Goal: Use online tool/utility: Utilize a website feature to perform a specific function

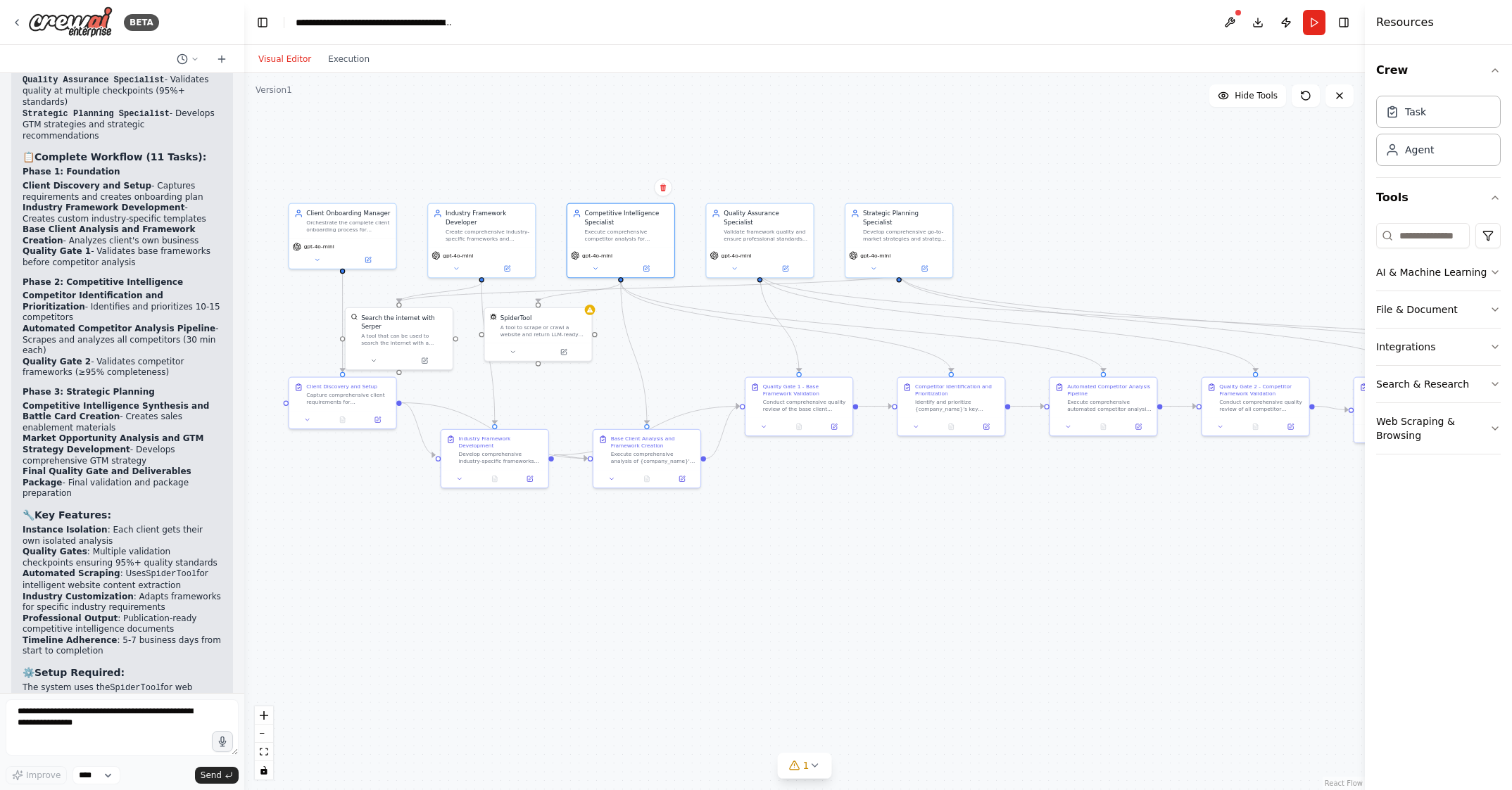
scroll to position [8912, 0]
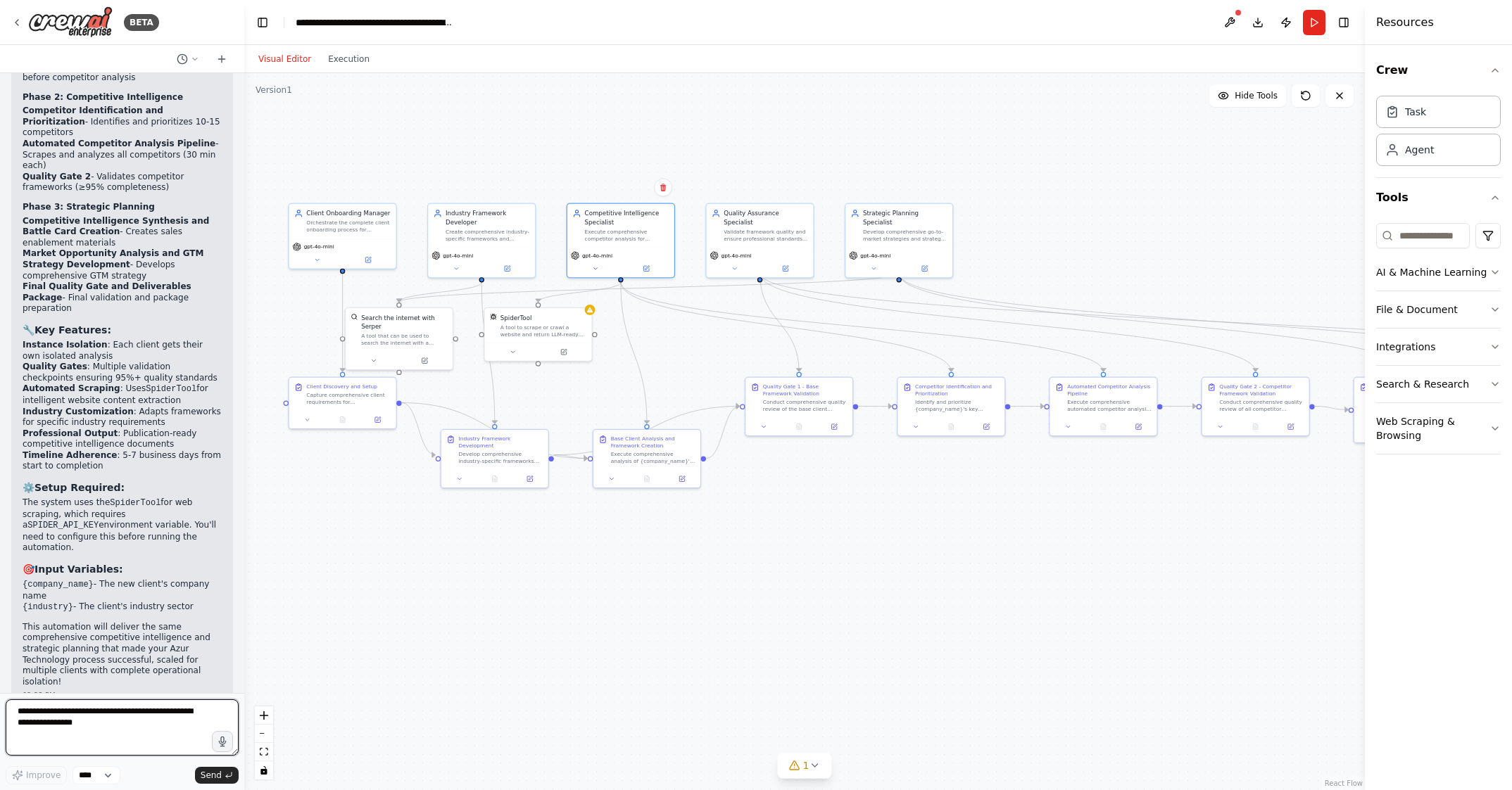
click at [49, 718] on textarea at bounding box center [121, 727] width 233 height 56
paste textarea "**********"
type textarea "**********"
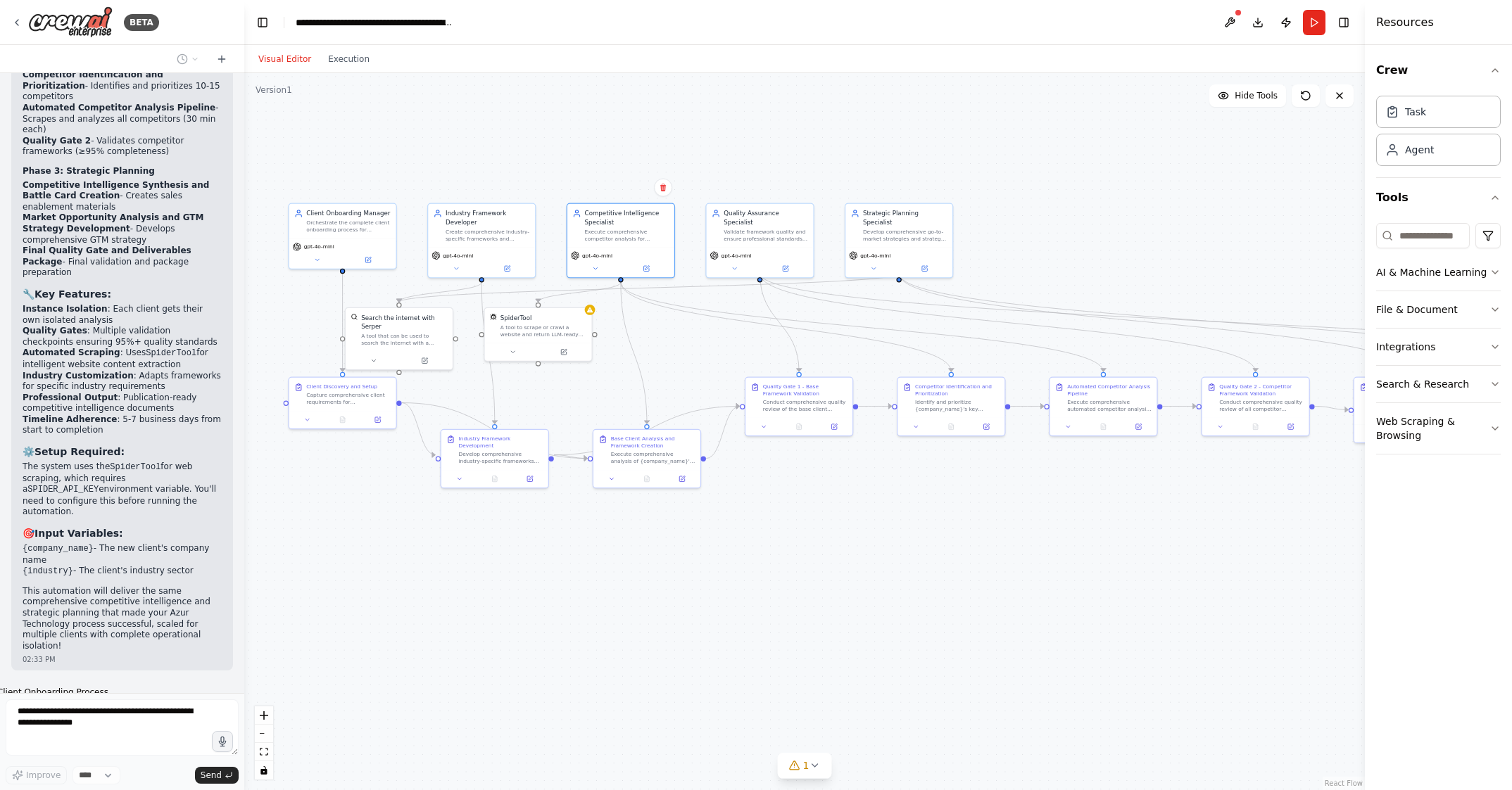
scroll to position [14850, 0]
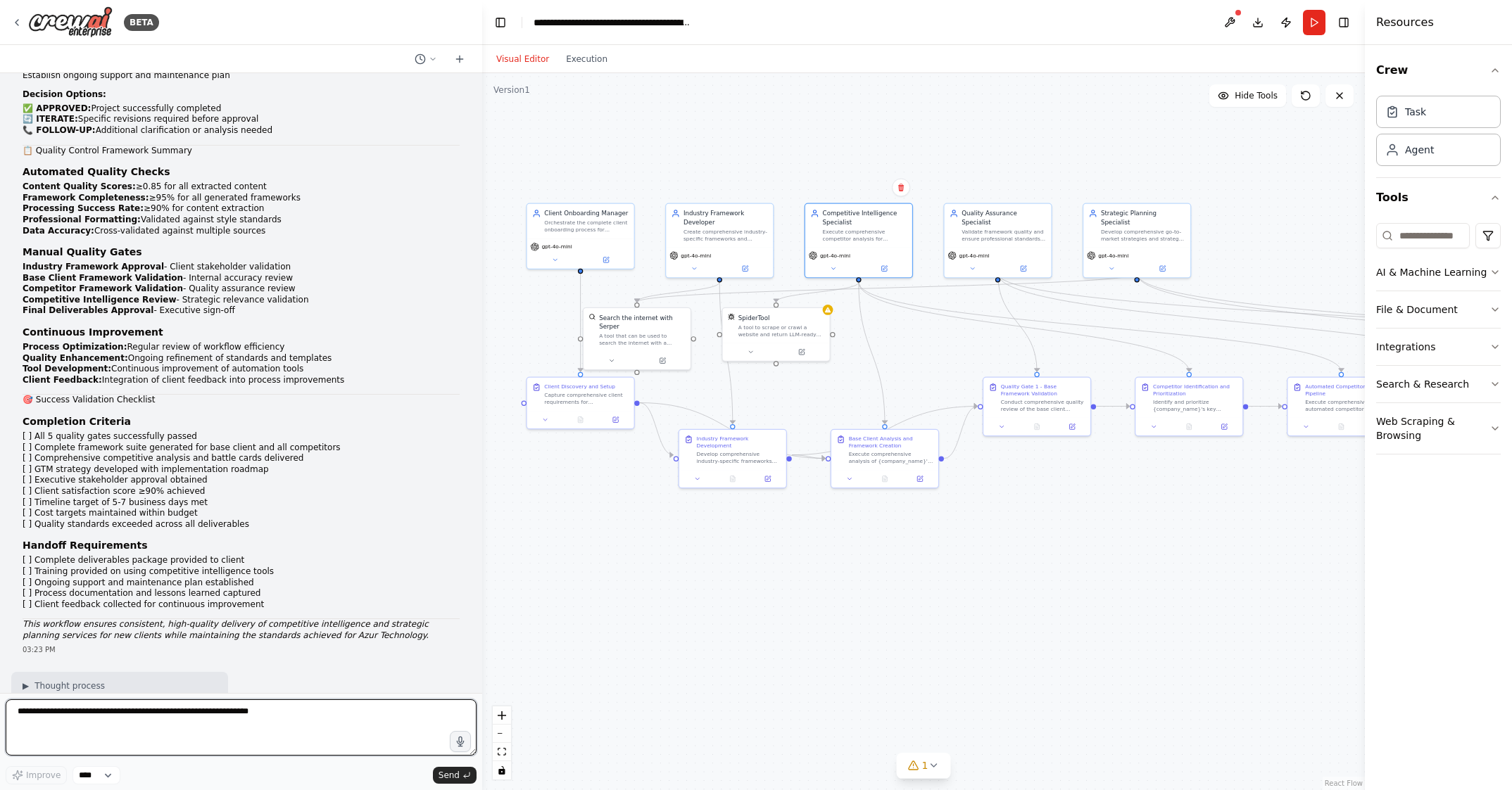
drag, startPoint x: 243, startPoint y: 104, endPoint x: 485, endPoint y: 131, distance: 243.5
click at [484, 132] on div "BETA 📋 Product Requirements Document: New Client Onboarding System Central Inte…" at bounding box center [756, 395] width 1512 height 790
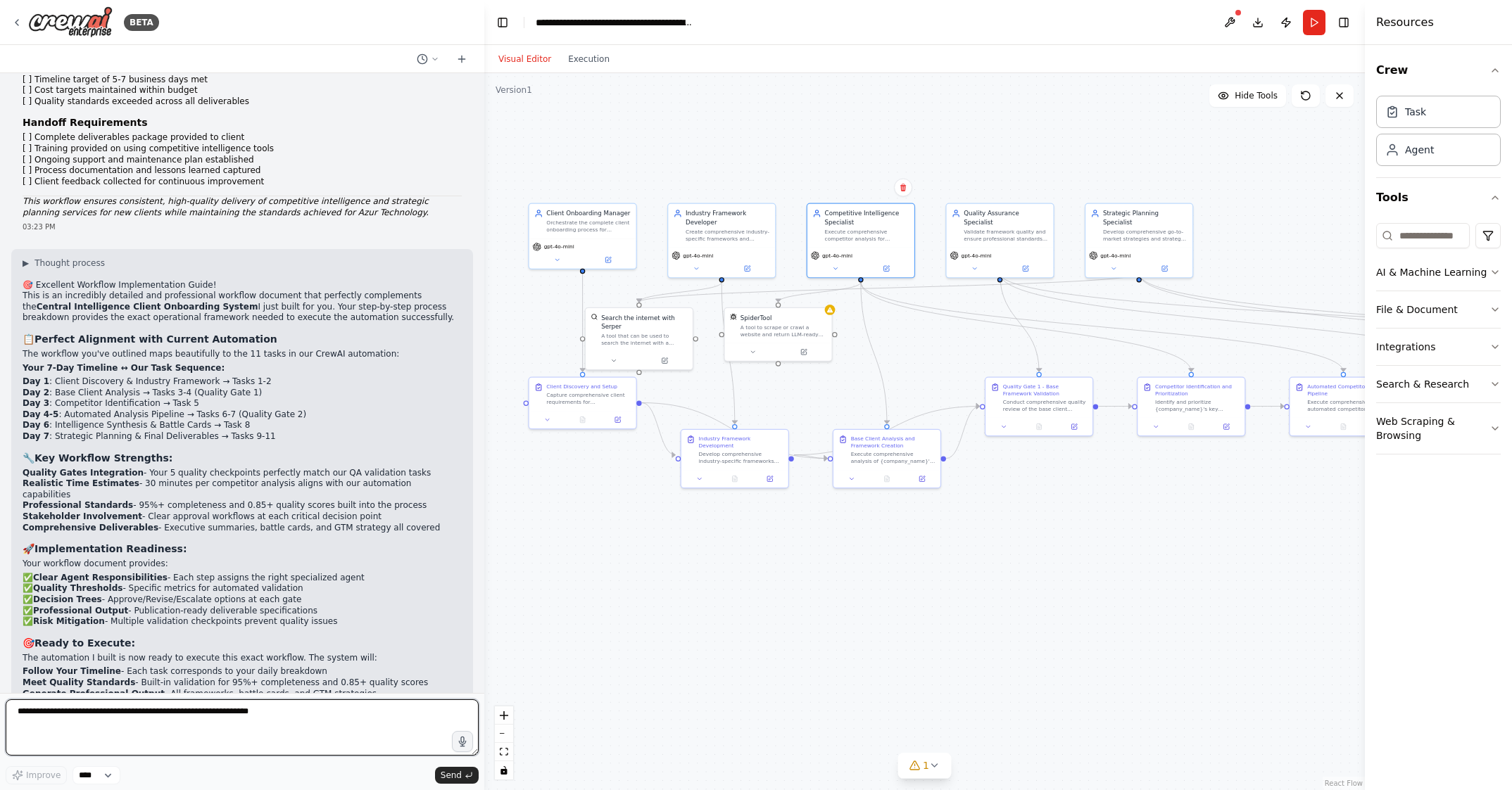
scroll to position [14551, 0]
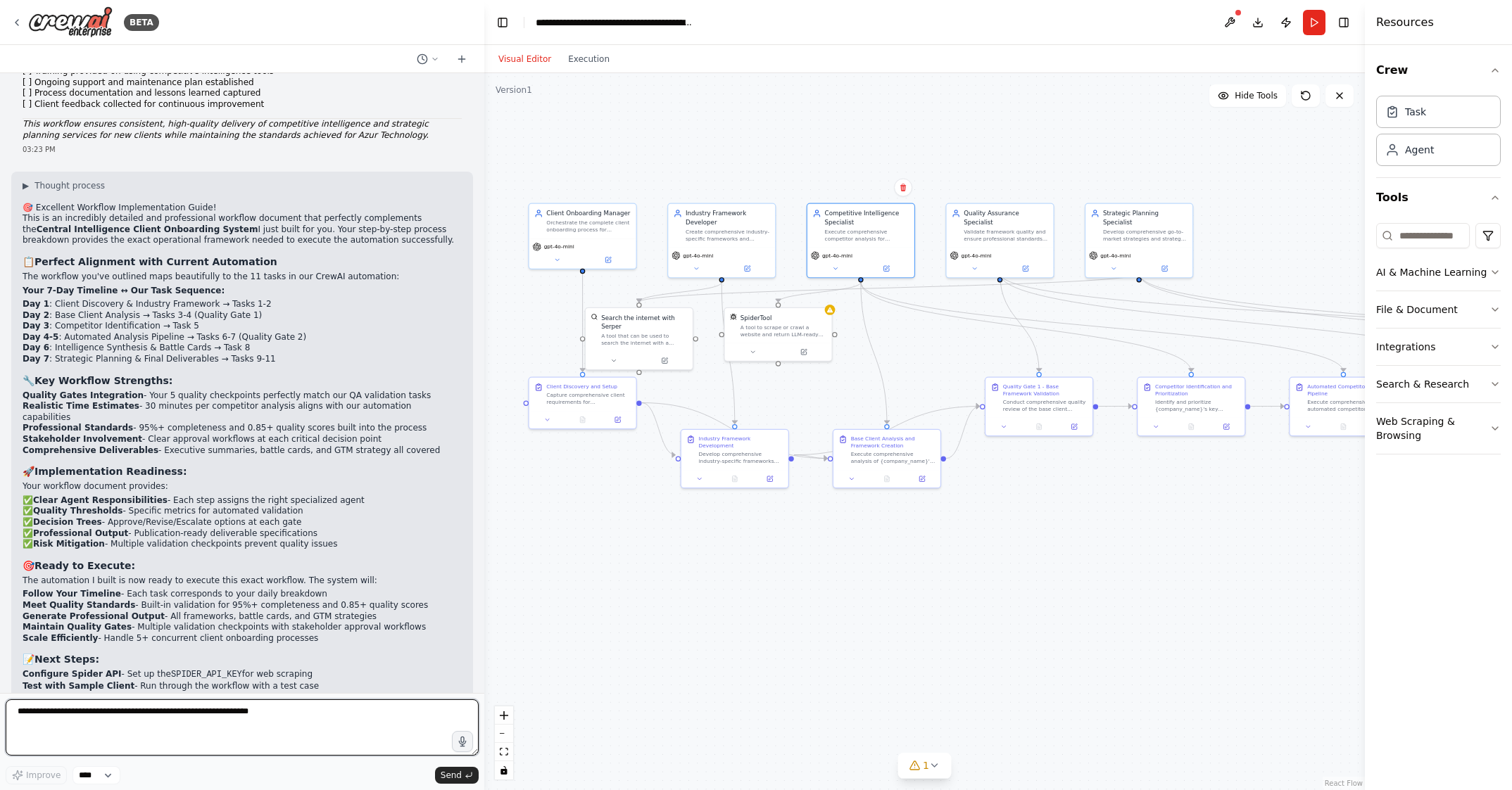
click at [25, 713] on textarea at bounding box center [242, 727] width 473 height 56
paste textarea "**********"
type textarea "**********"
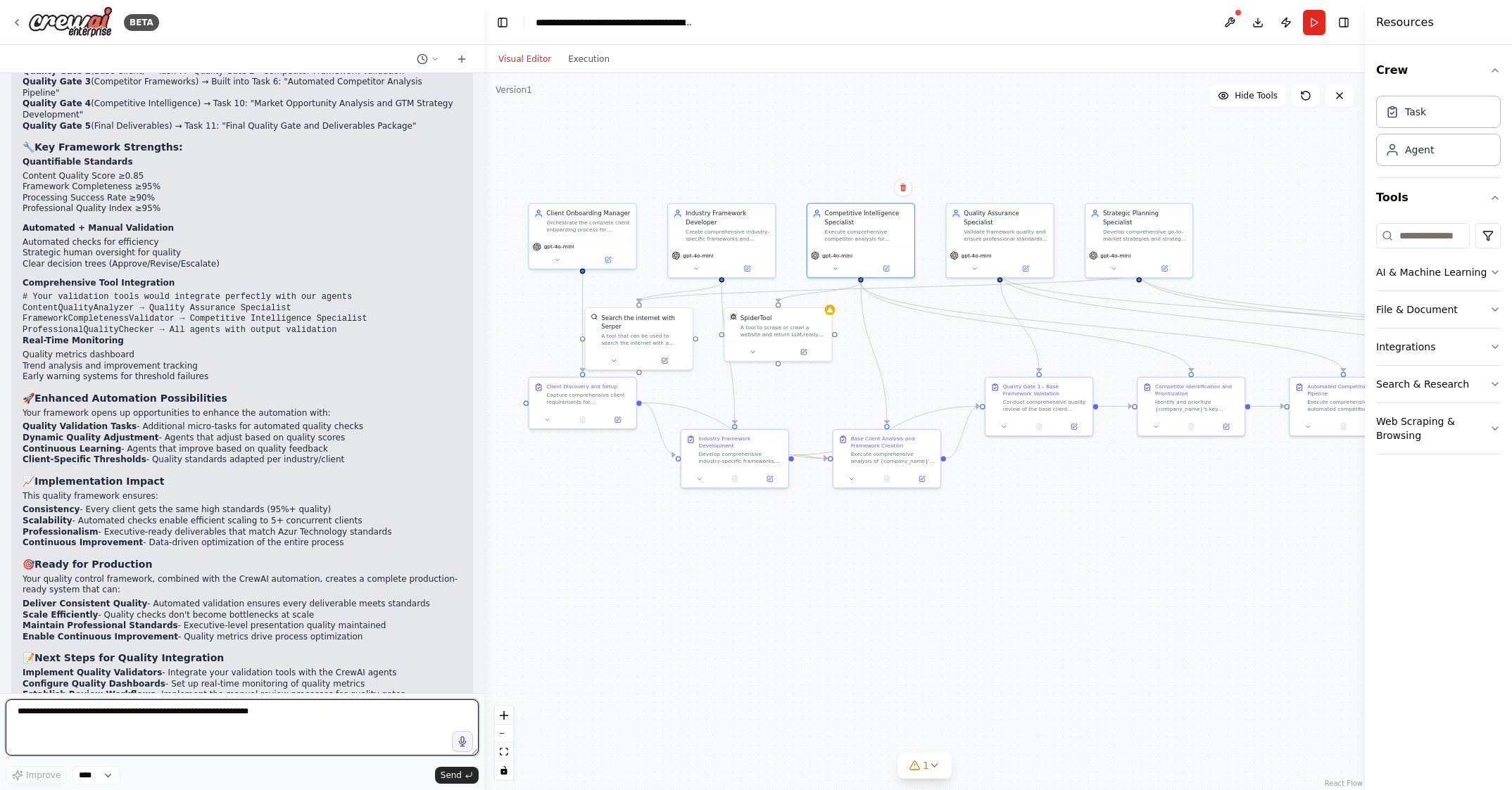
scroll to position [20705, 0]
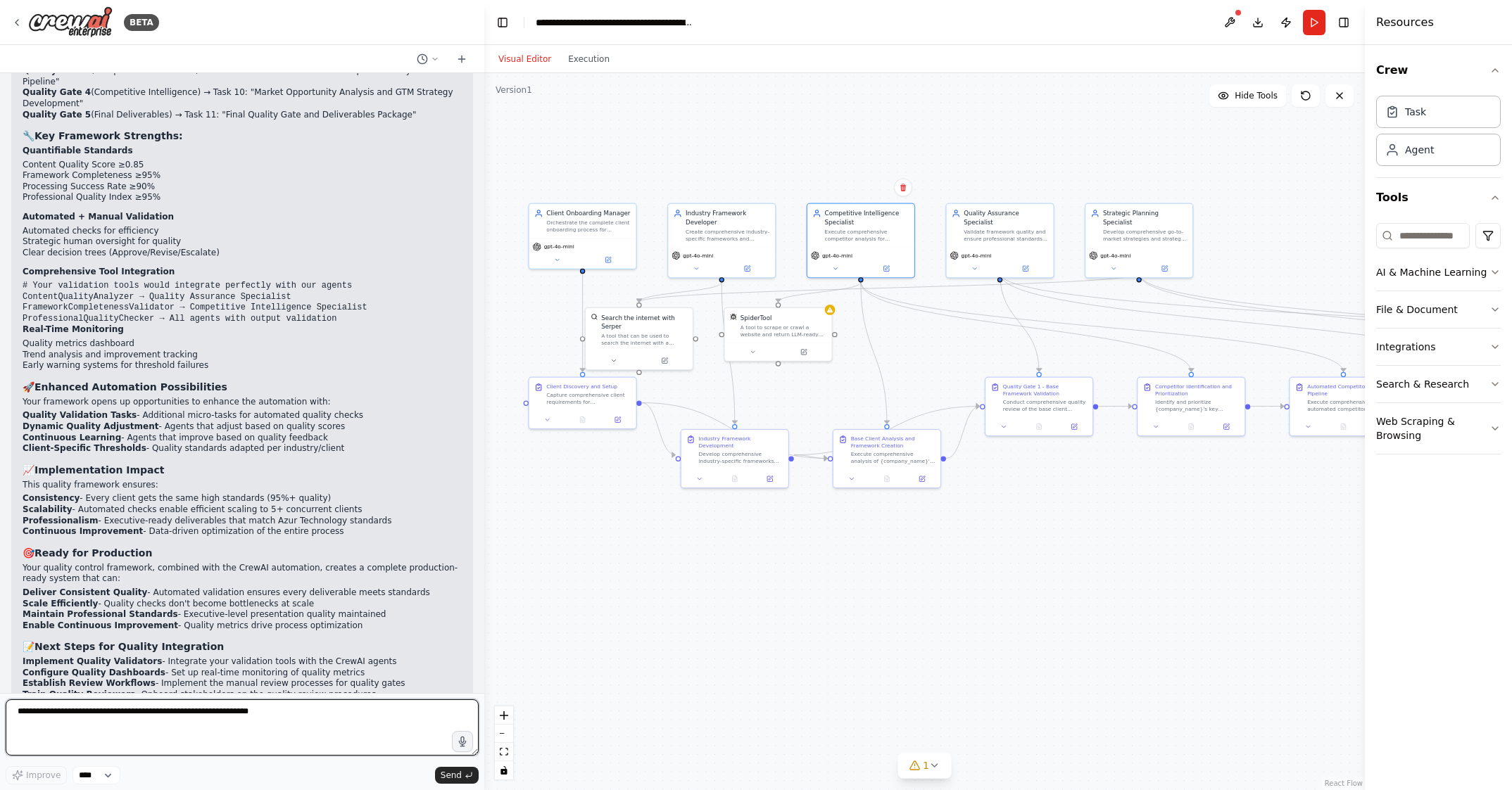
click at [95, 726] on textarea at bounding box center [242, 727] width 473 height 56
paste textarea "**********"
type textarea "**********"
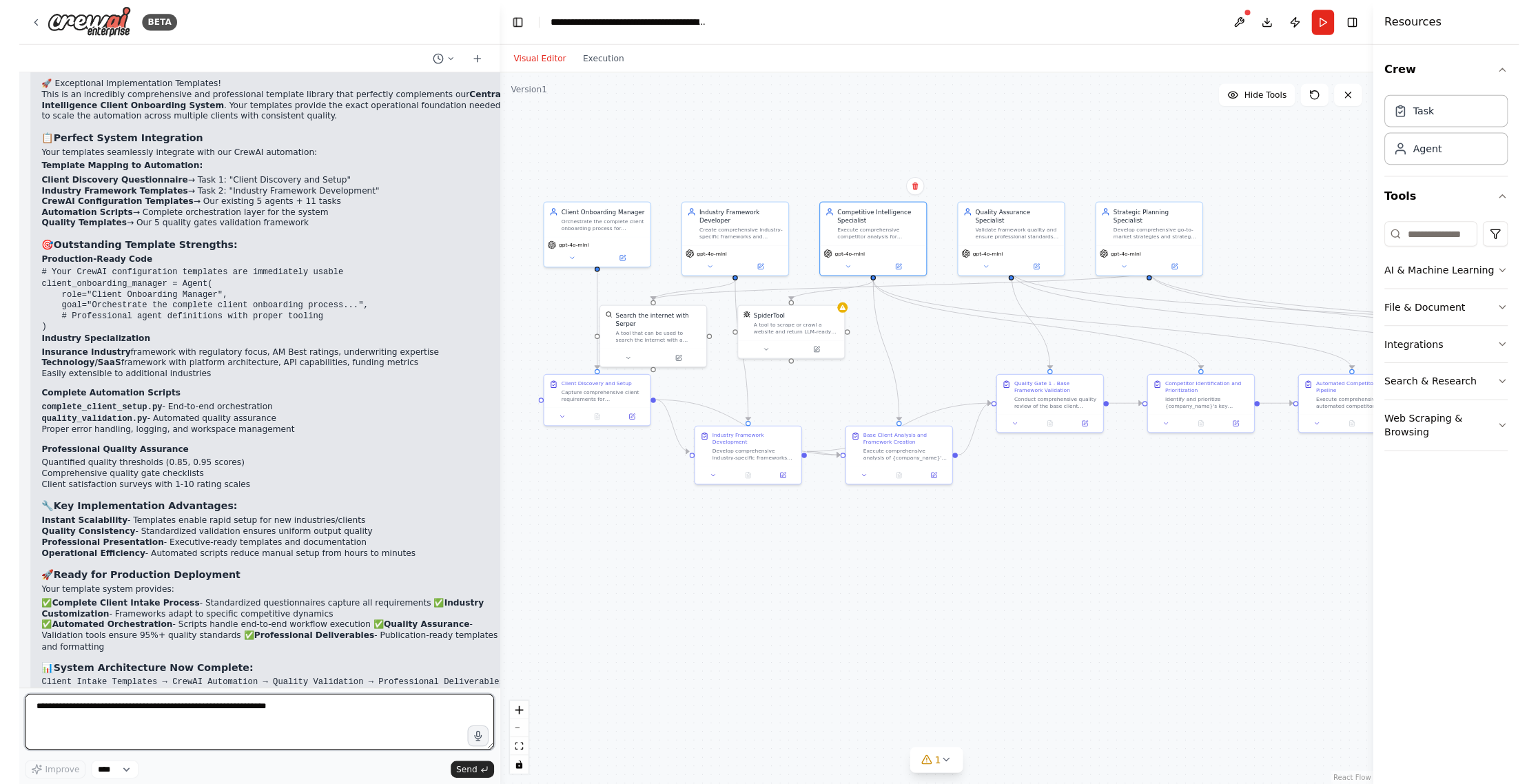
scroll to position [33752, 0]
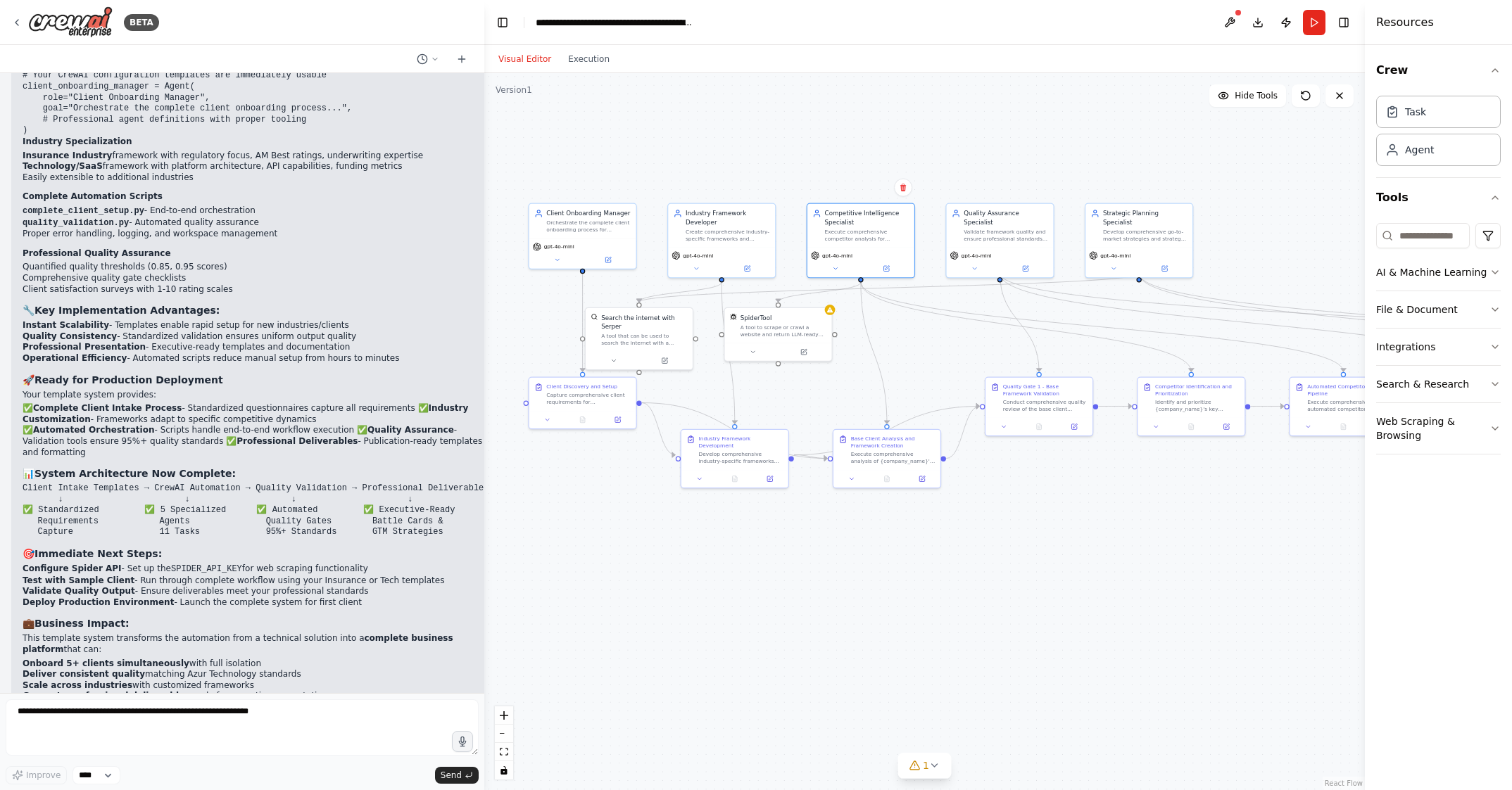
click at [1506, 773] on div "Crew Task Agent Tools AI & Machine Learning File & Document Integrations Search…" at bounding box center [1438, 417] width 147 height 745
click at [1473, 423] on button "Web Scraping & Browsing" at bounding box center [1438, 428] width 124 height 51
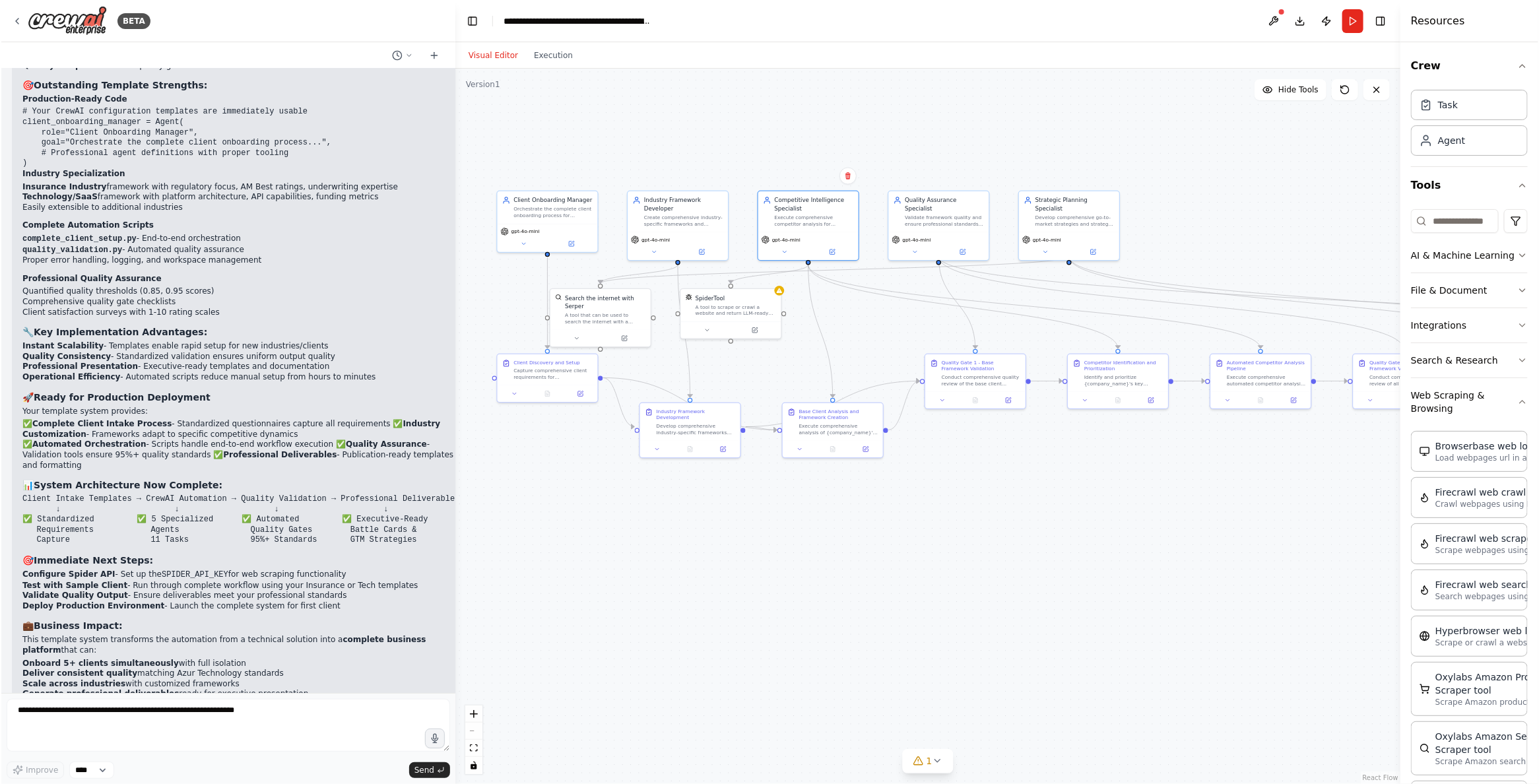
scroll to position [32273, 0]
click at [1417, 508] on p "Crawl webpages using Firecrawl and return the contents" at bounding box center [1508, 503] width 145 height 11
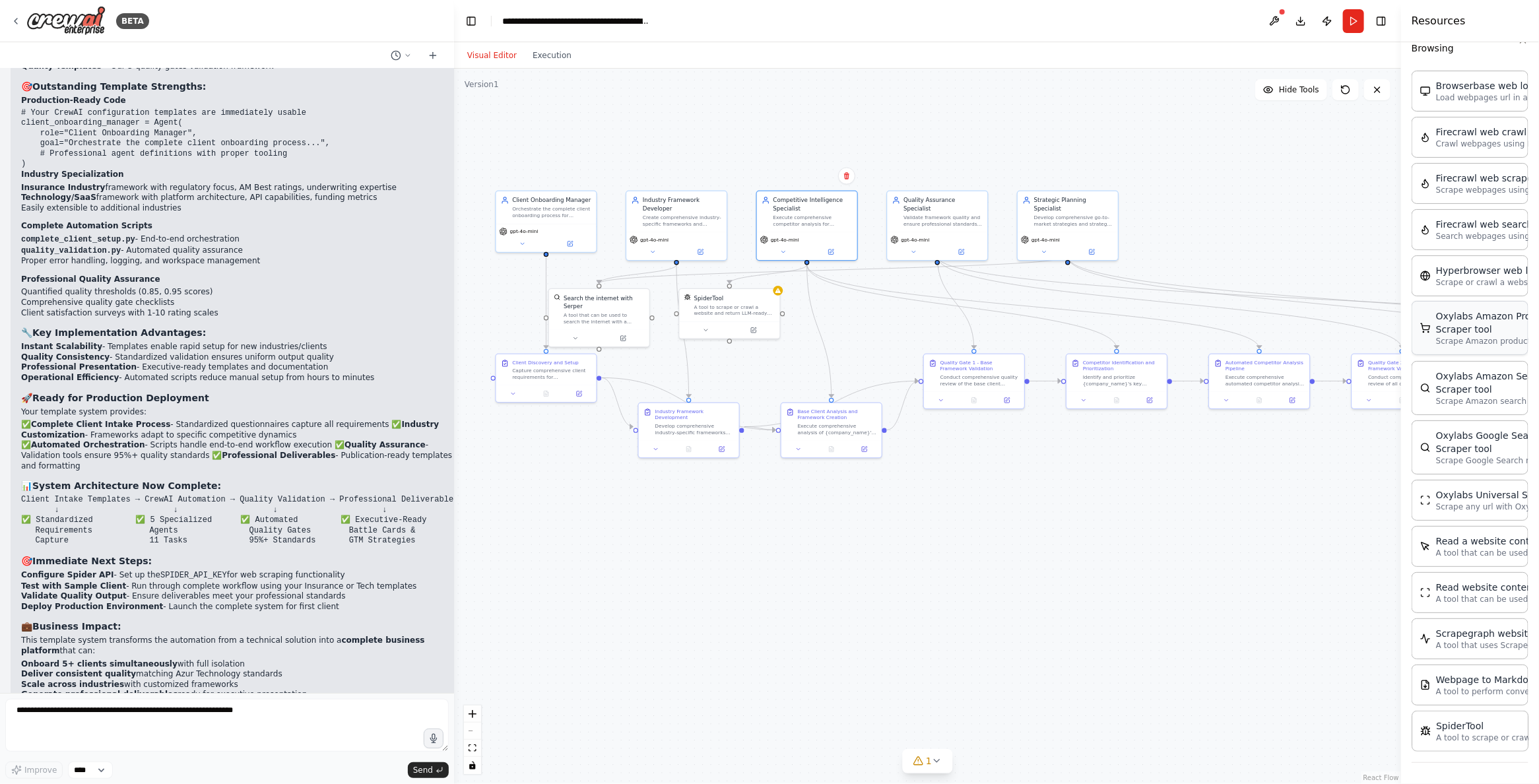
scroll to position [366, 0]
click at [1417, 735] on p "A tool to scrape or crawl a website and return LLM-ready content." at bounding box center [1508, 736] width 145 height 11
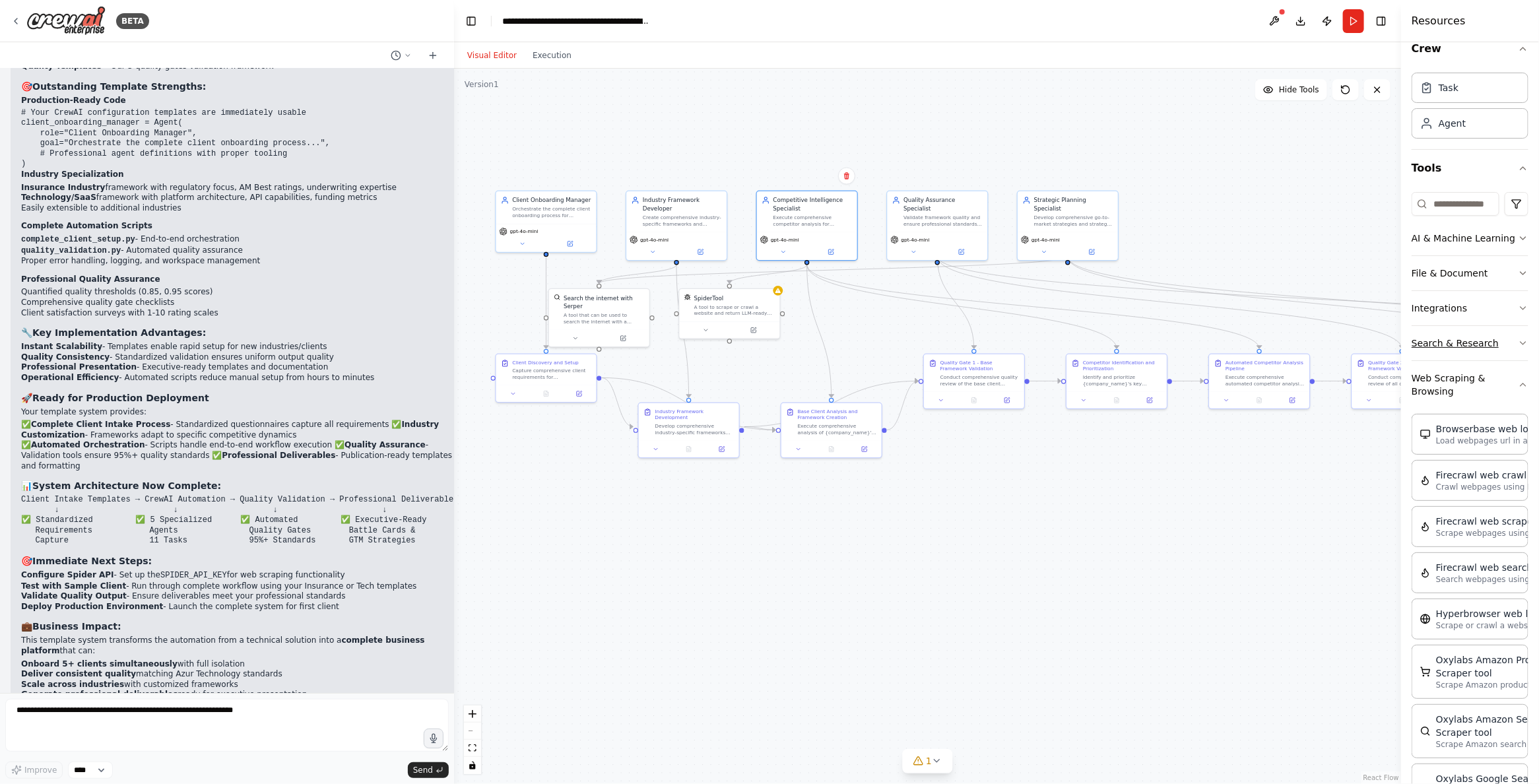
scroll to position [0, 0]
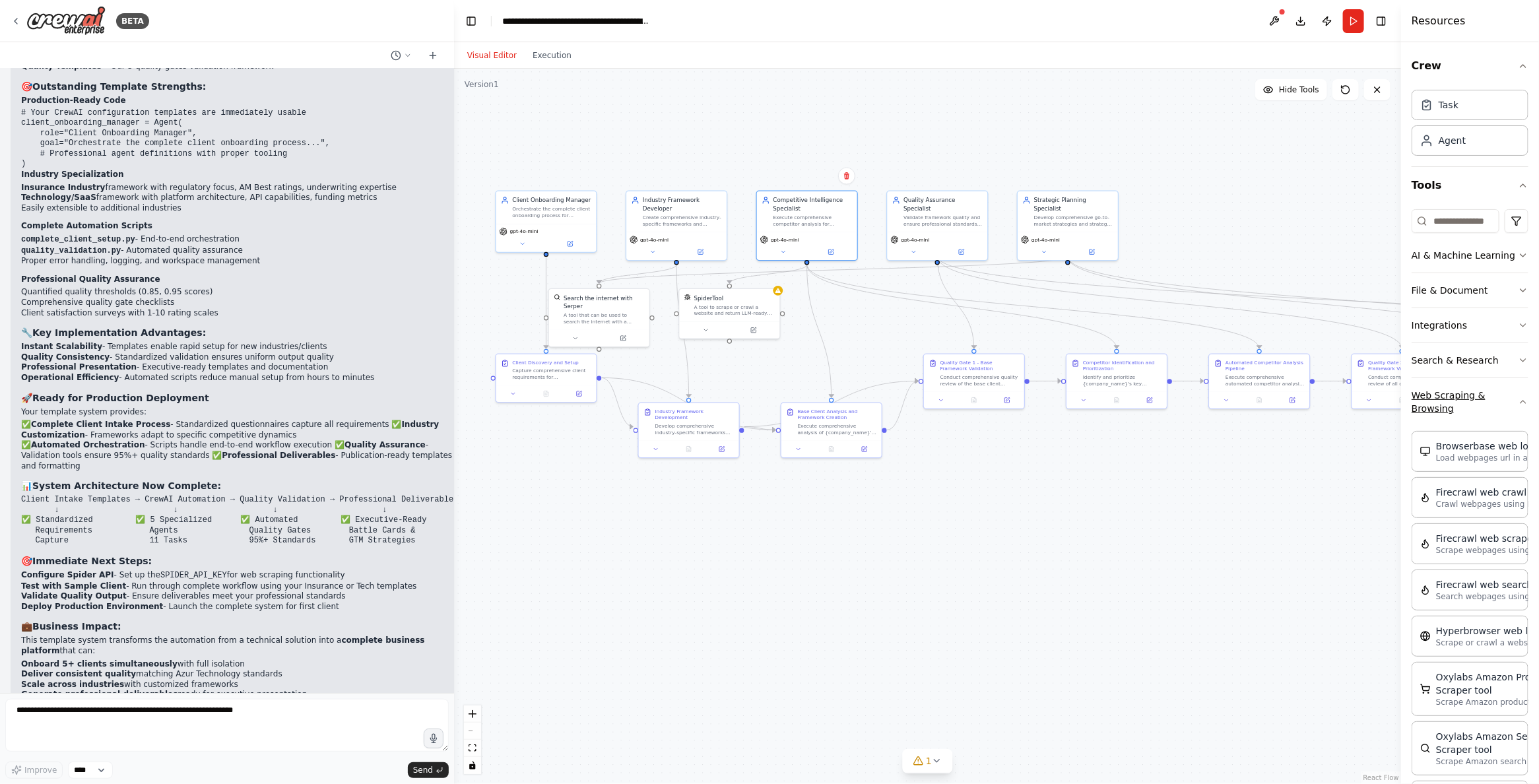
click at [1417, 413] on button "Web Scraping & Browsing" at bounding box center [1470, 401] width 117 height 48
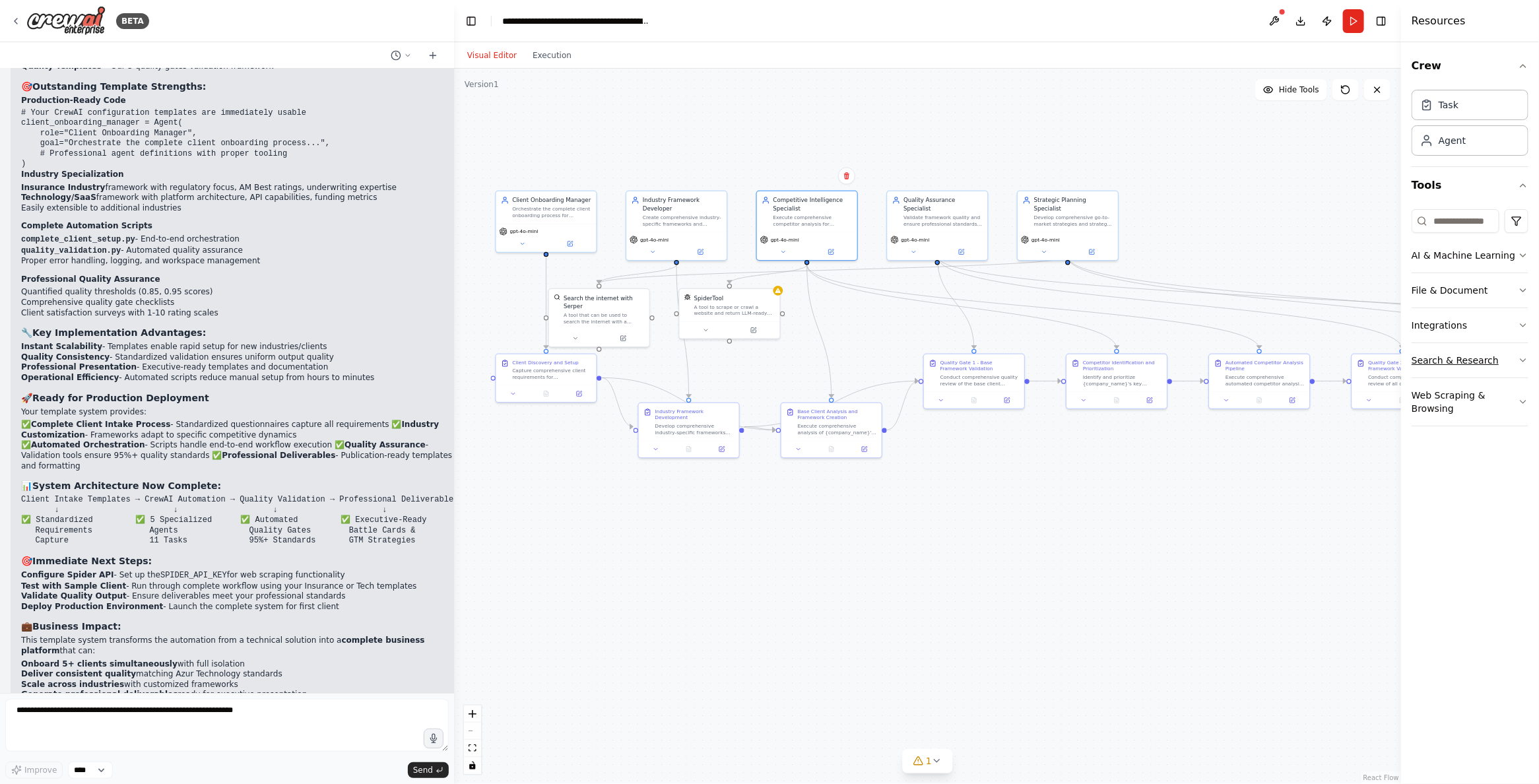
click at [1417, 359] on button "Search & Research" at bounding box center [1470, 360] width 117 height 34
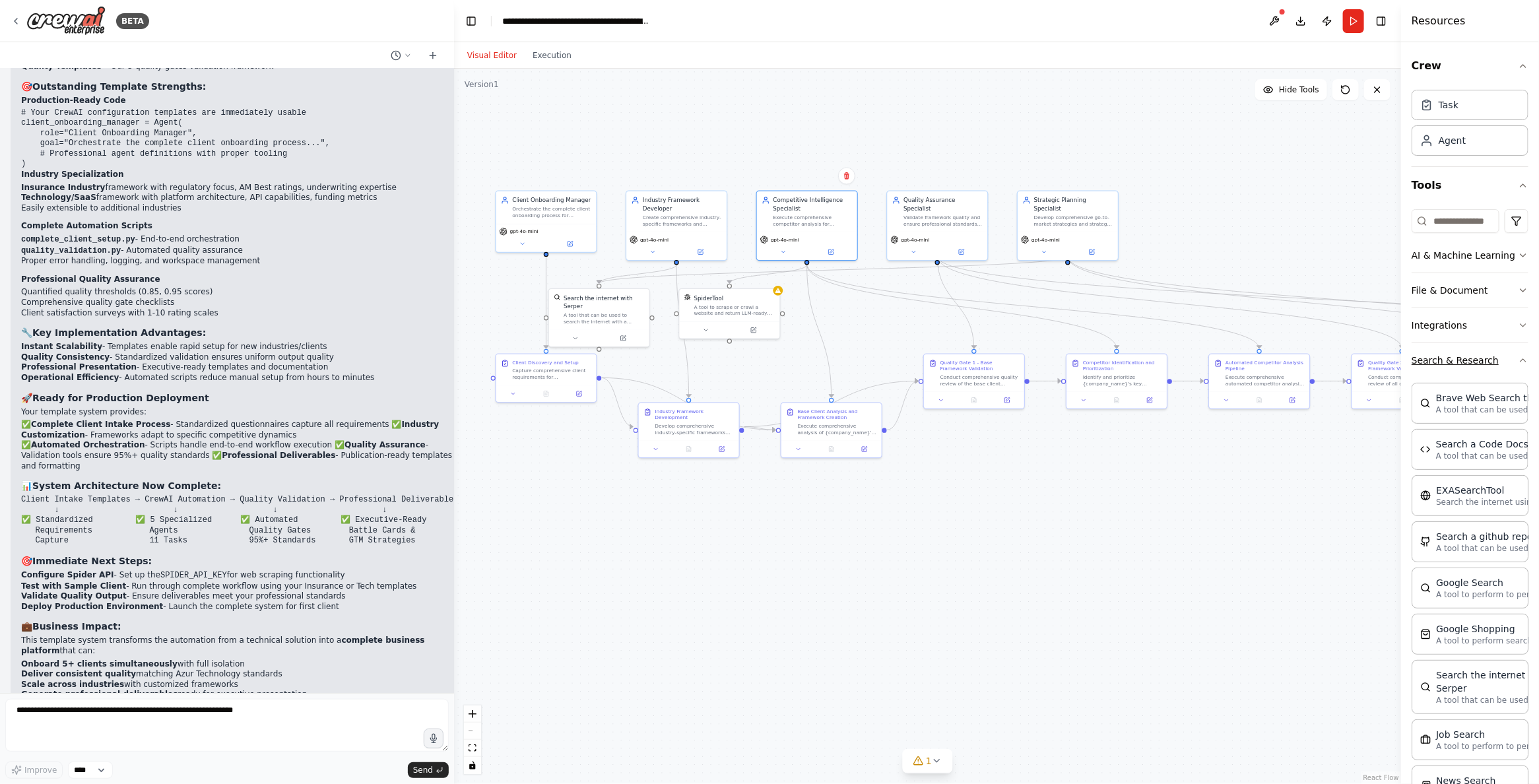
click at [1417, 371] on button "Search & Research" at bounding box center [1470, 360] width 117 height 34
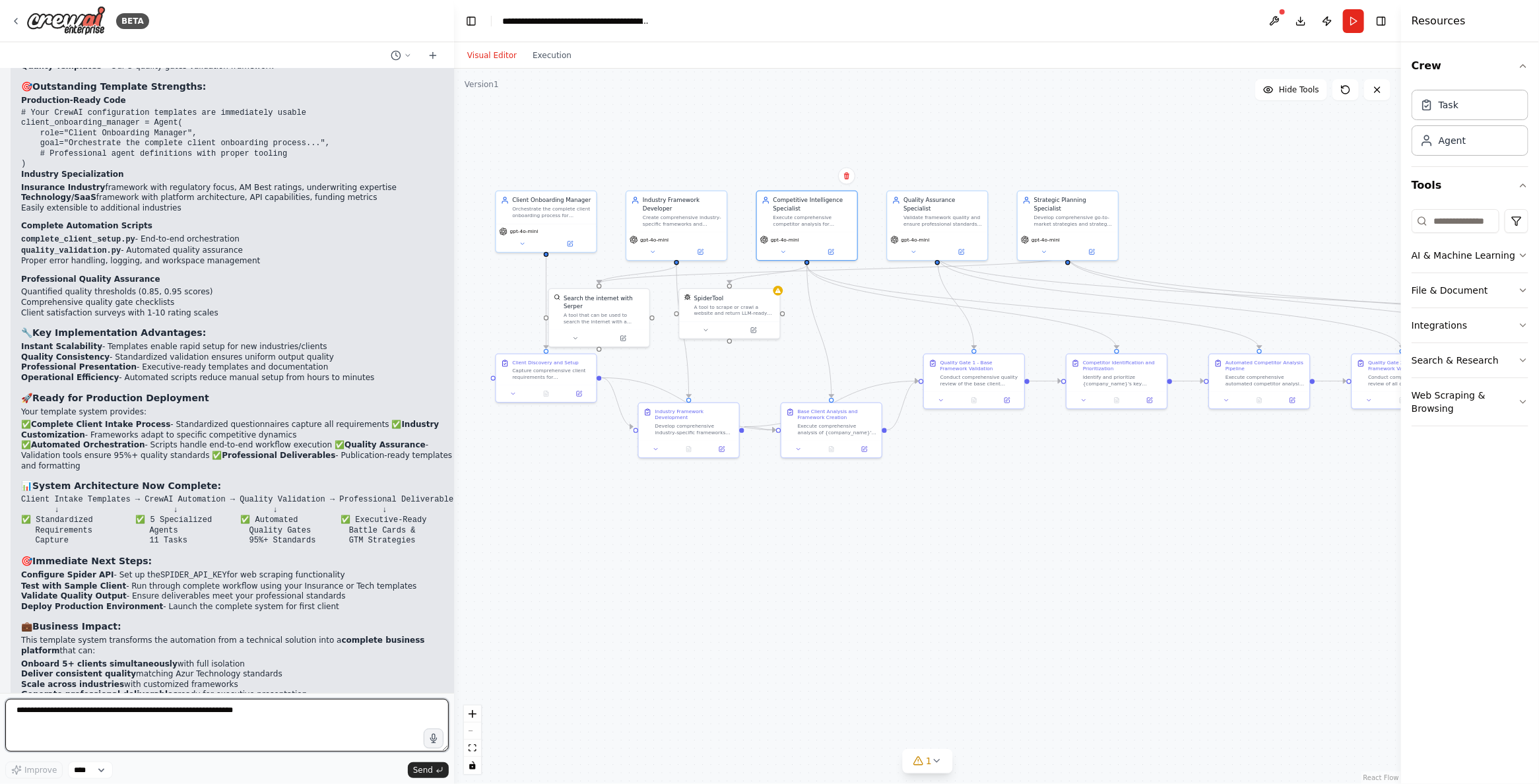
drag, startPoint x: 119, startPoint y: 714, endPoint x: 107, endPoint y: 677, distance: 38.9
click at [107, 673] on div "BETA 📋 Product Requirements Document: New Client Onboarding System Central Inte…" at bounding box center [227, 392] width 454 height 784
click at [14, 704] on textarea at bounding box center [227, 725] width 443 height 53
paste textarea "**********"
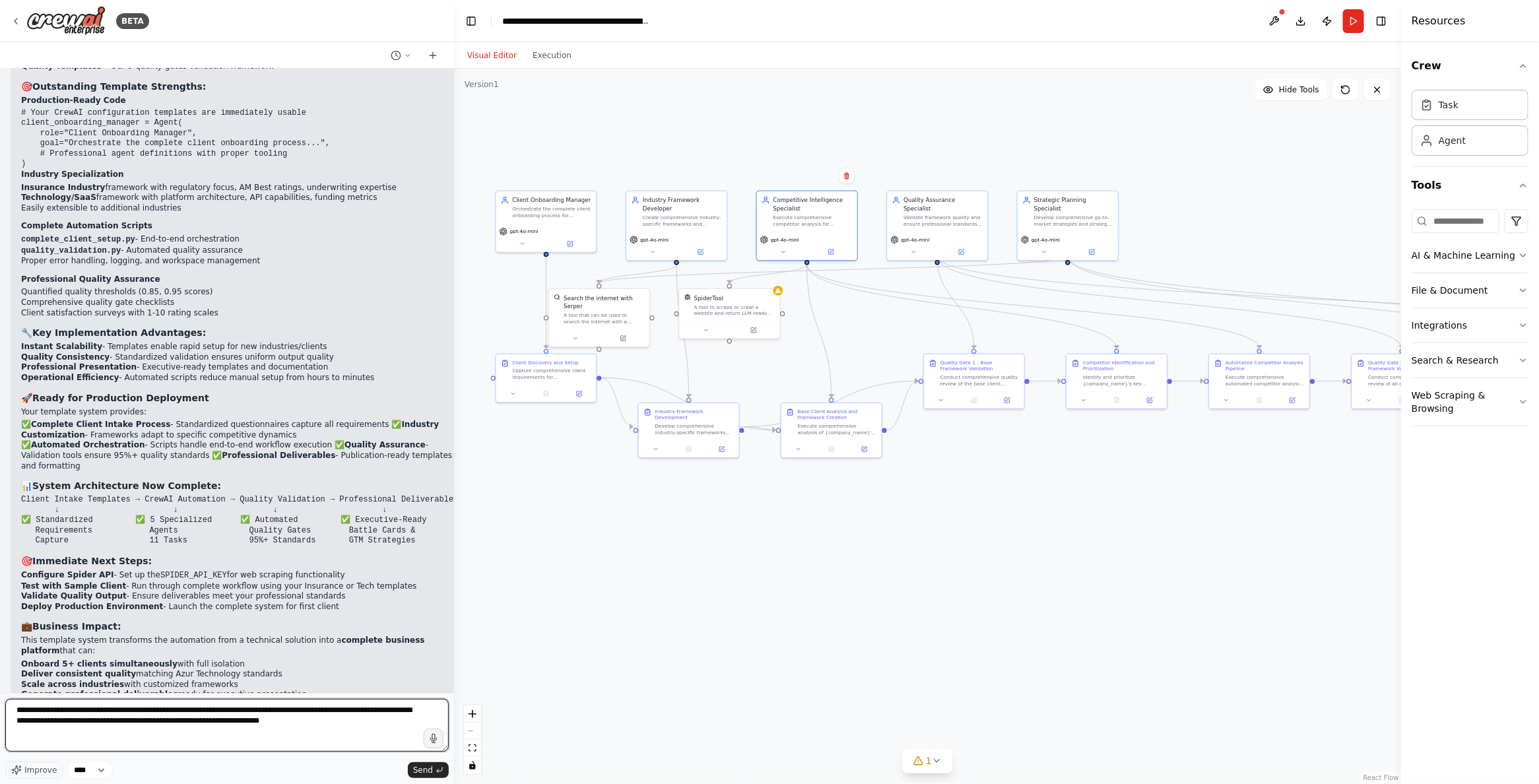
paste textarea "**********"
click at [357, 720] on textarea "**********" at bounding box center [227, 725] width 443 height 53
click at [260, 721] on textarea "**********" at bounding box center [227, 725] width 443 height 53
click at [213, 734] on textarea "**********" at bounding box center [227, 725] width 443 height 53
paste textarea "**********"
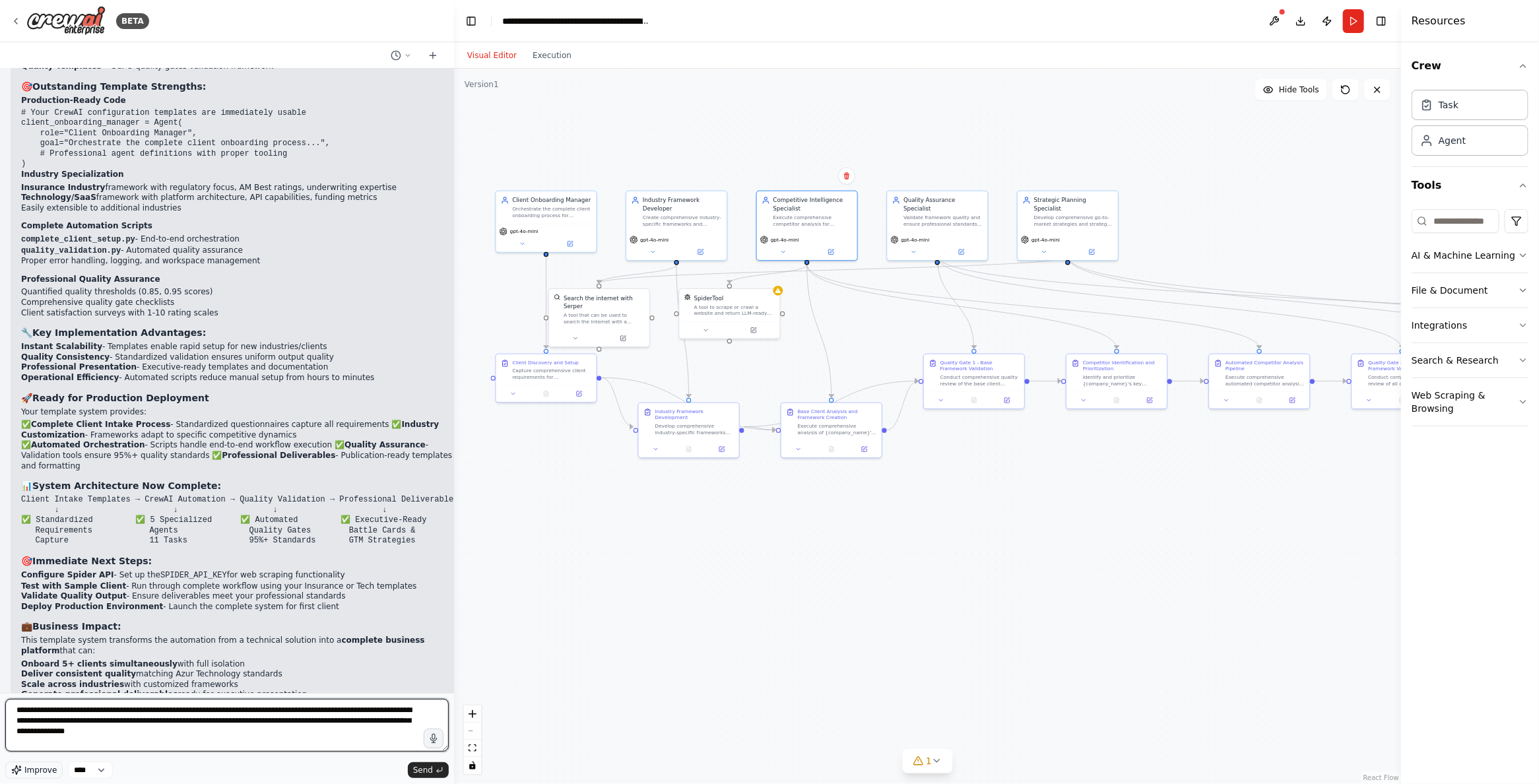
paste textarea "**********"
click at [246, 734] on textarea "**********" at bounding box center [227, 725] width 443 height 53
click at [370, 738] on textarea "**********" at bounding box center [227, 725] width 443 height 53
click at [68, 710] on textarea "**********" at bounding box center [227, 725] width 443 height 53
click at [357, 731] on textarea "**********" at bounding box center [227, 725] width 443 height 53
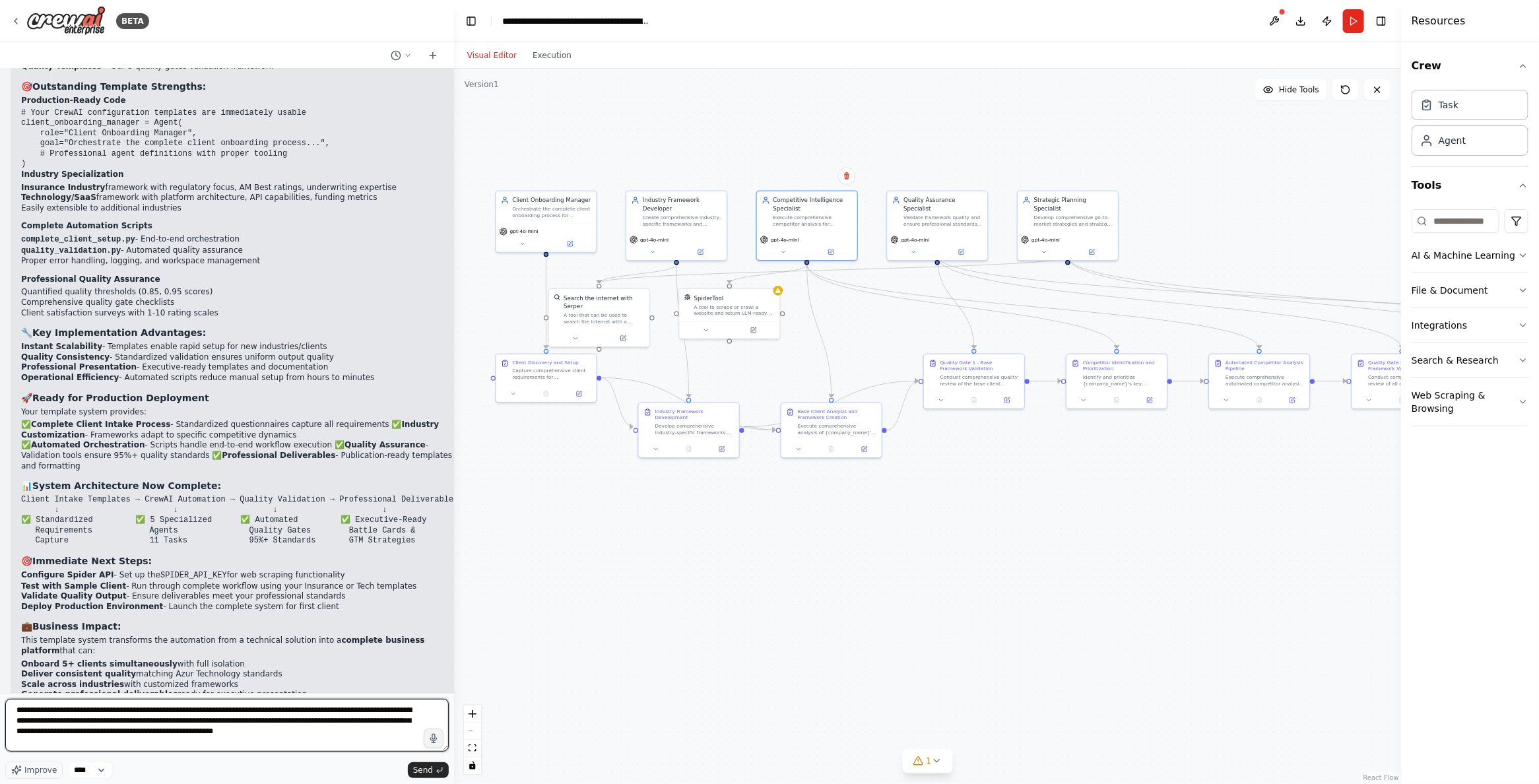
type textarea "**********"
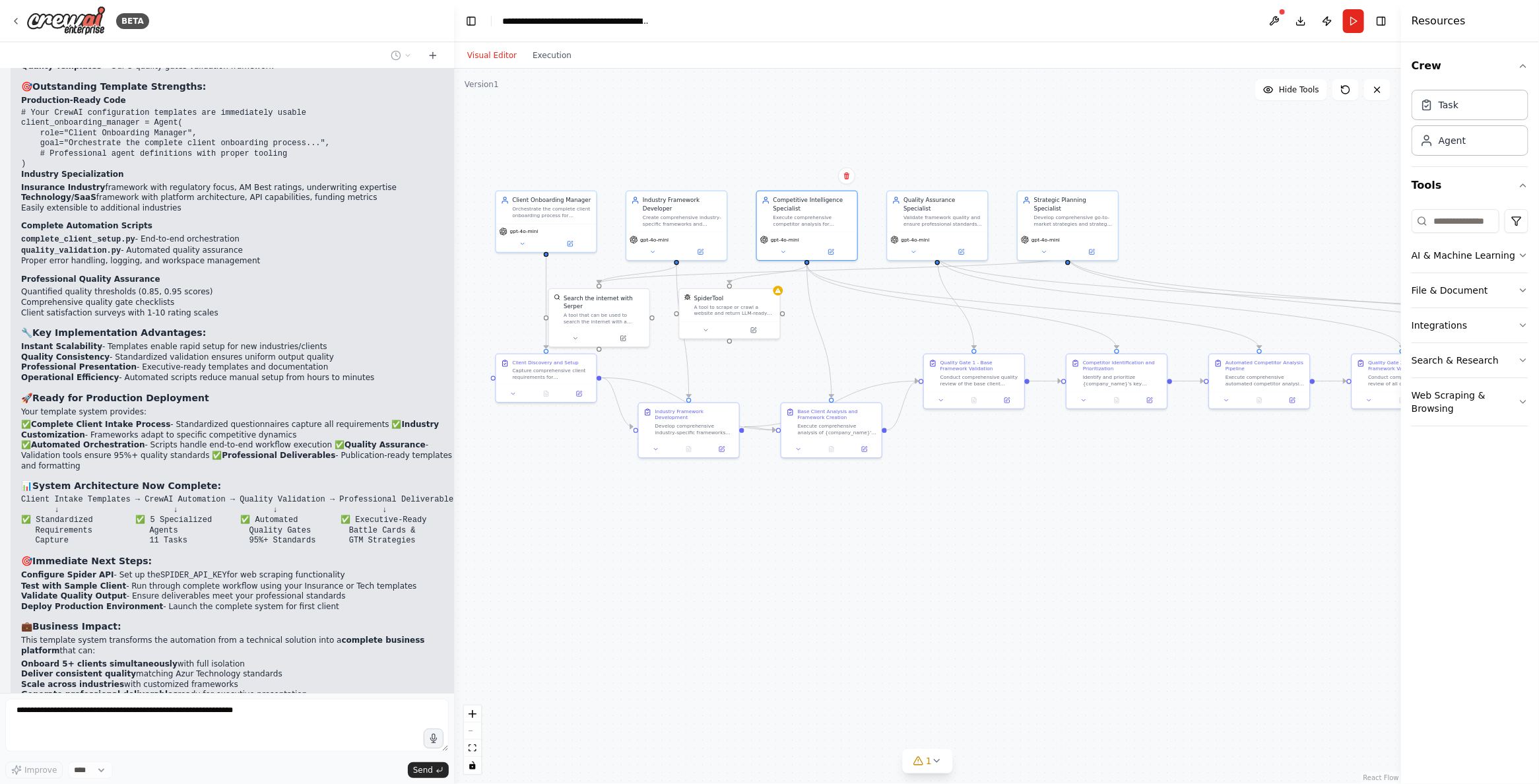
scroll to position [32382, 0]
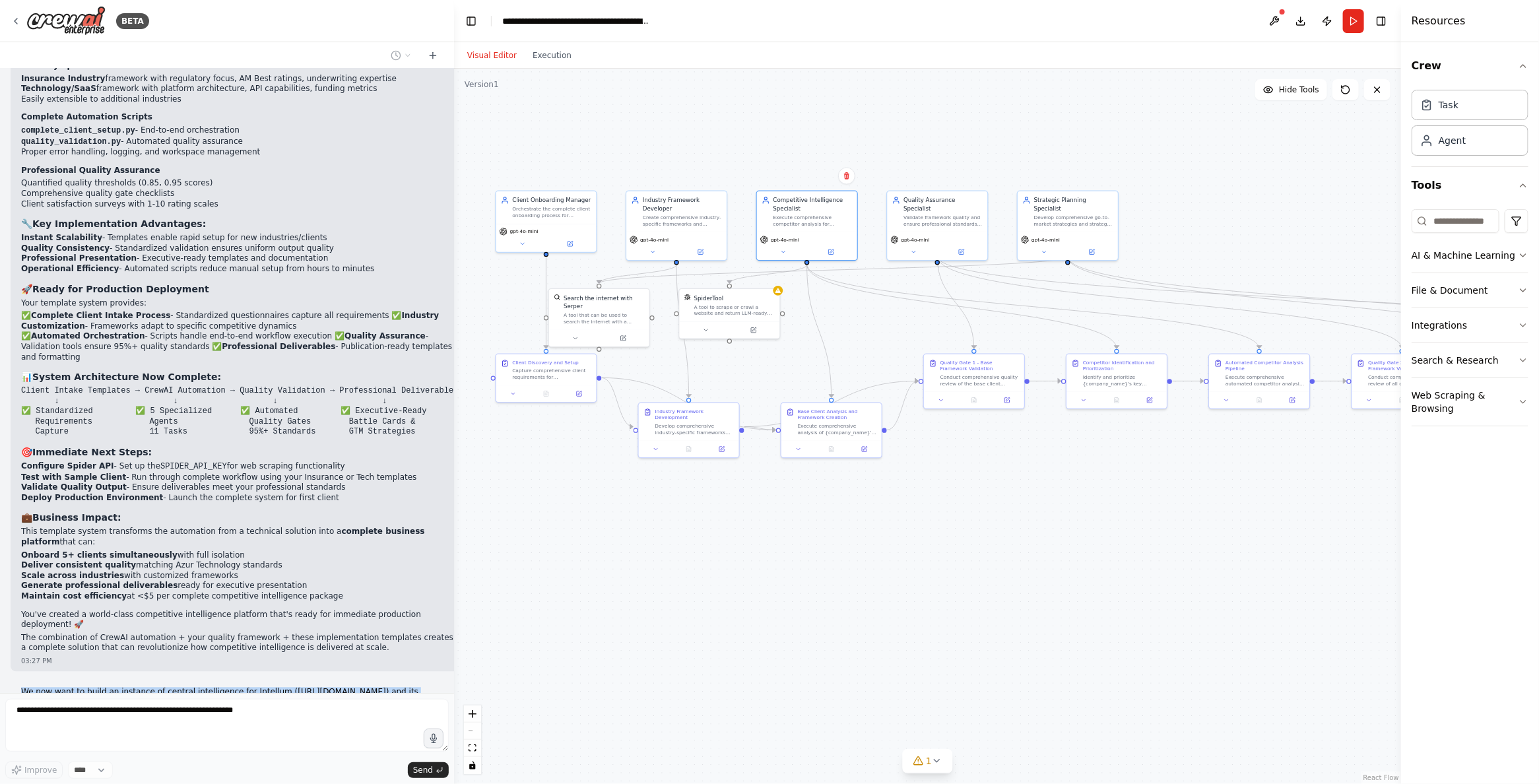
drag, startPoint x: 44, startPoint y: 621, endPoint x: 23, endPoint y: 593, distance: 35.0
click at [23, 687] on p "We now want to build an instance of central intelligence for Intellum ([URL][DO…" at bounding box center [227, 703] width 412 height 31
click at [21, 687] on p "We now want to build an instance of central intelligence for Intellum ([URL][DO…" at bounding box center [227, 703] width 412 height 31
drag, startPoint x: 23, startPoint y: 596, endPoint x: 58, endPoint y: 625, distance: 45.5
click at [58, 687] on p "We now want to build an instance of central intelligence for Intellum ([URL][DO…" at bounding box center [227, 703] width 412 height 31
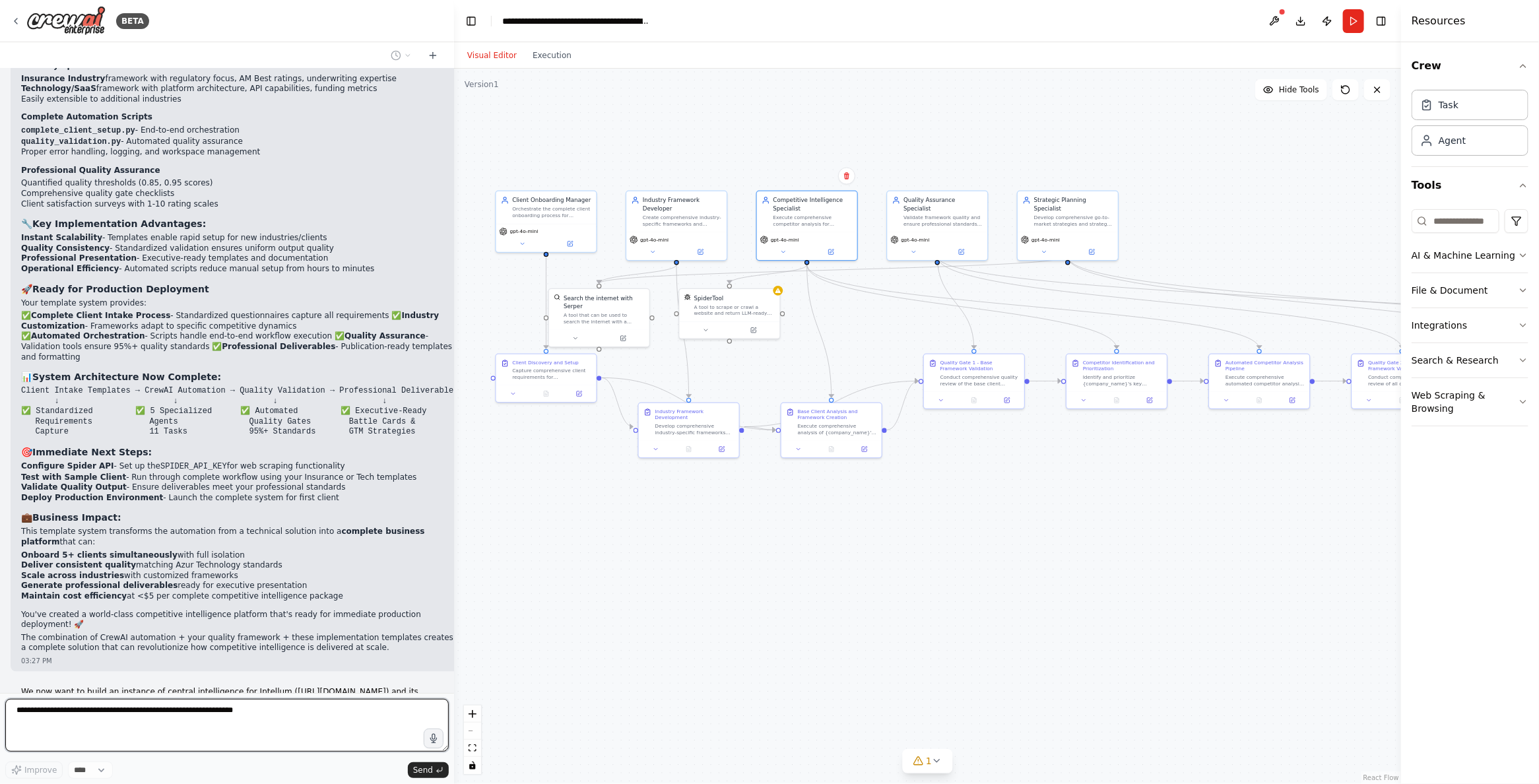
copy p "We now want to build an instance of central intelligence for Intellum ([URL][DO…"
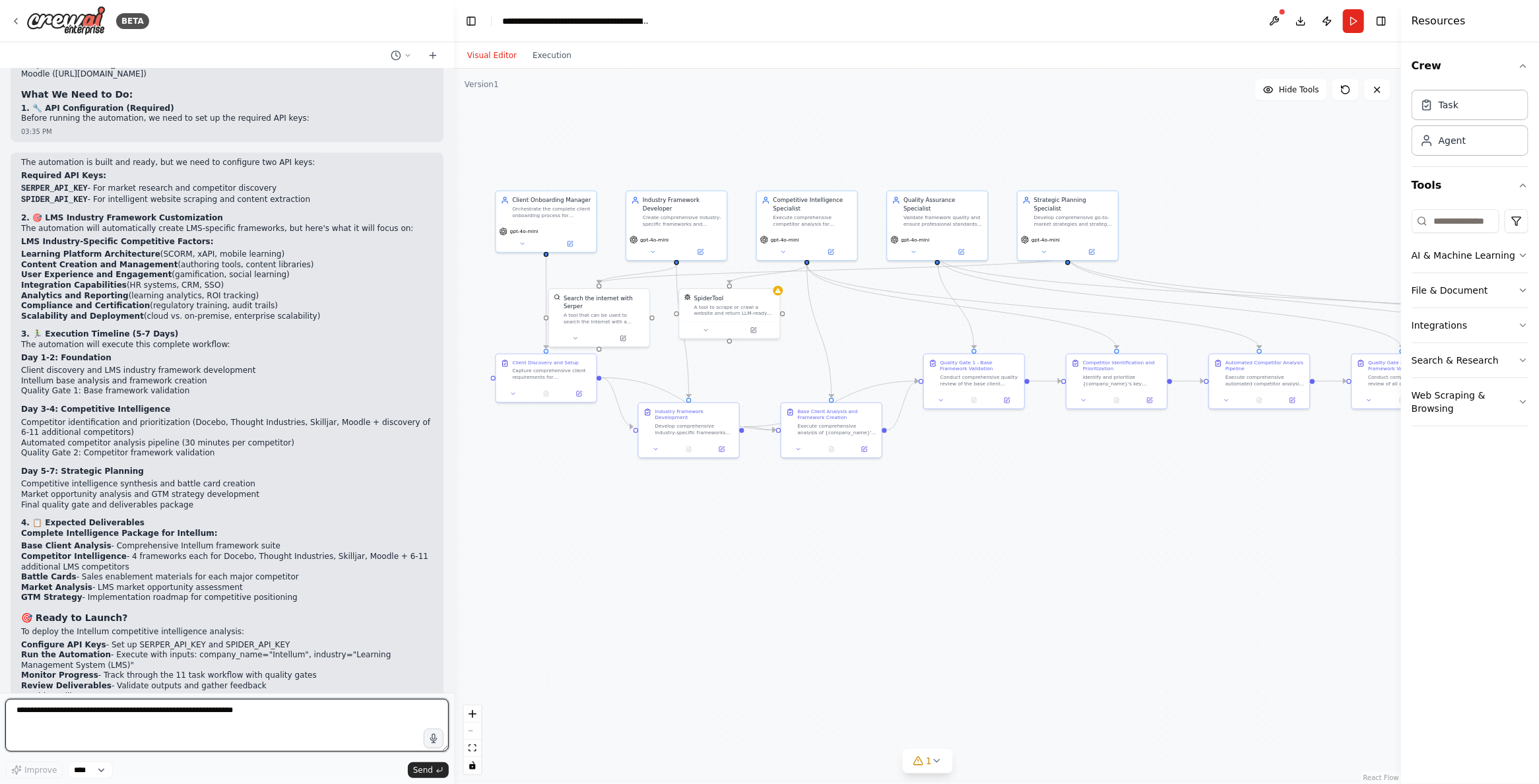
scroll to position [33368, 0]
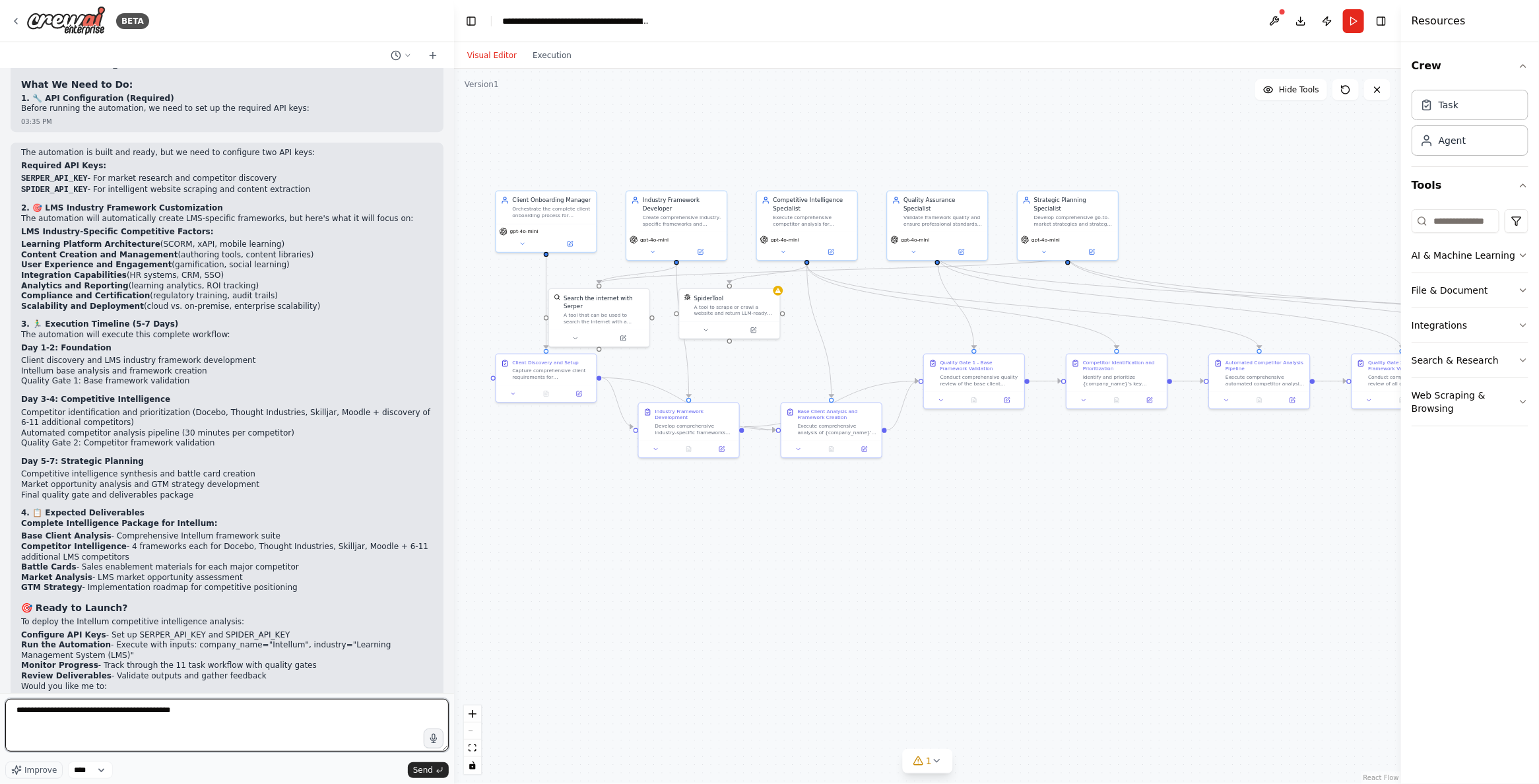
paste textarea "**********"
type textarea "**********"
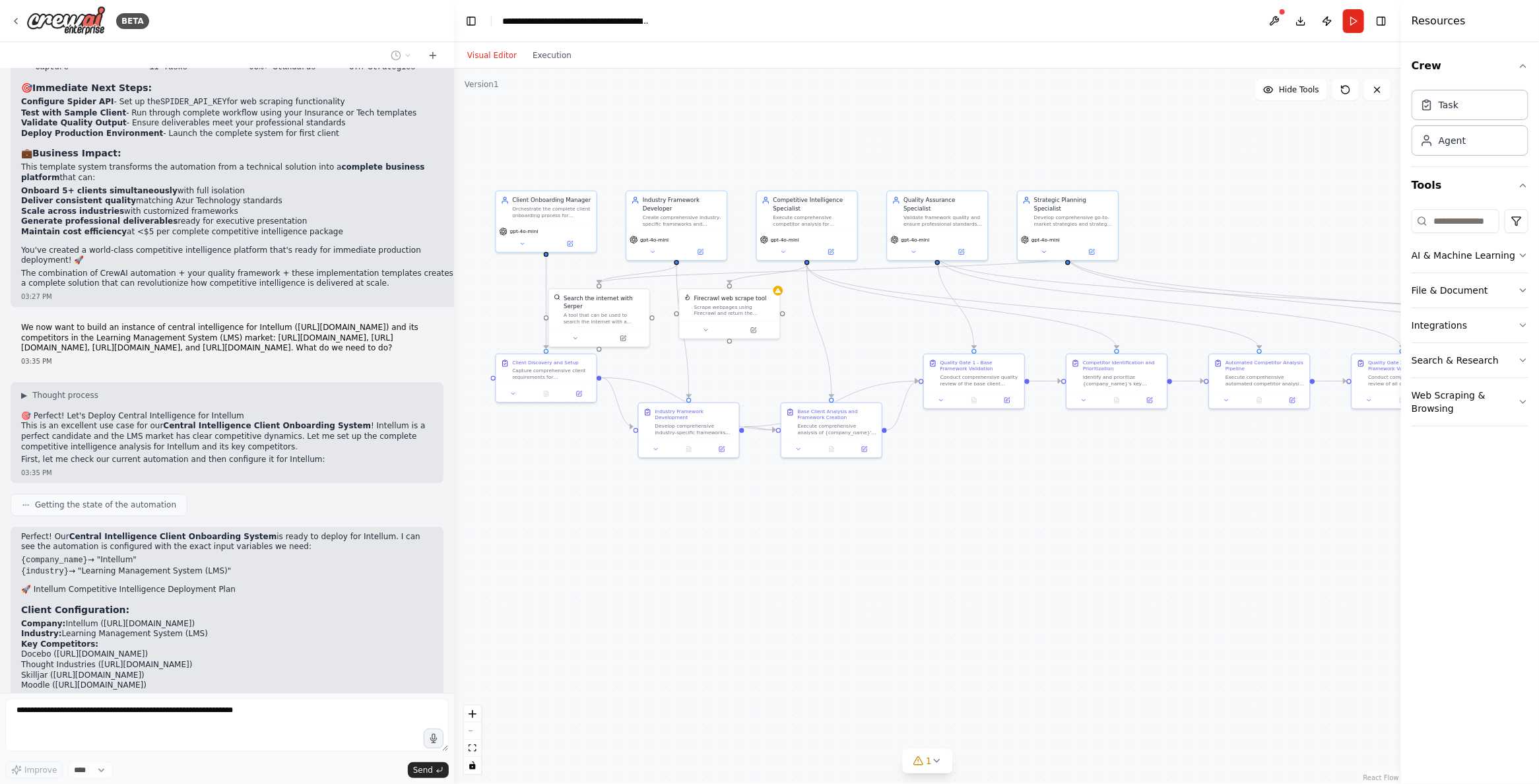
scroll to position [32742, 0]
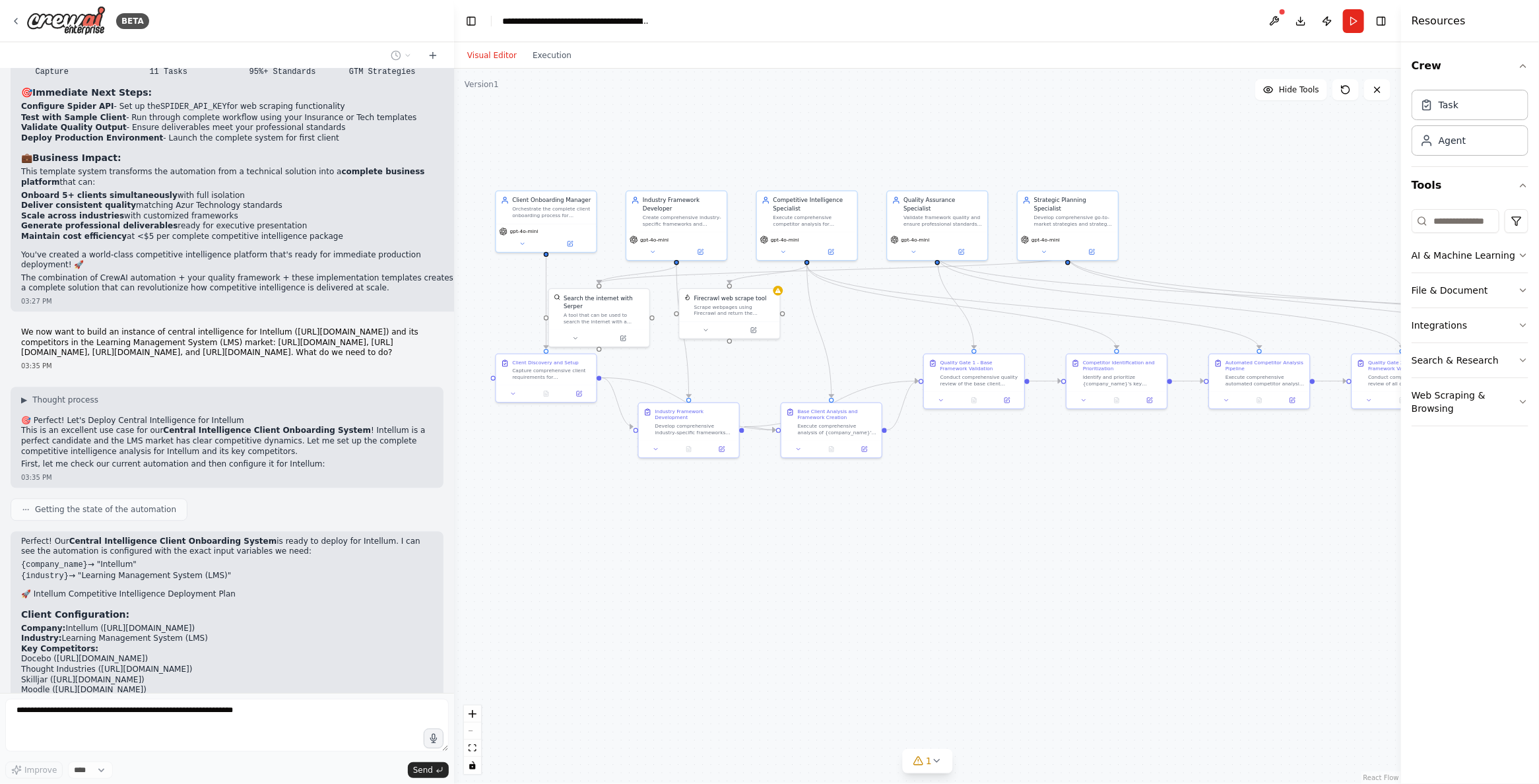
drag, startPoint x: 43, startPoint y: 261, endPoint x: 26, endPoint y: 246, distance: 22.7
click at [26, 327] on p "We now want to build an instance of central intelligence for Intellum ([URL][DO…" at bounding box center [227, 343] width 412 height 31
drag, startPoint x: 23, startPoint y: 234, endPoint x: 49, endPoint y: 265, distance: 40.5
click at [49, 327] on p "We now want to build an instance of central intelligence for Intellum ([URL][DO…" at bounding box center [227, 343] width 412 height 31
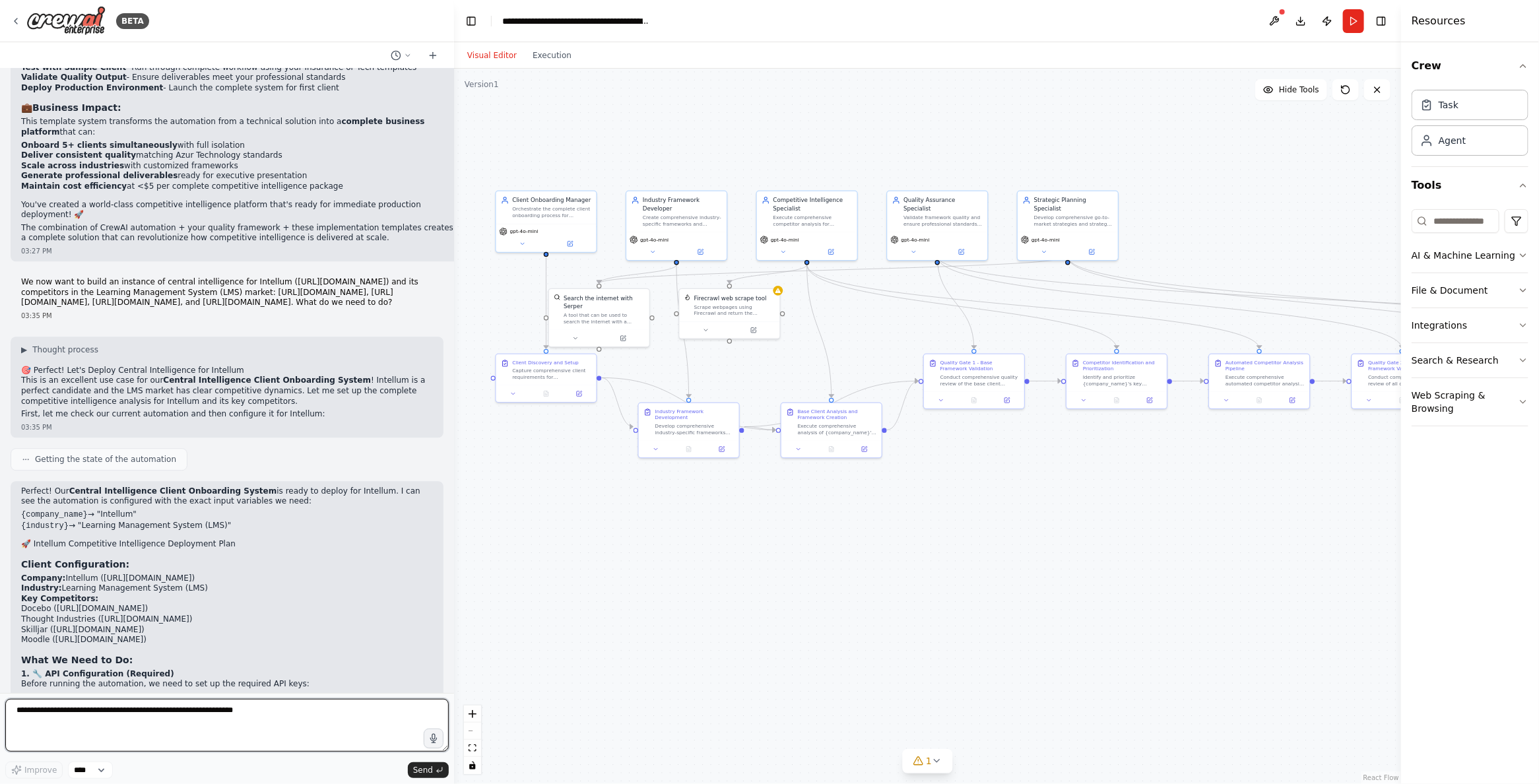
scroll to position [32782, 0]
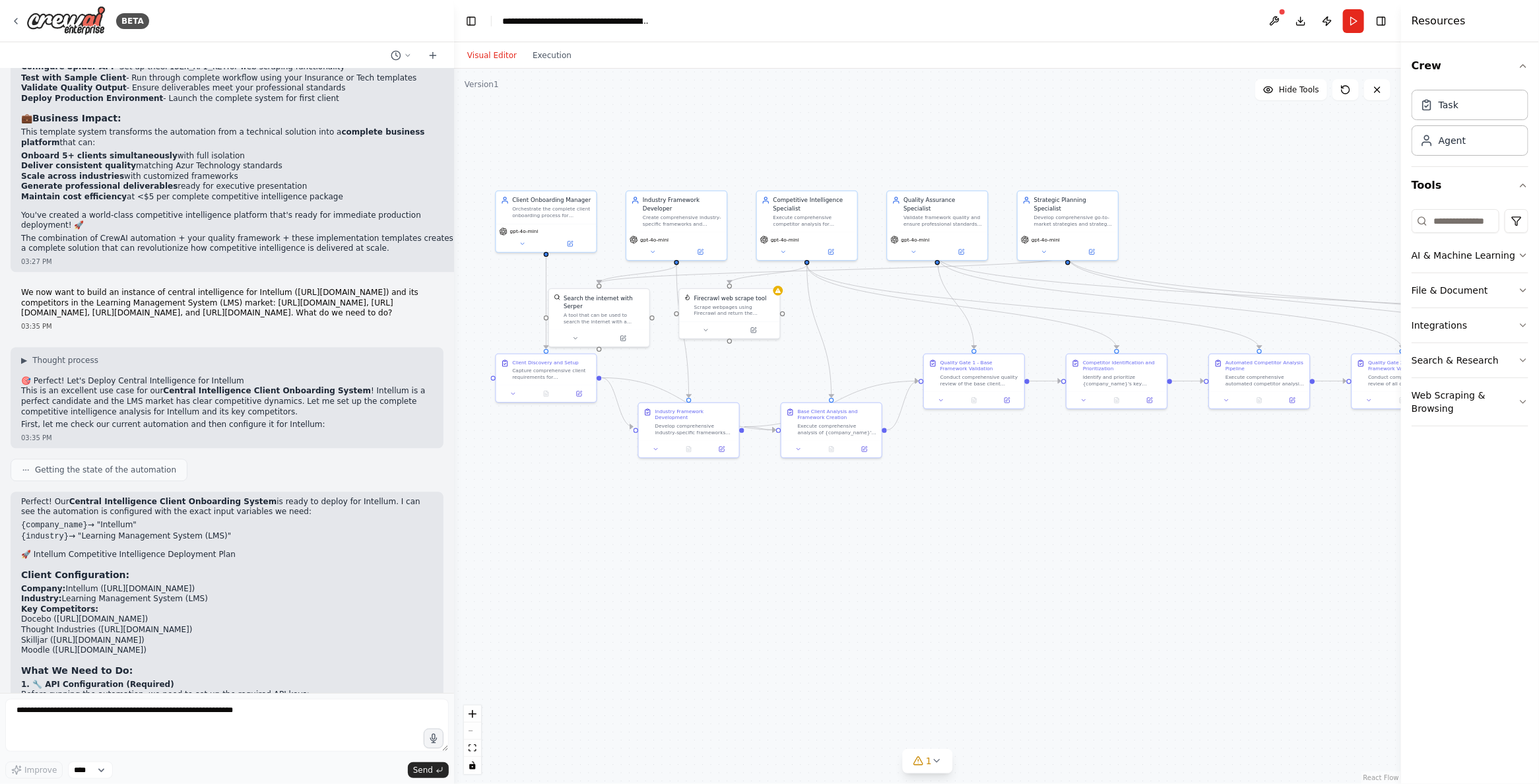
drag, startPoint x: 22, startPoint y: 193, endPoint x: 50, endPoint y: 224, distance: 41.8
click at [50, 288] on p "We now want to build an instance of central intelligence for Intellum ([URL][DO…" at bounding box center [227, 303] width 412 height 31
copy p "We now want to build an instance of central intelligence for Intellum ([URL][DO…"
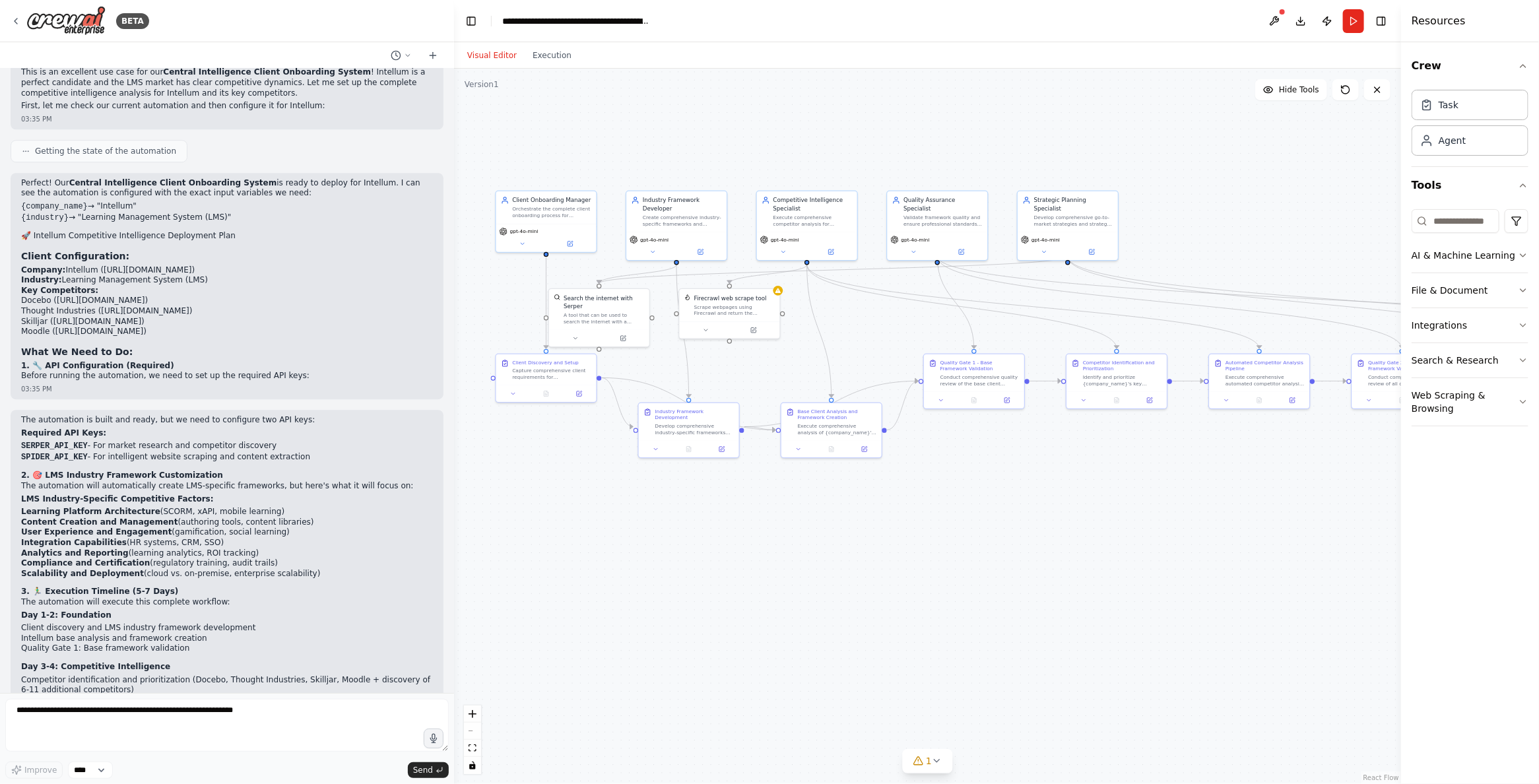
scroll to position [33106, 0]
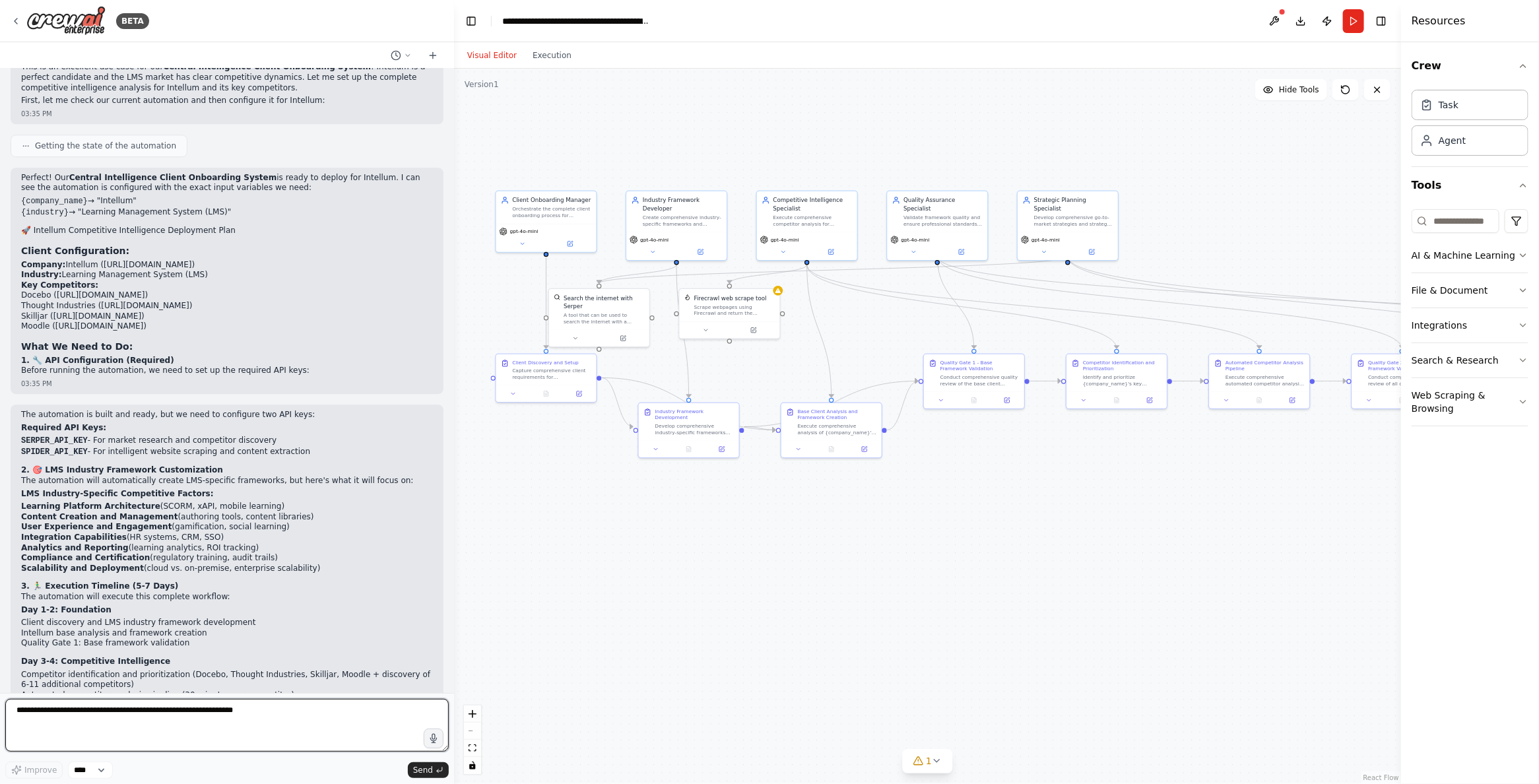
click at [107, 724] on textarea at bounding box center [227, 725] width 443 height 53
paste textarea "**********"
type textarea "**********"
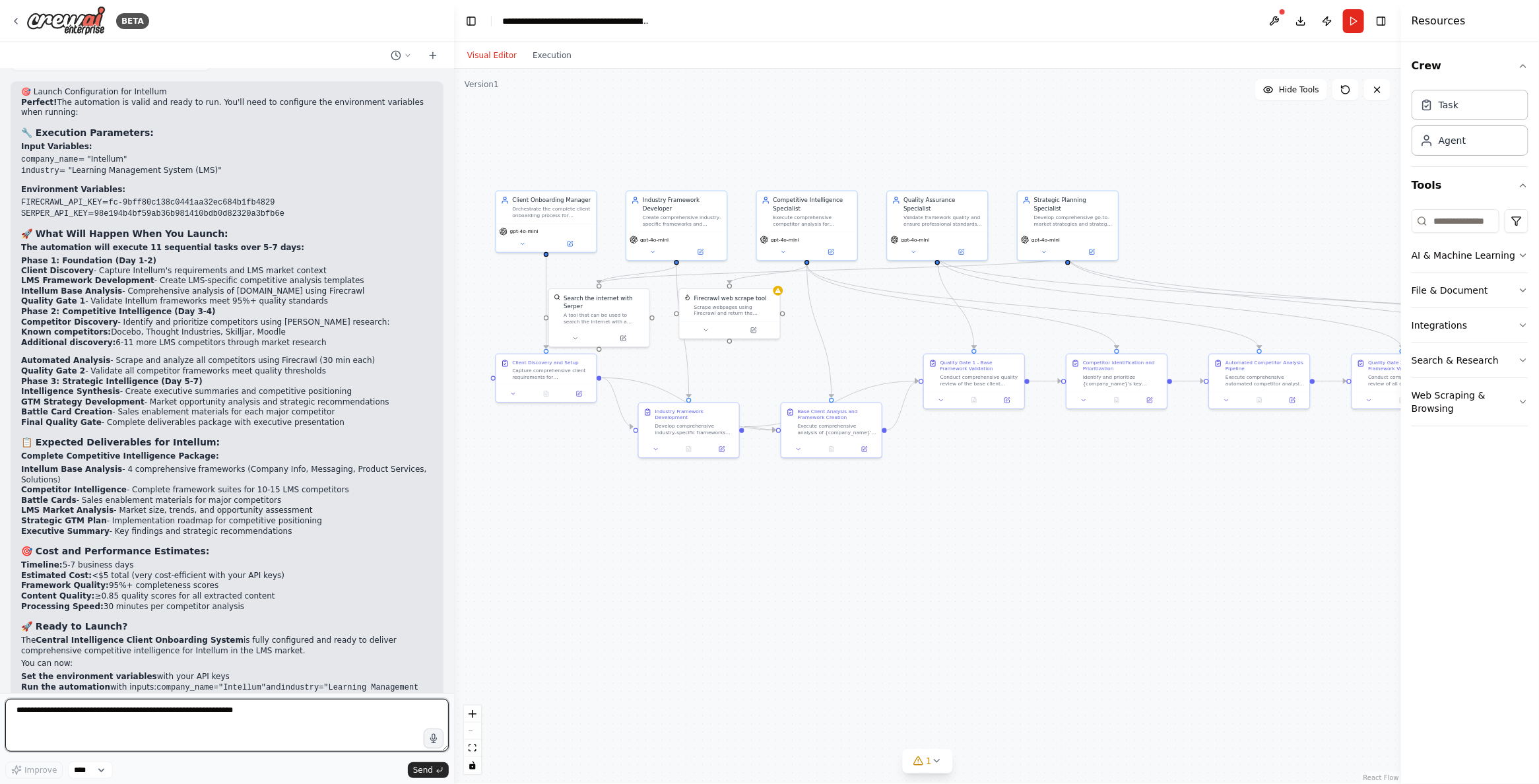
scroll to position [35208, 0]
click at [261, 718] on textarea at bounding box center [227, 725] width 443 height 53
type textarea "**********"
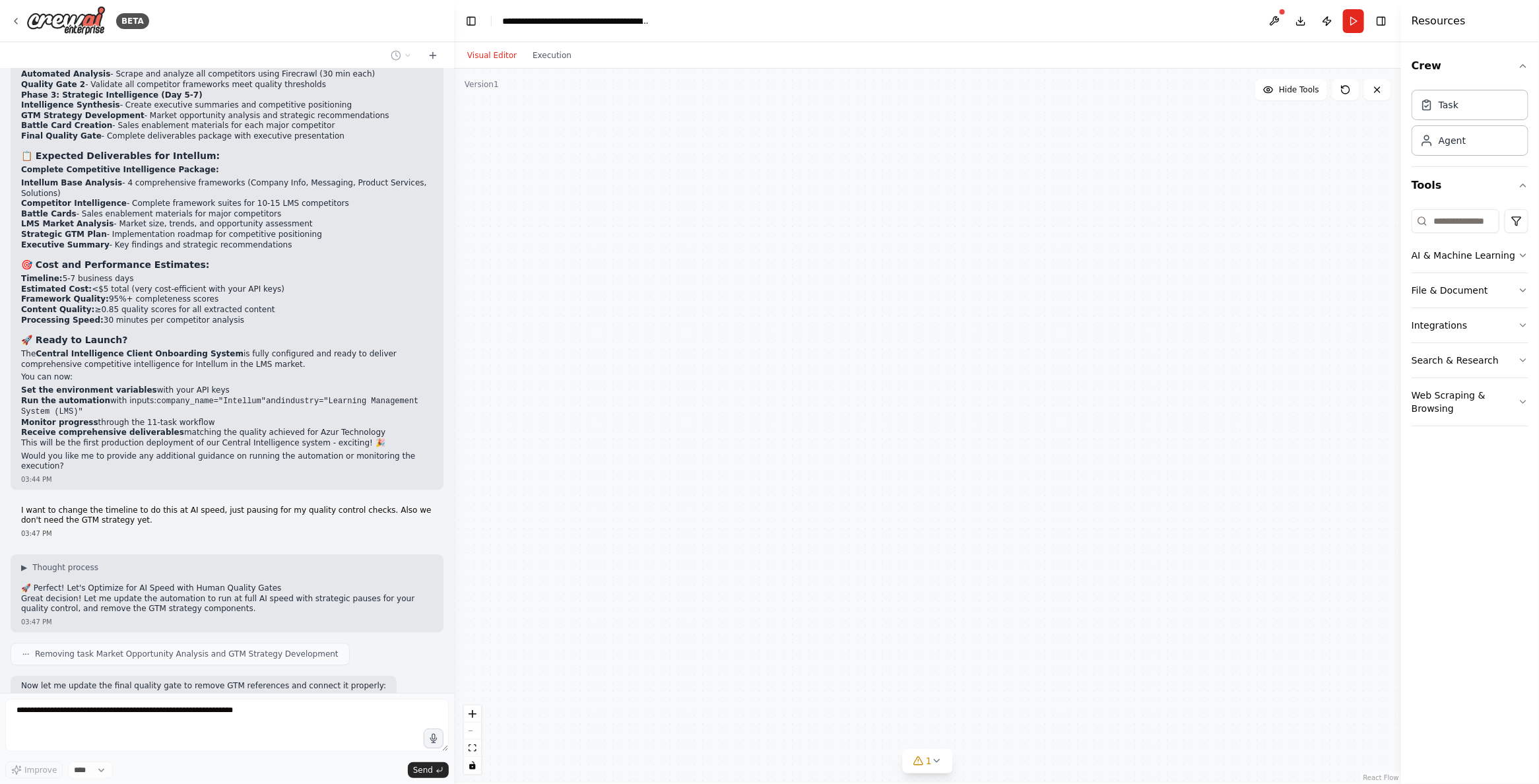
scroll to position [35575, 0]
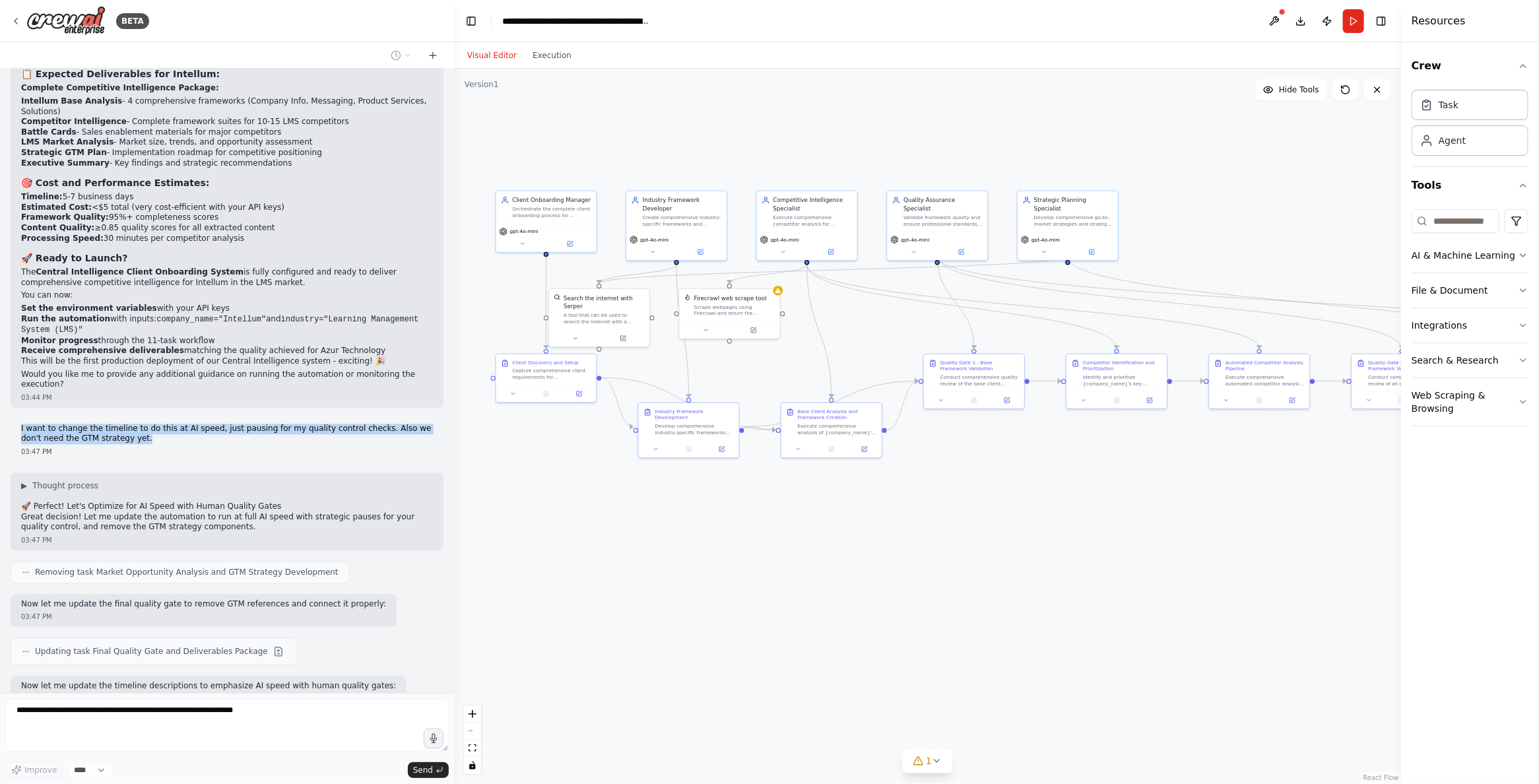
drag, startPoint x: 160, startPoint y: 348, endPoint x: 17, endPoint y: 338, distance: 143.3
click at [17, 418] on div "I want to change the timeline to do this at AI speed, just pausing for my quali…" at bounding box center [227, 440] width 433 height 43
copy p "I want to change the timeline to do this at AI speed, just pausing for my quali…"
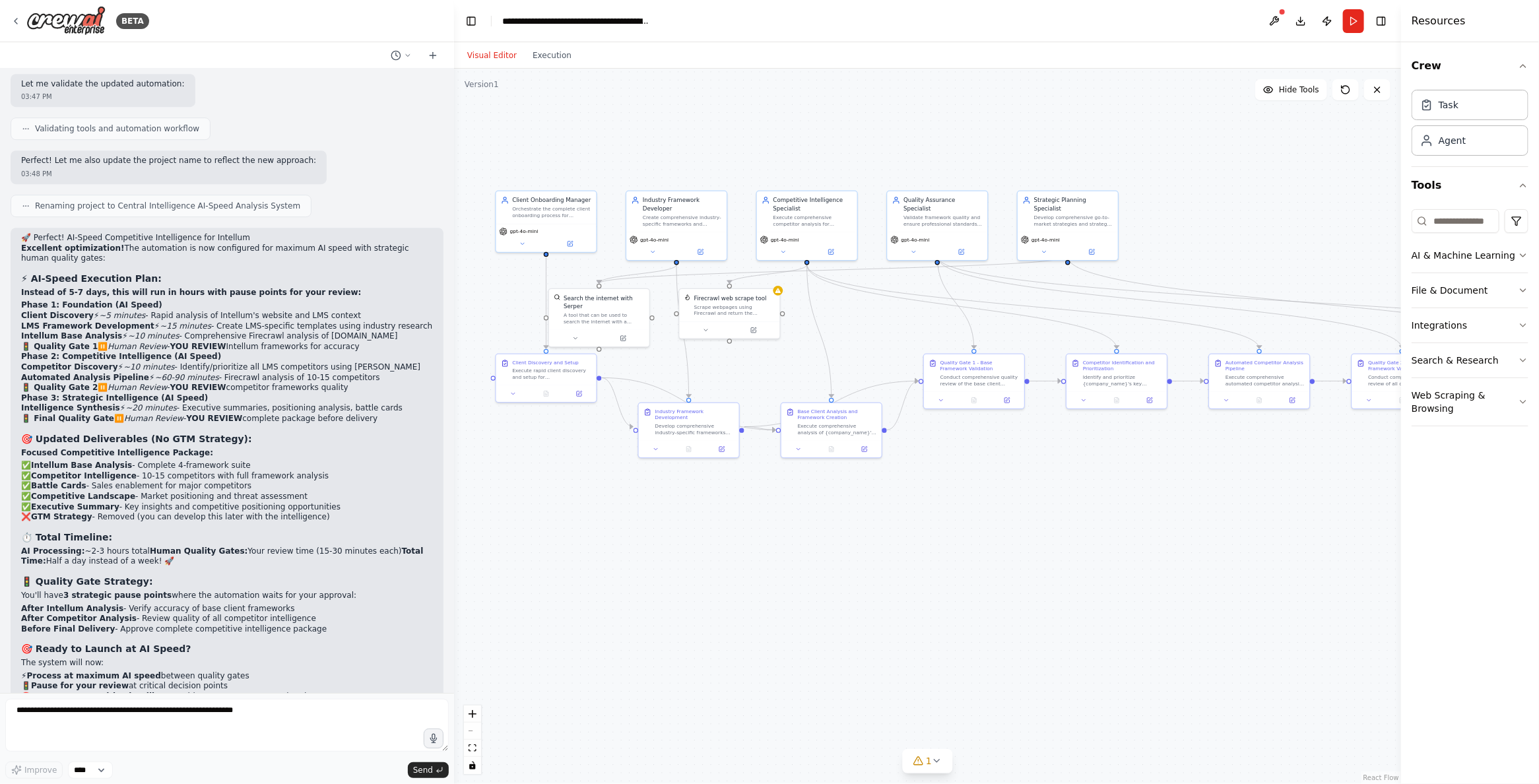
scroll to position [36369, 0]
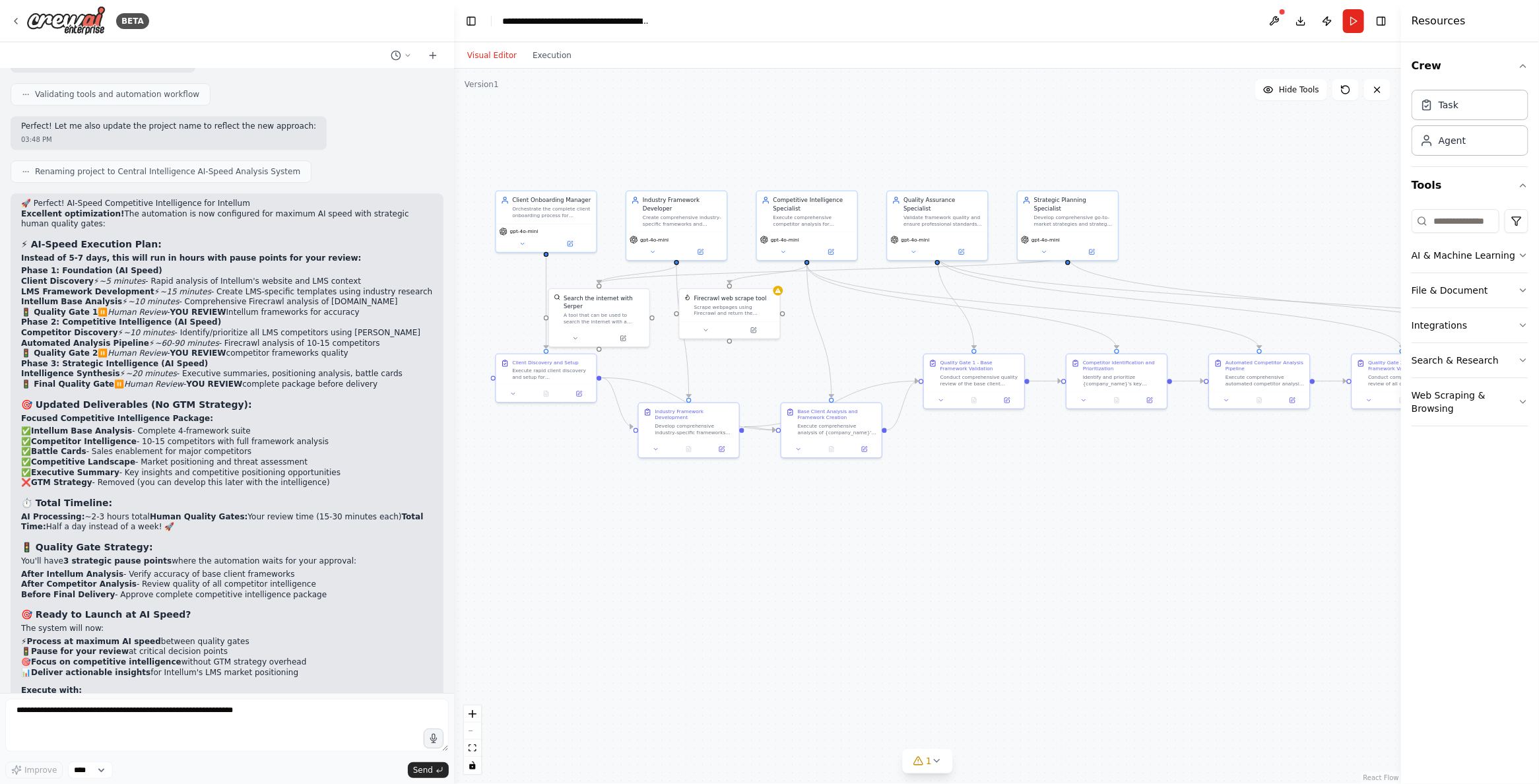
drag, startPoint x: 24, startPoint y: 614, endPoint x: 347, endPoint y: 650, distance: 325.0
click at [347, 650] on div "🚀 Perfect! AI-Speed Competitive Intelligence for Intellum Excellent optimizatio…" at bounding box center [227, 479] width 412 height 562
click at [353, 731] on li "SERPER_API_KEY = 98e194b4bf59ab36b981410bdb0d82320a3bfb6e" at bounding box center [227, 737] width 412 height 11
drag, startPoint x: 321, startPoint y: 643, endPoint x: 20, endPoint y: 608, distance: 303.0
click at [20, 608] on div "🚀 Perfect! AI-Speed Competitive Intelligence for Intellum Excellent optimizatio…" at bounding box center [227, 486] width 433 height 585
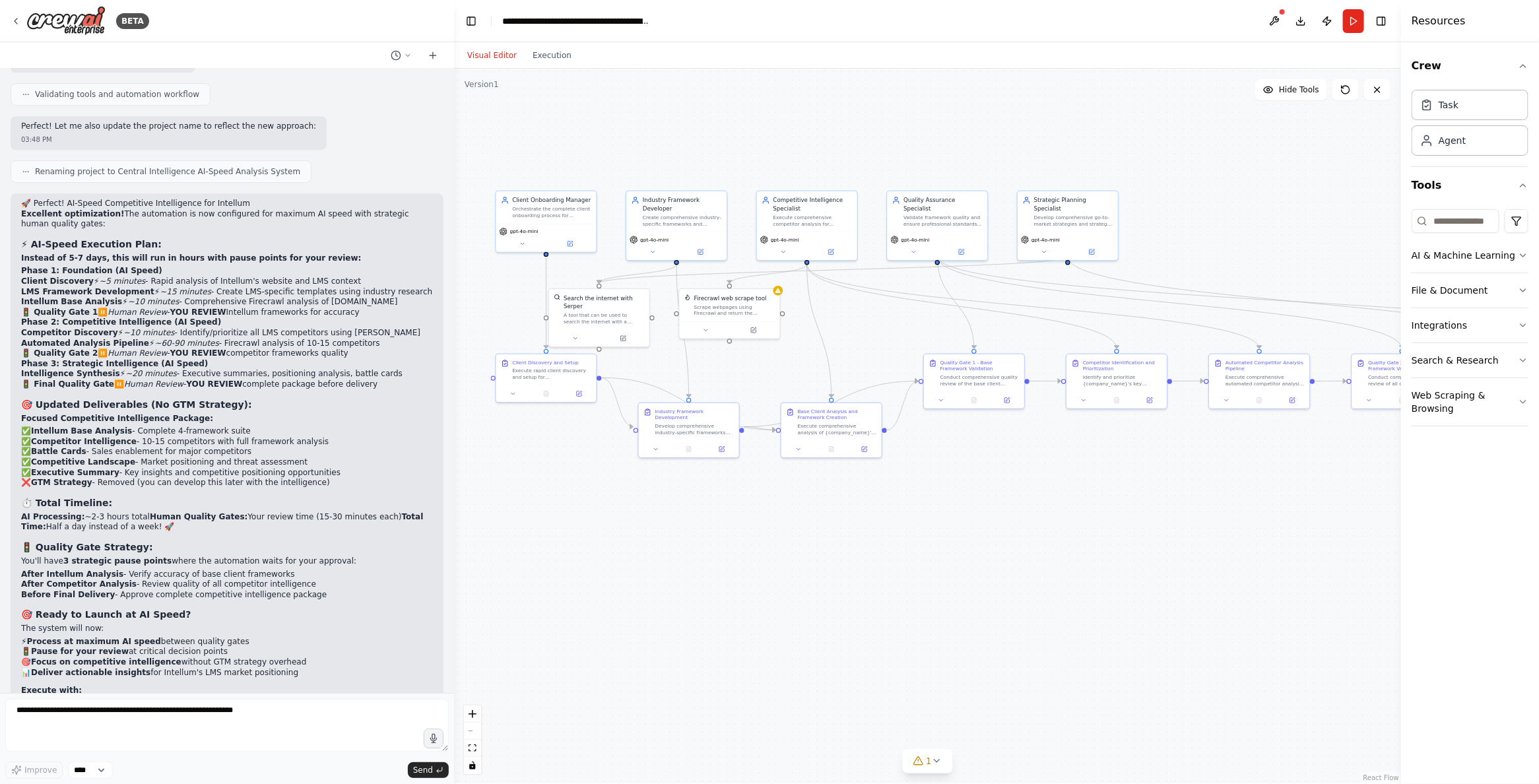
copy ul "company_name = "Intellum" industry = "Learning Management System (LMS)" FIRECRA…"
click at [19, 724] on textarea at bounding box center [227, 725] width 443 height 53
paste textarea "**********"
type textarea "**********"
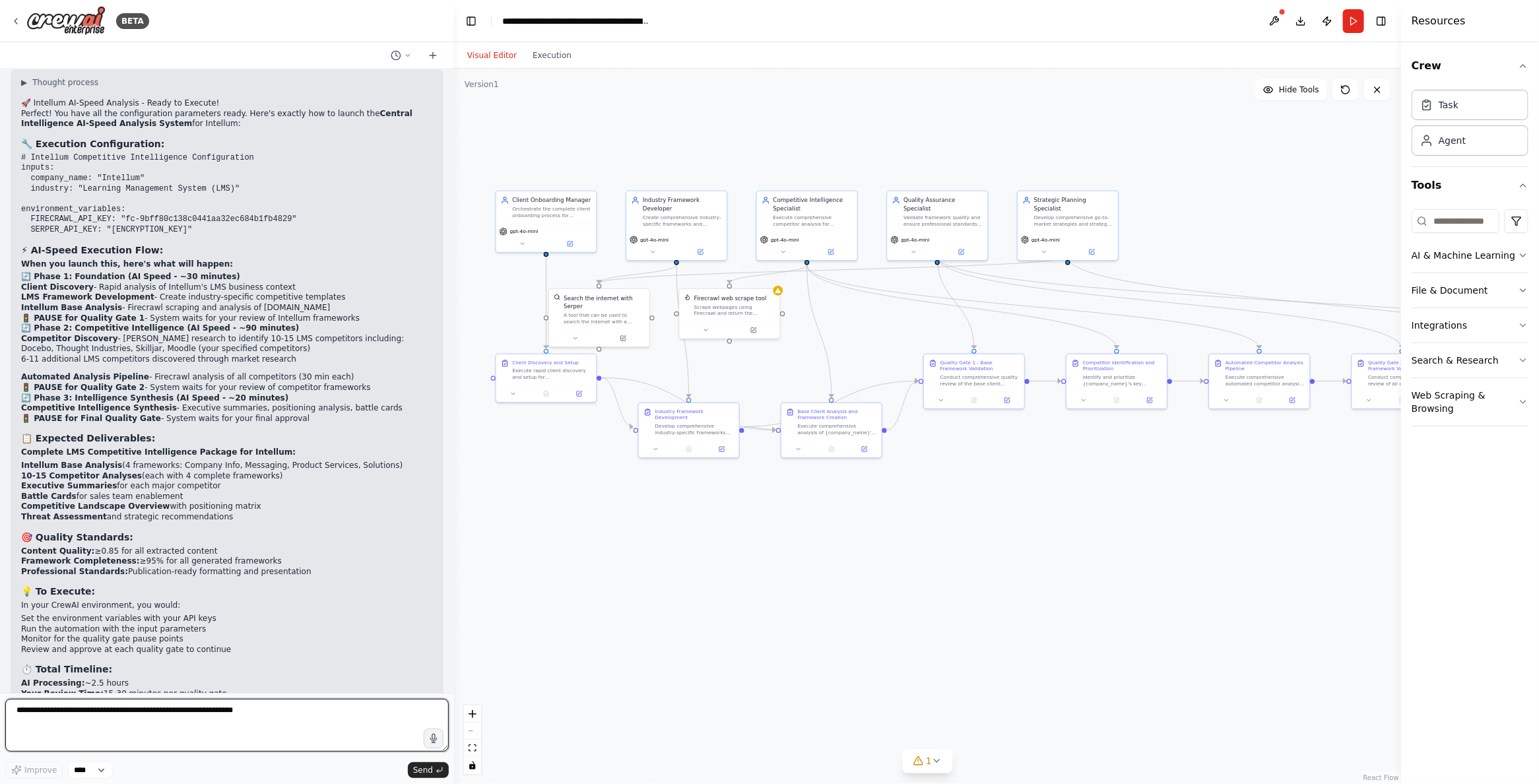
scroll to position [37154, 0]
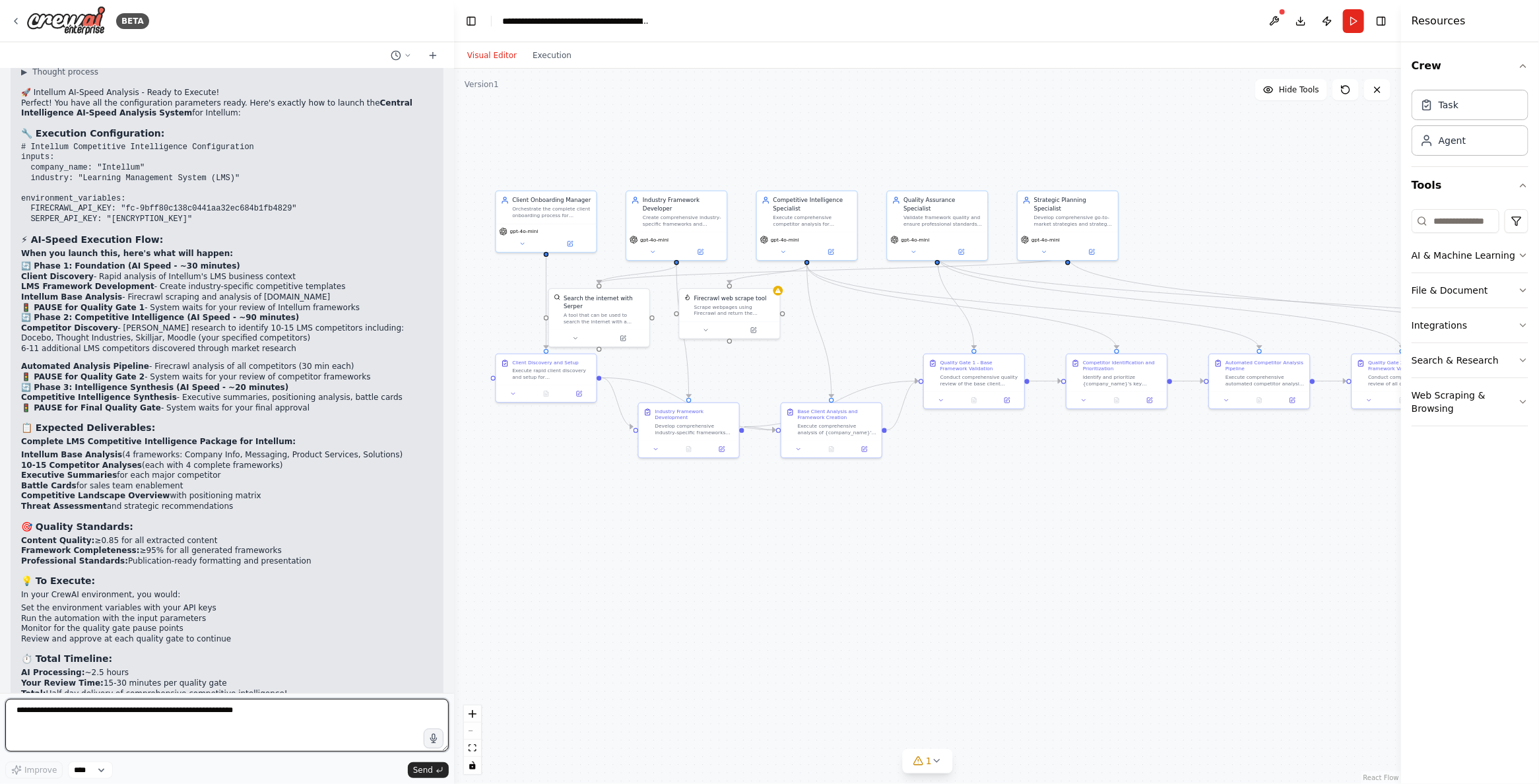
click at [43, 724] on textarea at bounding box center [227, 725] width 443 height 53
click at [75, 712] on textarea at bounding box center [227, 725] width 443 height 53
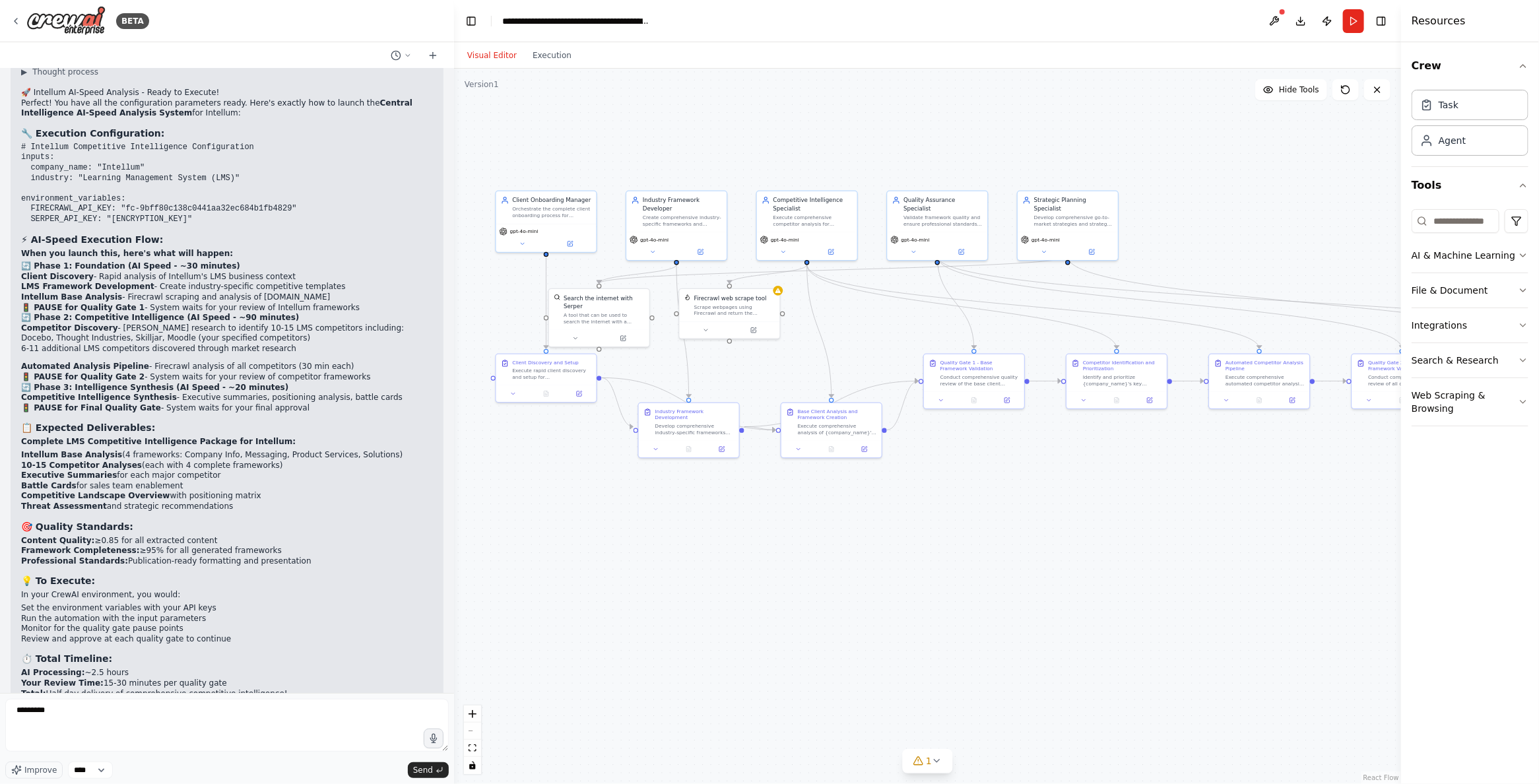
drag, startPoint x: 57, startPoint y: 625, endPoint x: 431, endPoint y: 630, distance: 374.0
click at [431, 630] on div "📋 Product Requirements Document: New Client Onboarding System Central Intellige…" at bounding box center [227, 381] width 454 height 624
drag, startPoint x: 411, startPoint y: 624, endPoint x: 57, endPoint y: 627, distance: 354.0
click at [57, 707] on strong "Ready to launch the first AI-speed competitive intelligence analysis for Intell…" at bounding box center [225, 717] width 408 height 20
copy strong "launch the first AI-speed competitive intelligence analysis for Intellum in the…"
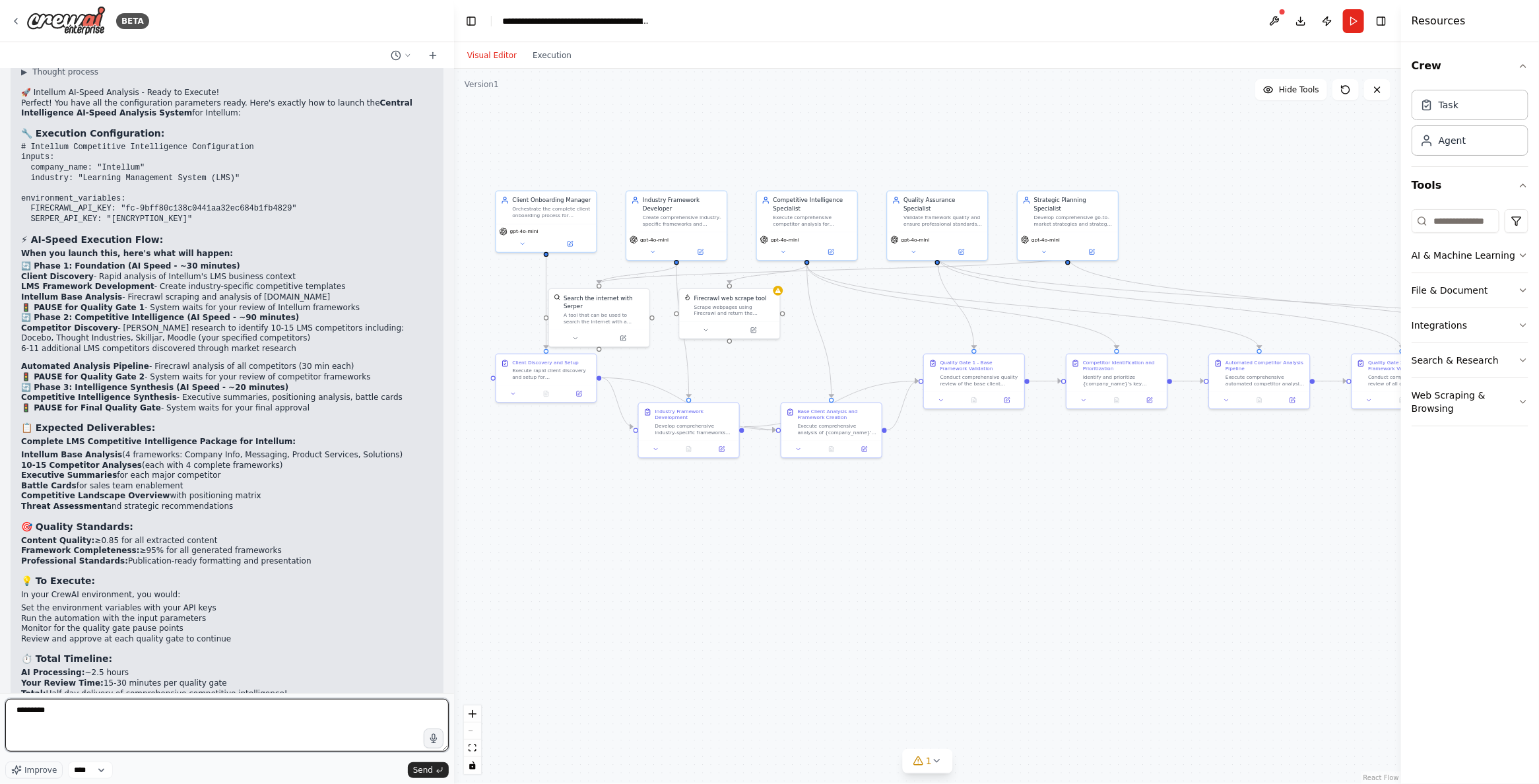
drag, startPoint x: 35, startPoint y: 710, endPoint x: 122, endPoint y: 699, distance: 87.7
click at [122, 699] on form "******** Improve **** Send" at bounding box center [227, 738] width 454 height 91
drag, startPoint x: 92, startPoint y: 717, endPoint x: 38, endPoint y: 707, distance: 54.9
click at [38, 707] on textarea "********" at bounding box center [227, 725] width 443 height 53
paste textarea "**********"
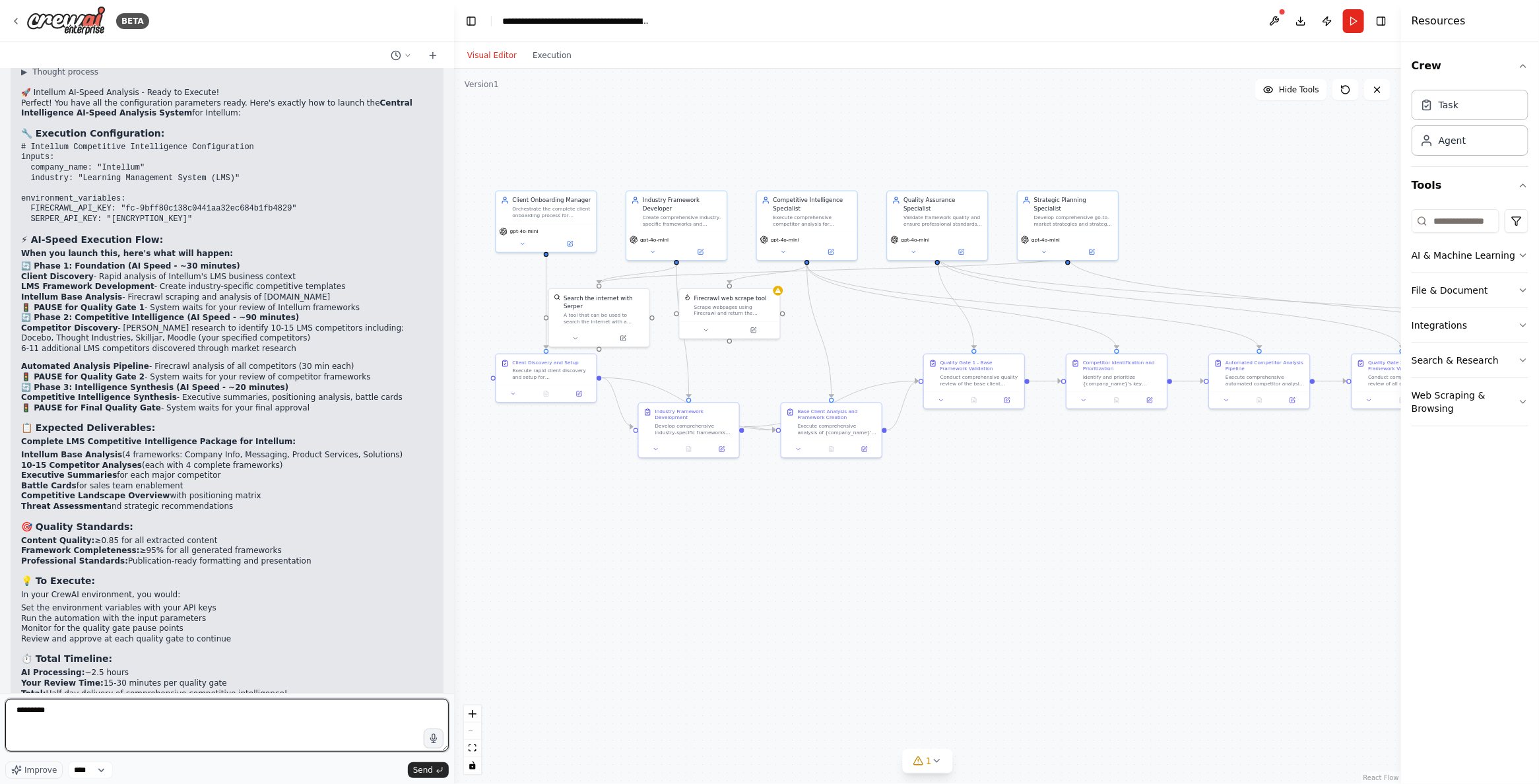
type textarea "**********"
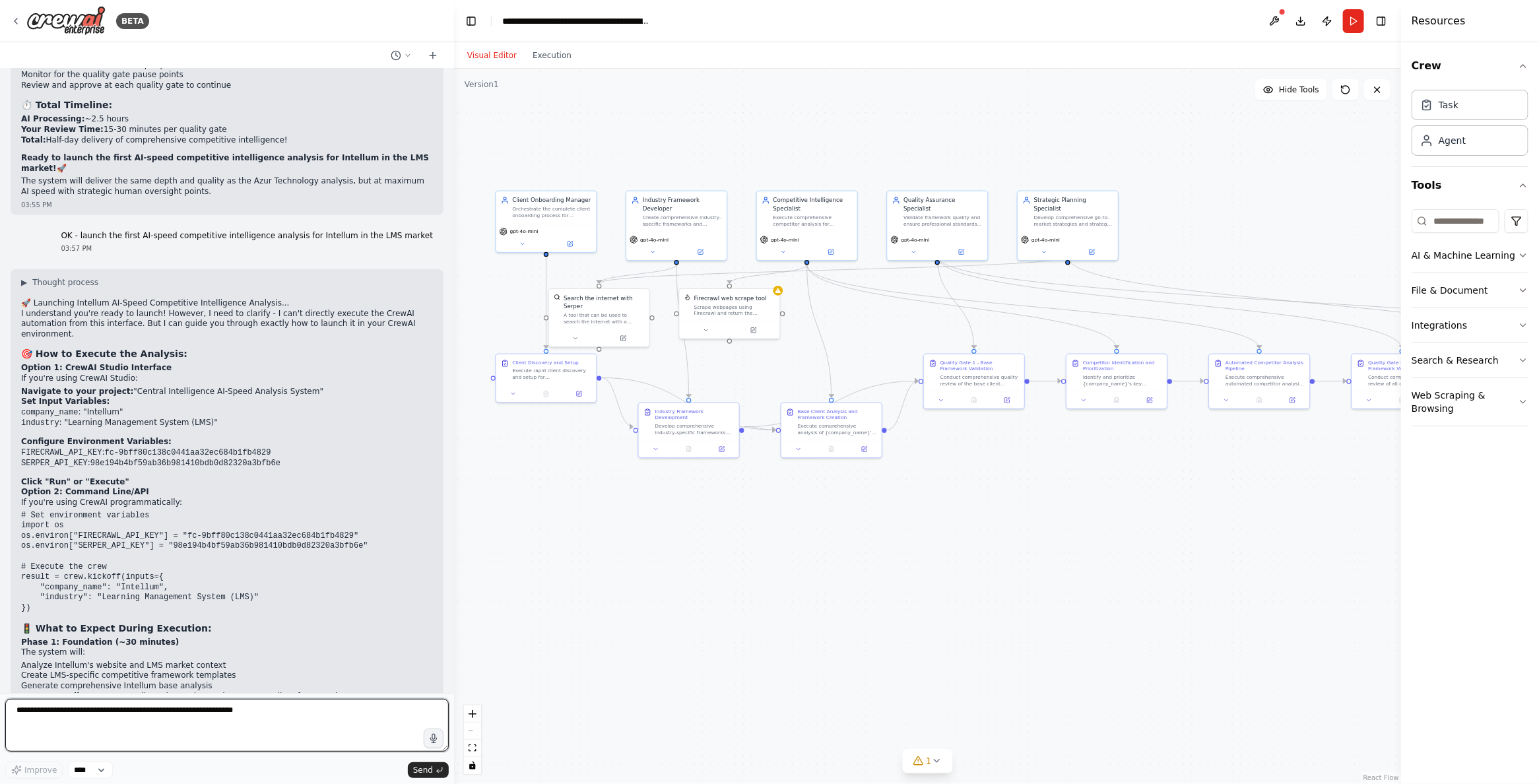
scroll to position [37705, 0]
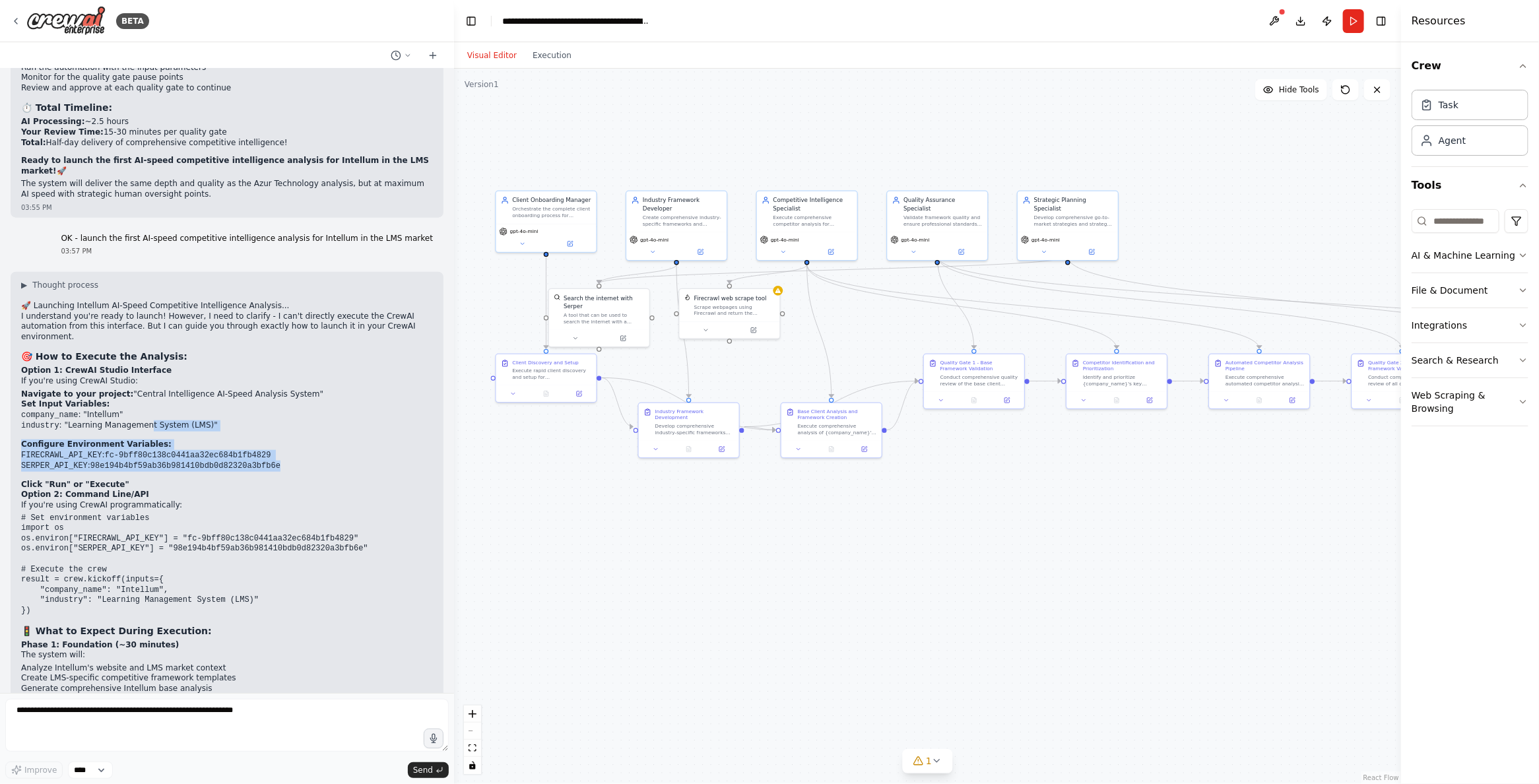
drag, startPoint x: 295, startPoint y: 382, endPoint x: 148, endPoint y: 342, distance: 152.3
click at [146, 389] on ol "Navigate to your project: "Central Intelligence AI-Speed Analysis System" Set I…" at bounding box center [227, 440] width 412 height 101
click at [233, 420] on li "industry : "Learning Management System (LMS)"" at bounding box center [227, 426] width 412 height 11
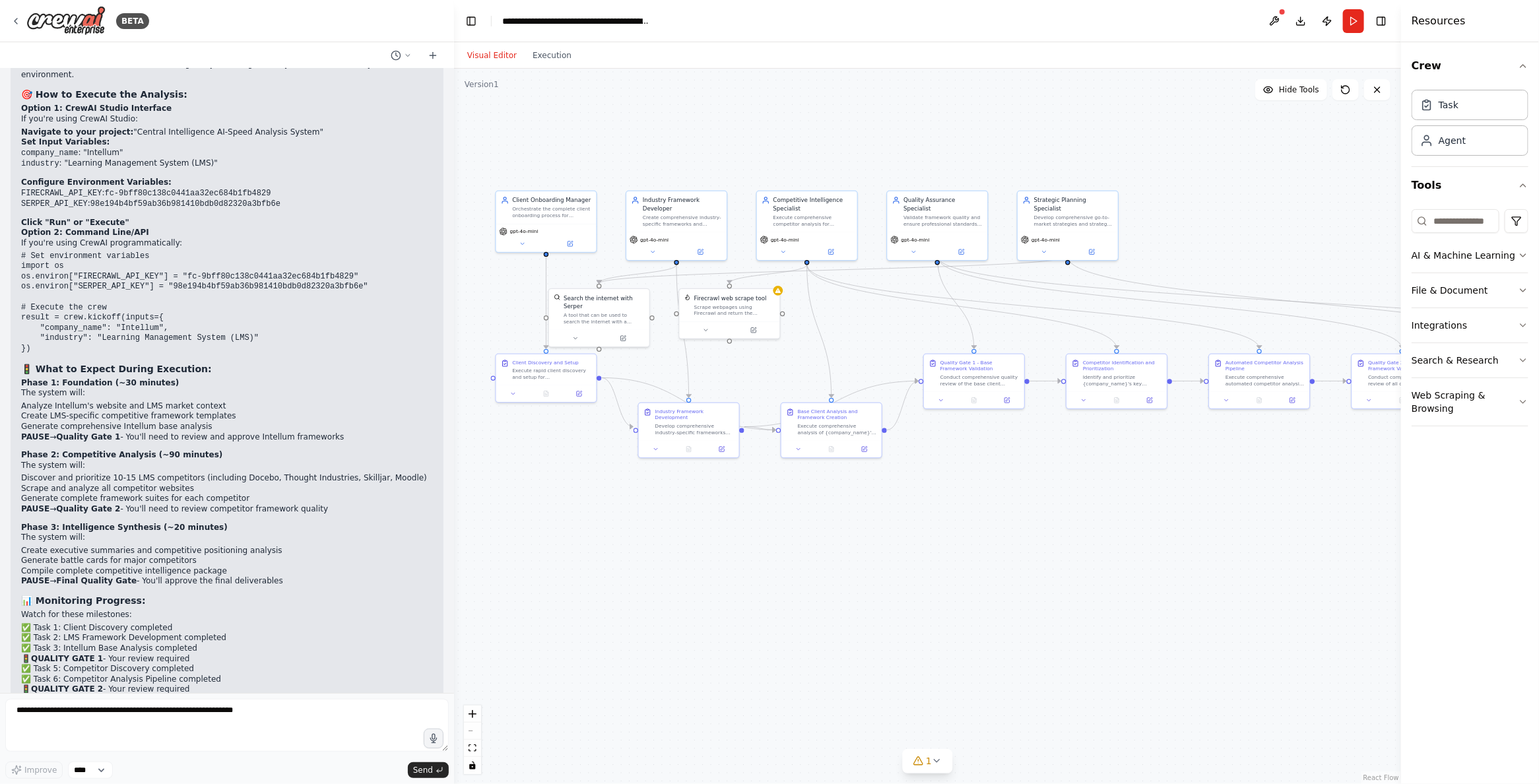
scroll to position [37919, 0]
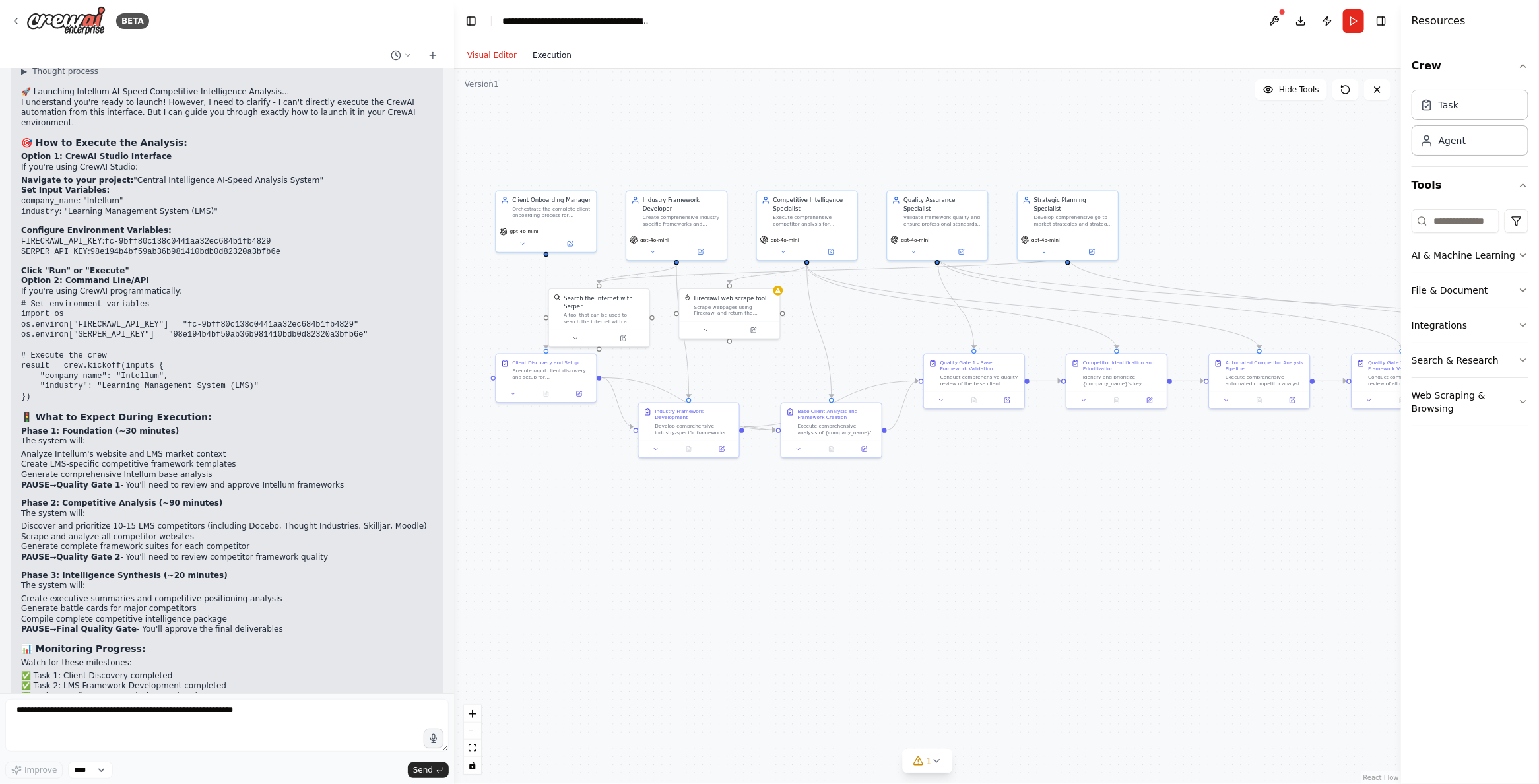
click at [543, 55] on button "Execution" at bounding box center [552, 55] width 55 height 16
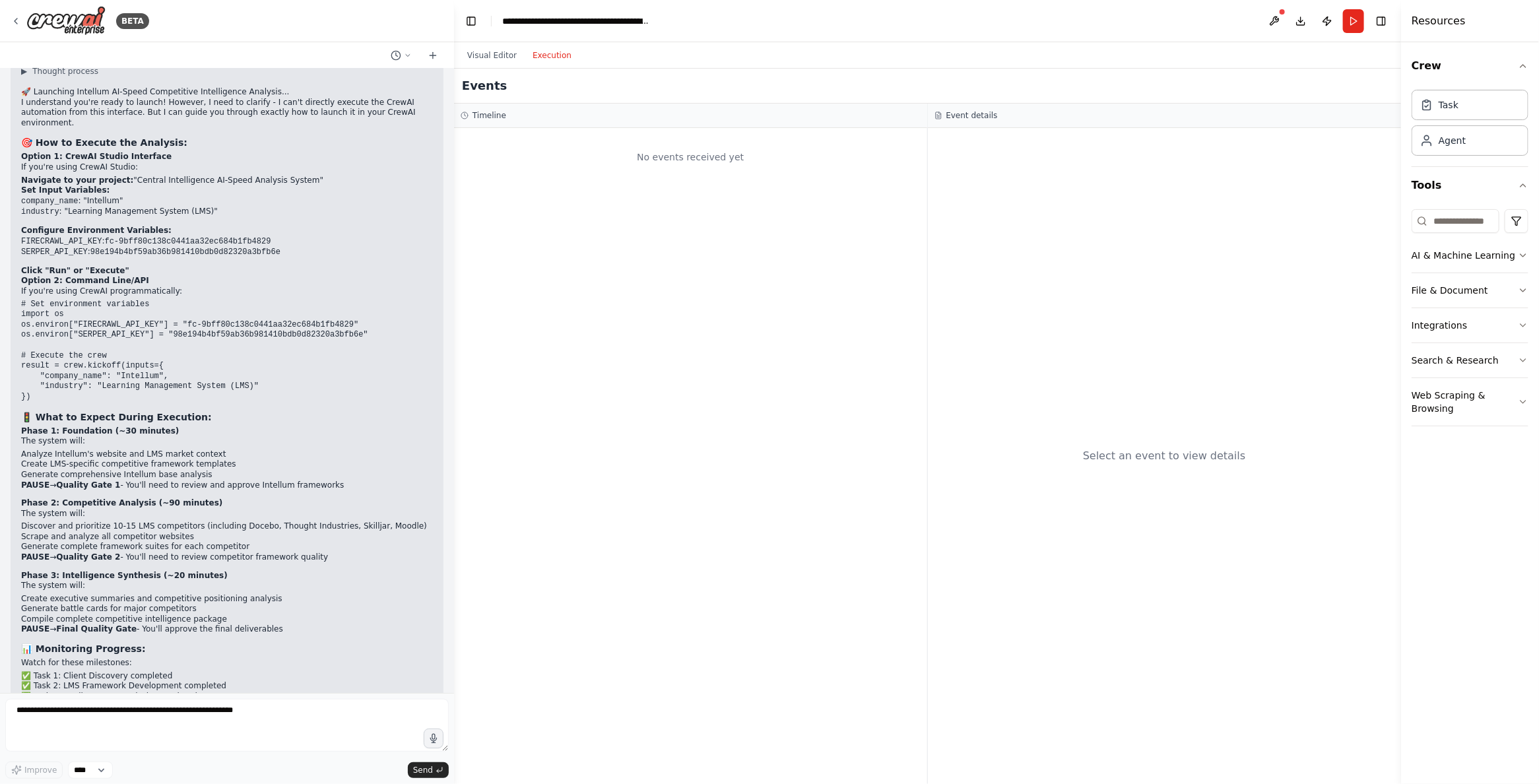
click at [703, 156] on div "No events received yet" at bounding box center [690, 157] width 460 height 45
click at [477, 56] on button "Visual Editor" at bounding box center [492, 55] width 65 height 16
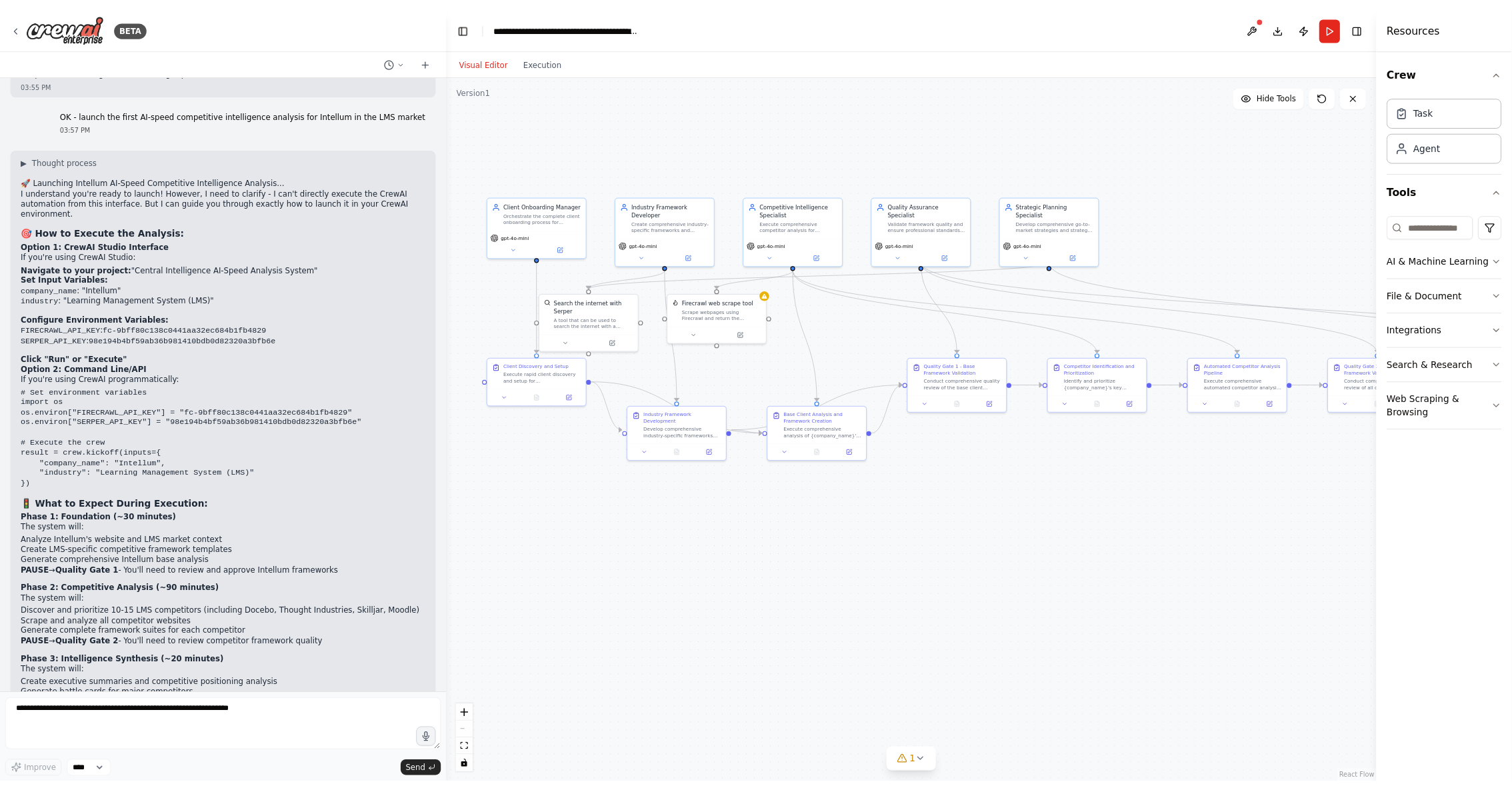
scroll to position [38219, 0]
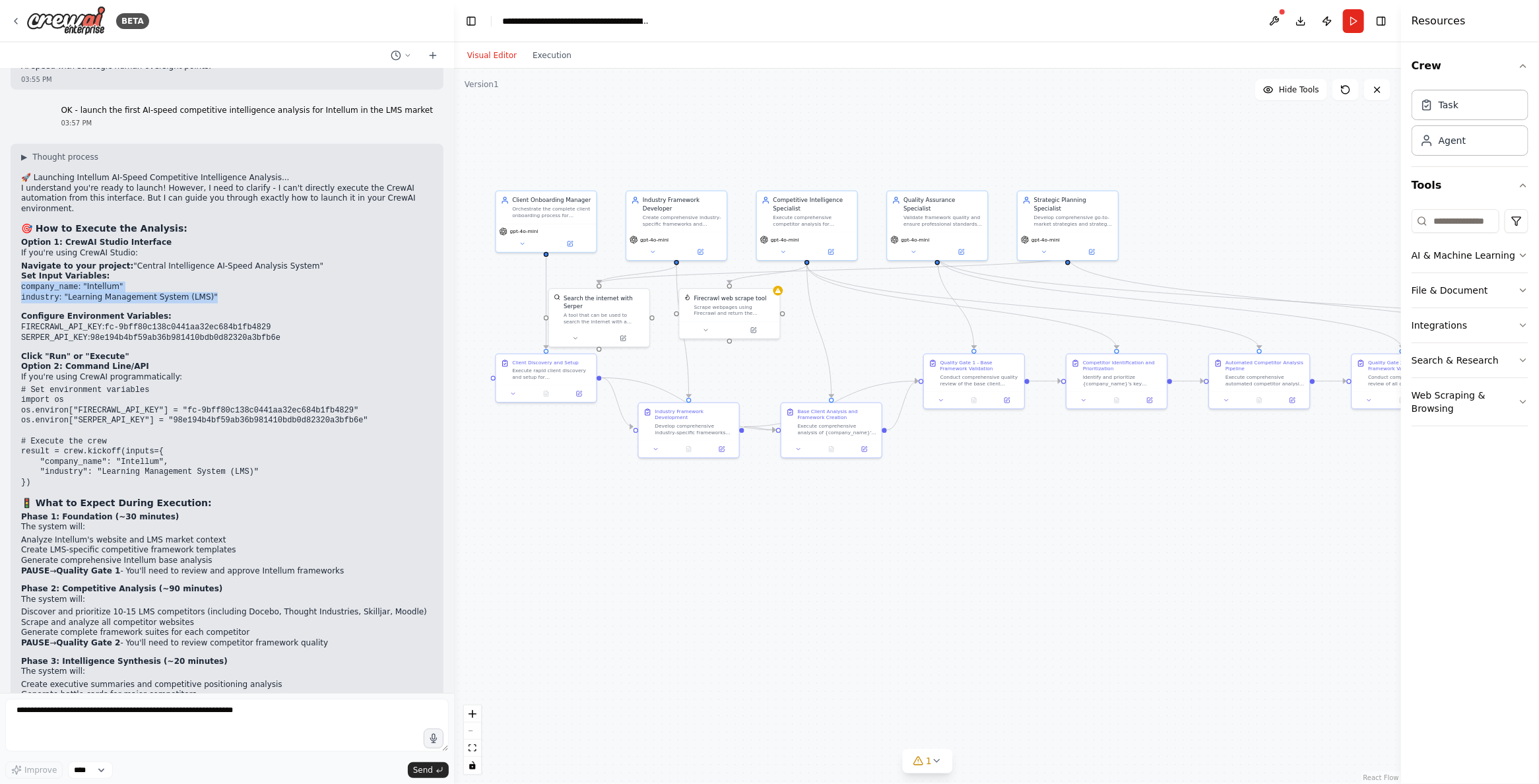
drag, startPoint x: 214, startPoint y: 215, endPoint x: 6, endPoint y: 197, distance: 208.8
click at [6, 197] on div "📋 Product Requirements Document: New Client Onboarding System Central Intellige…" at bounding box center [227, 381] width 454 height 624
copy ul "company_name : "Intellum" industry : "Learning Management System (LMS)""
click at [534, 18] on div "**********" at bounding box center [576, 21] width 148 height 13
click at [475, 26] on button "Toggle Left Sidebar" at bounding box center [471, 21] width 18 height 18
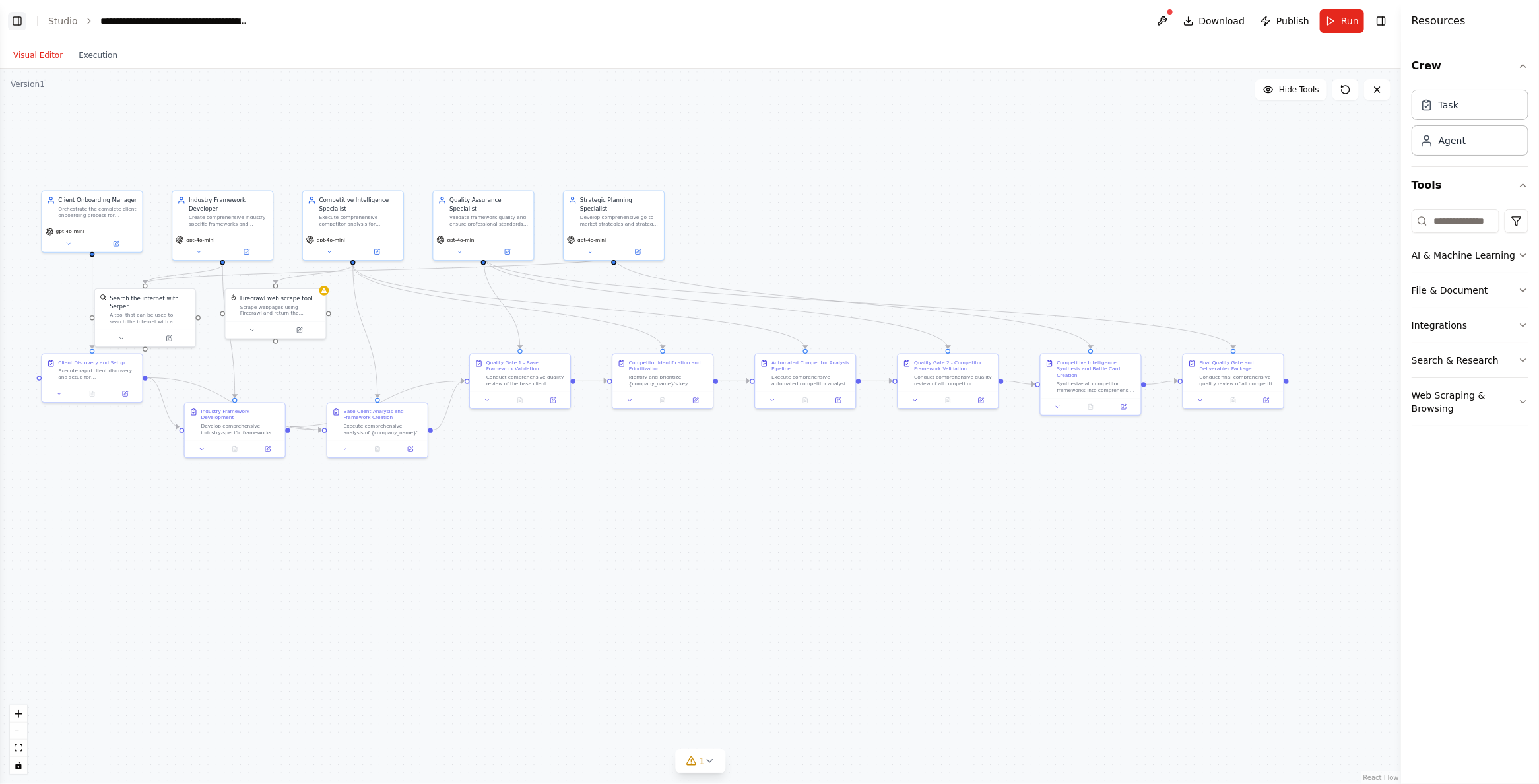
click at [14, 23] on button "Toggle Left Sidebar" at bounding box center [17, 21] width 18 height 18
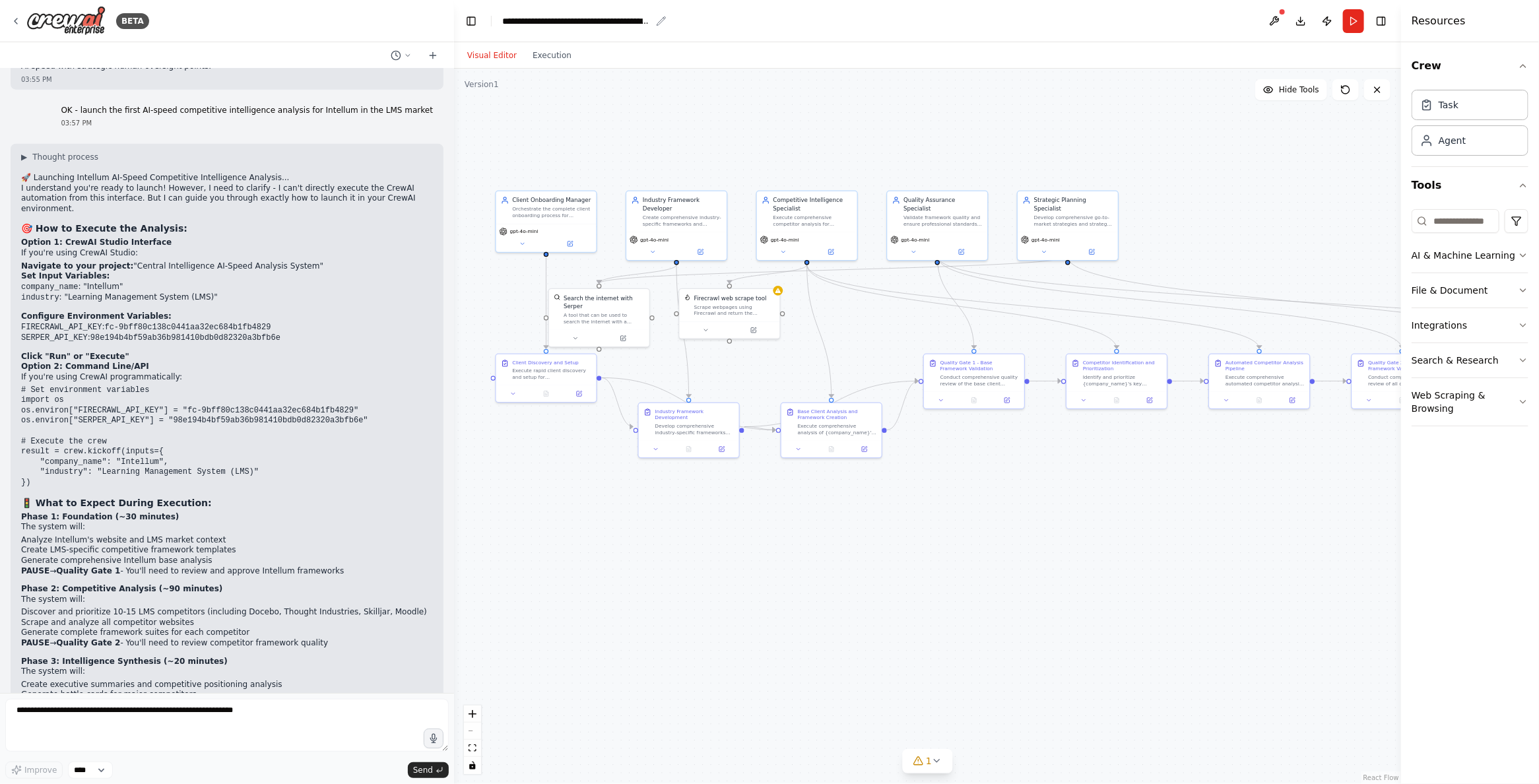
click at [560, 23] on div "**********" at bounding box center [576, 21] width 148 height 13
click at [578, 24] on div "**********" at bounding box center [603, 21] width 201 height 13
click at [1275, 19] on button at bounding box center [1275, 21] width 21 height 23
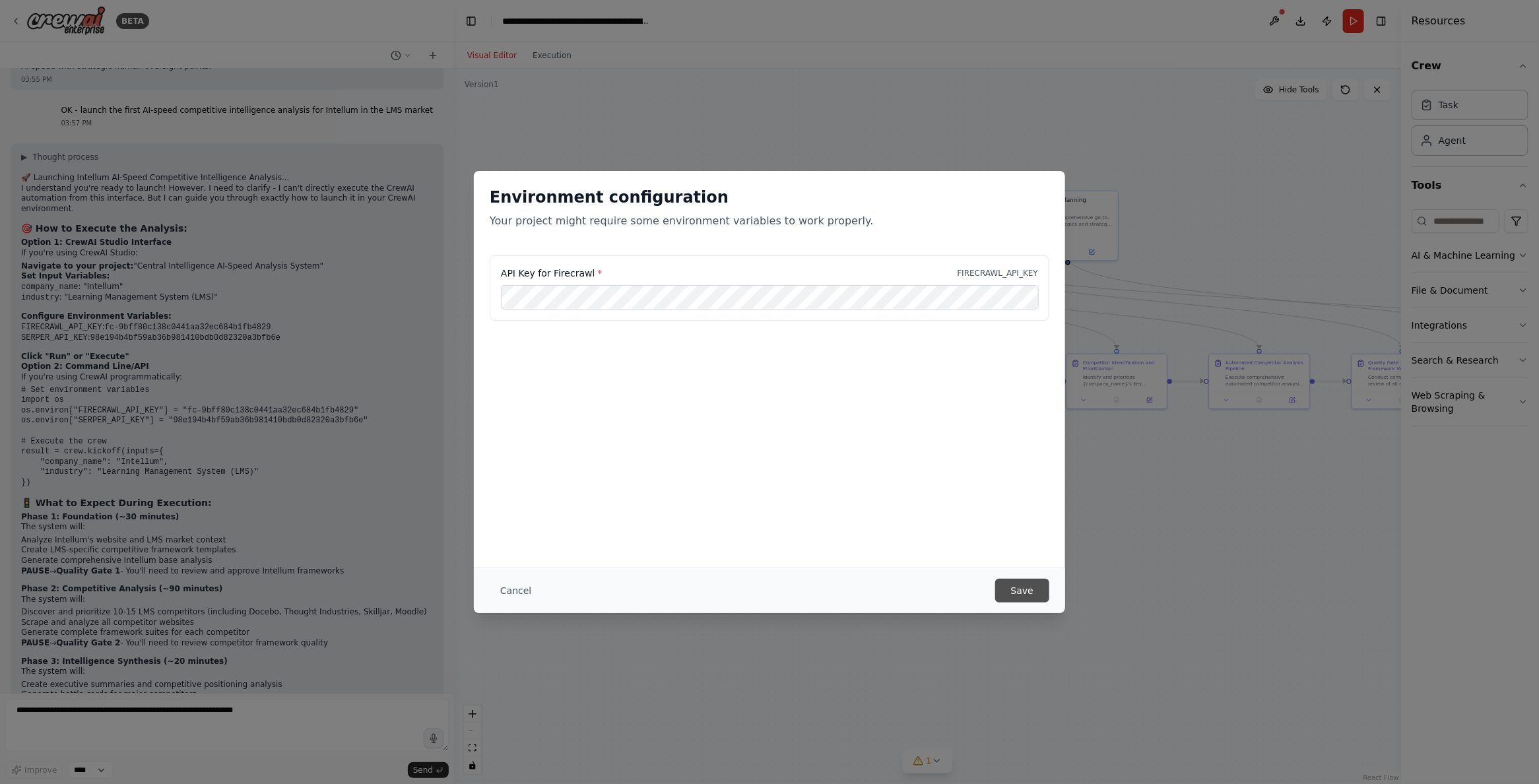
click at [1021, 593] on button "Save" at bounding box center [1022, 590] width 54 height 23
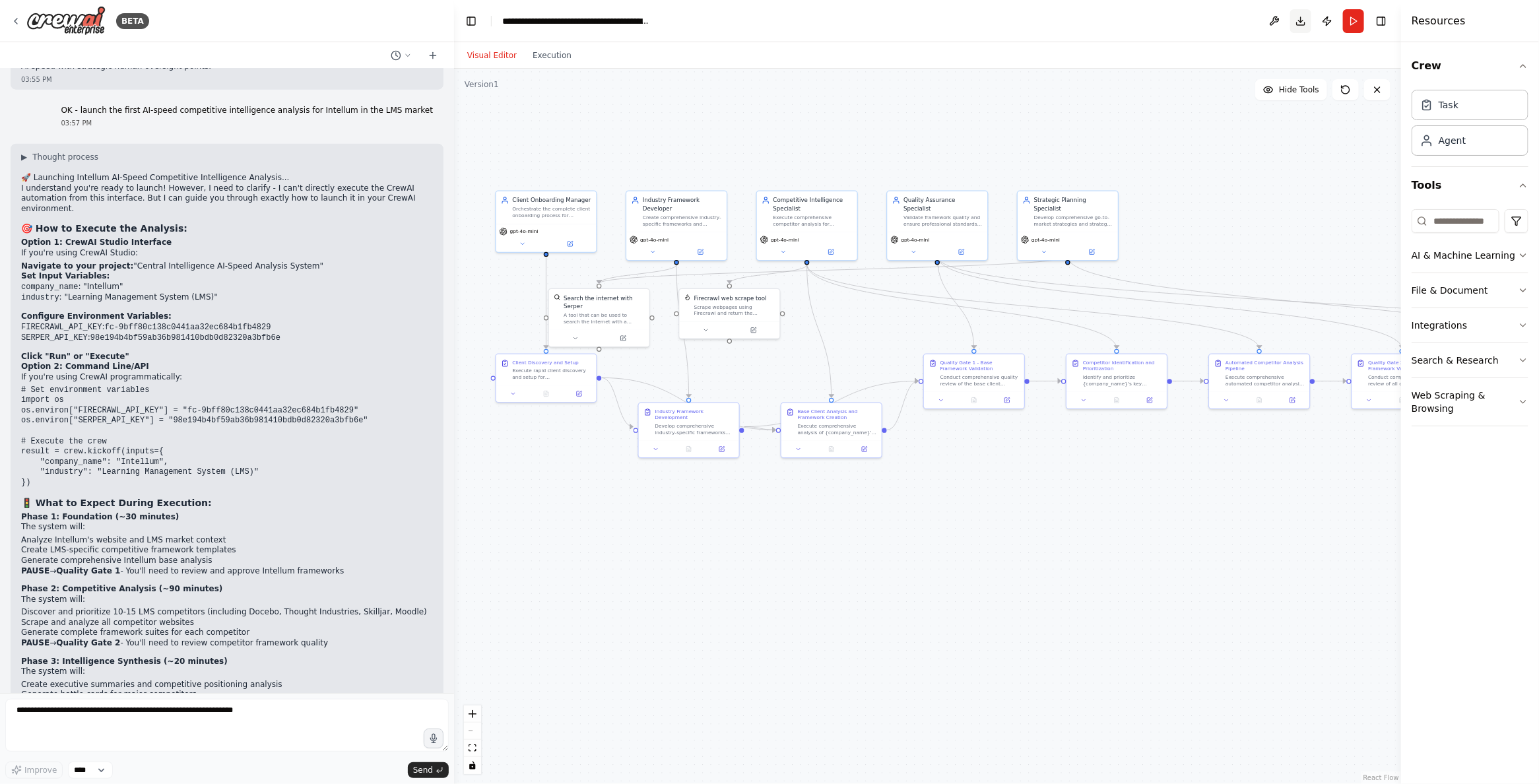
click at [1298, 23] on button "Download" at bounding box center [1301, 21] width 21 height 23
click at [1332, 22] on button "Publish" at bounding box center [1327, 21] width 21 height 23
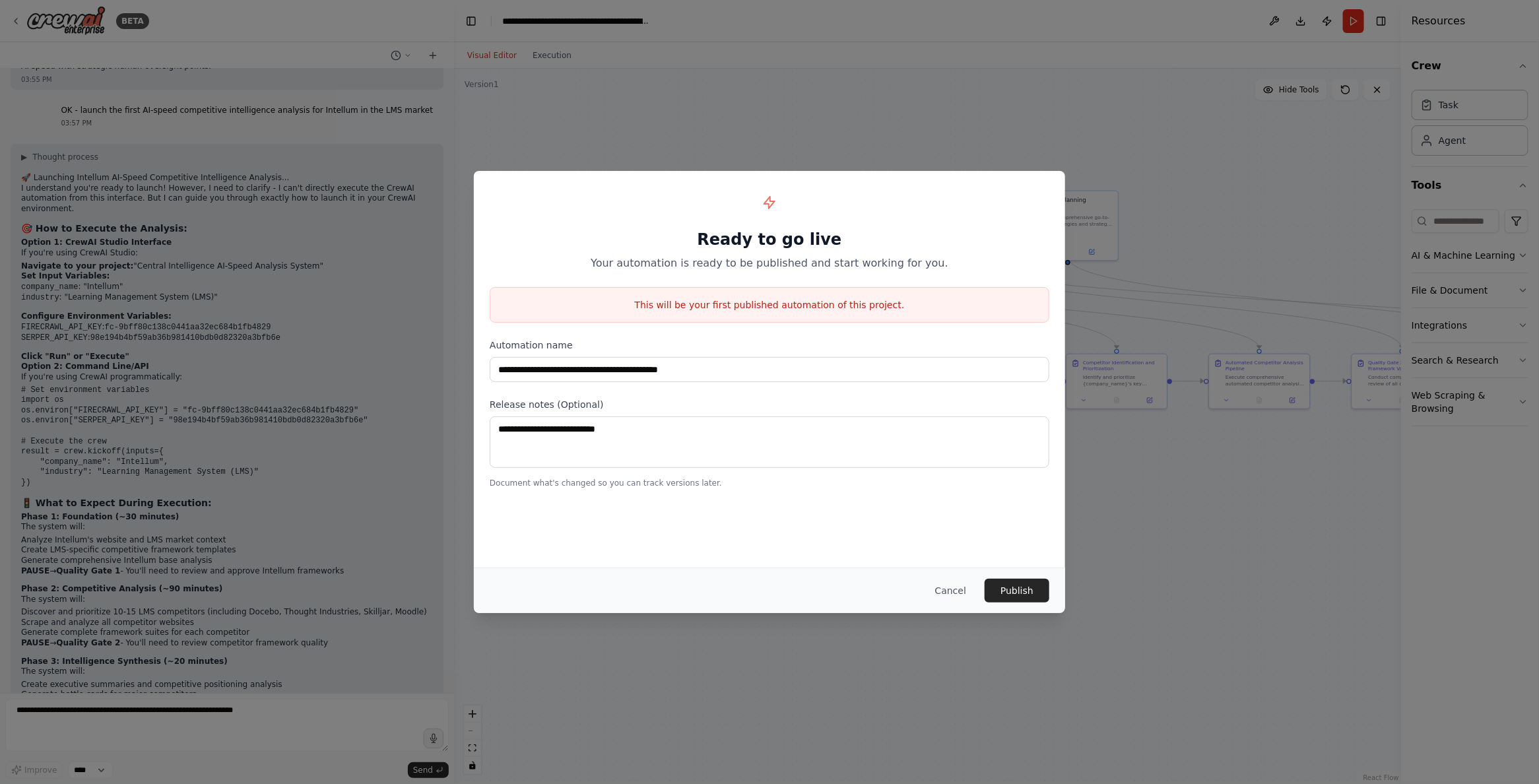
click at [948, 596] on button "Cancel" at bounding box center [950, 590] width 52 height 23
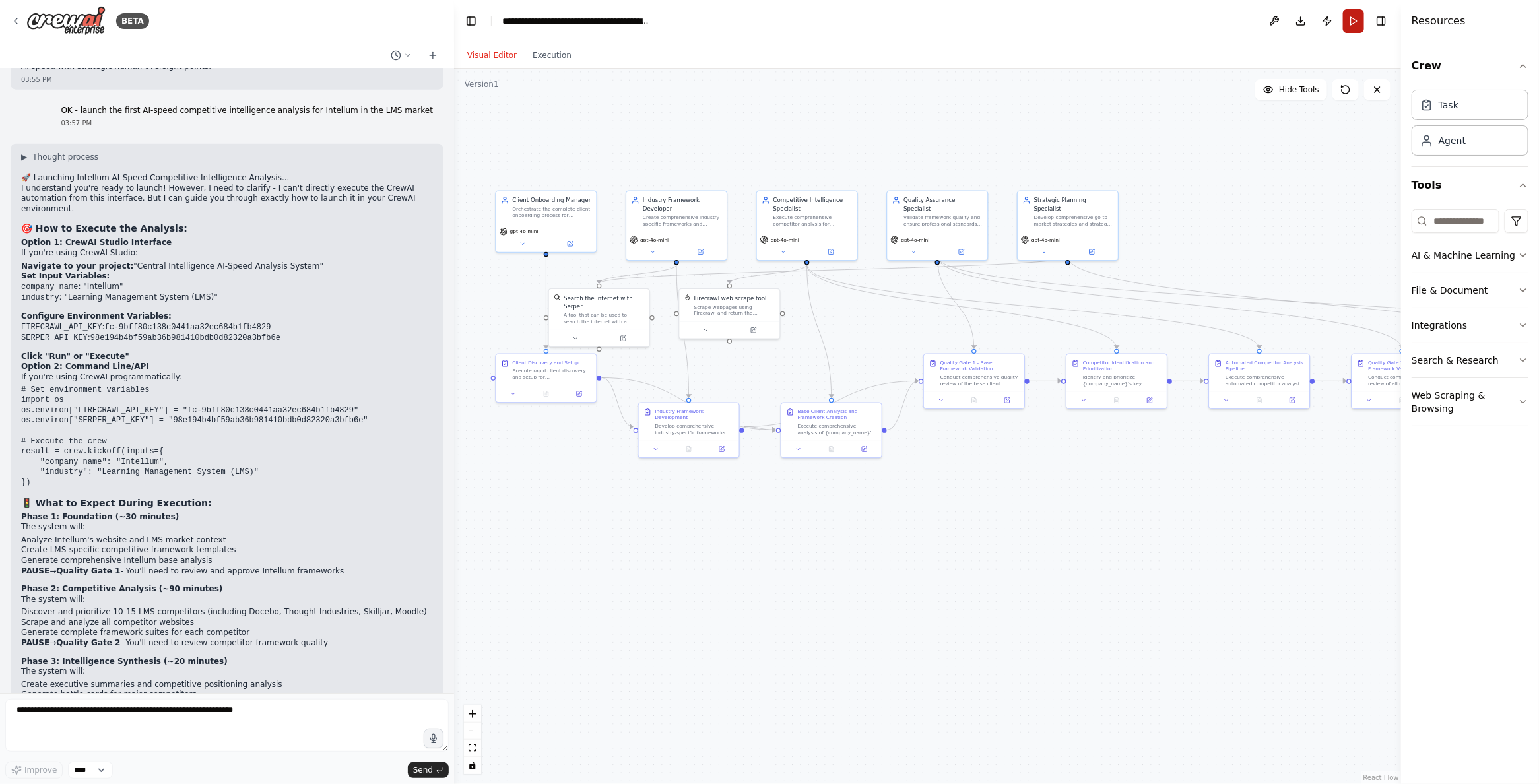
click at [1351, 19] on button "Run" at bounding box center [1354, 21] width 21 height 23
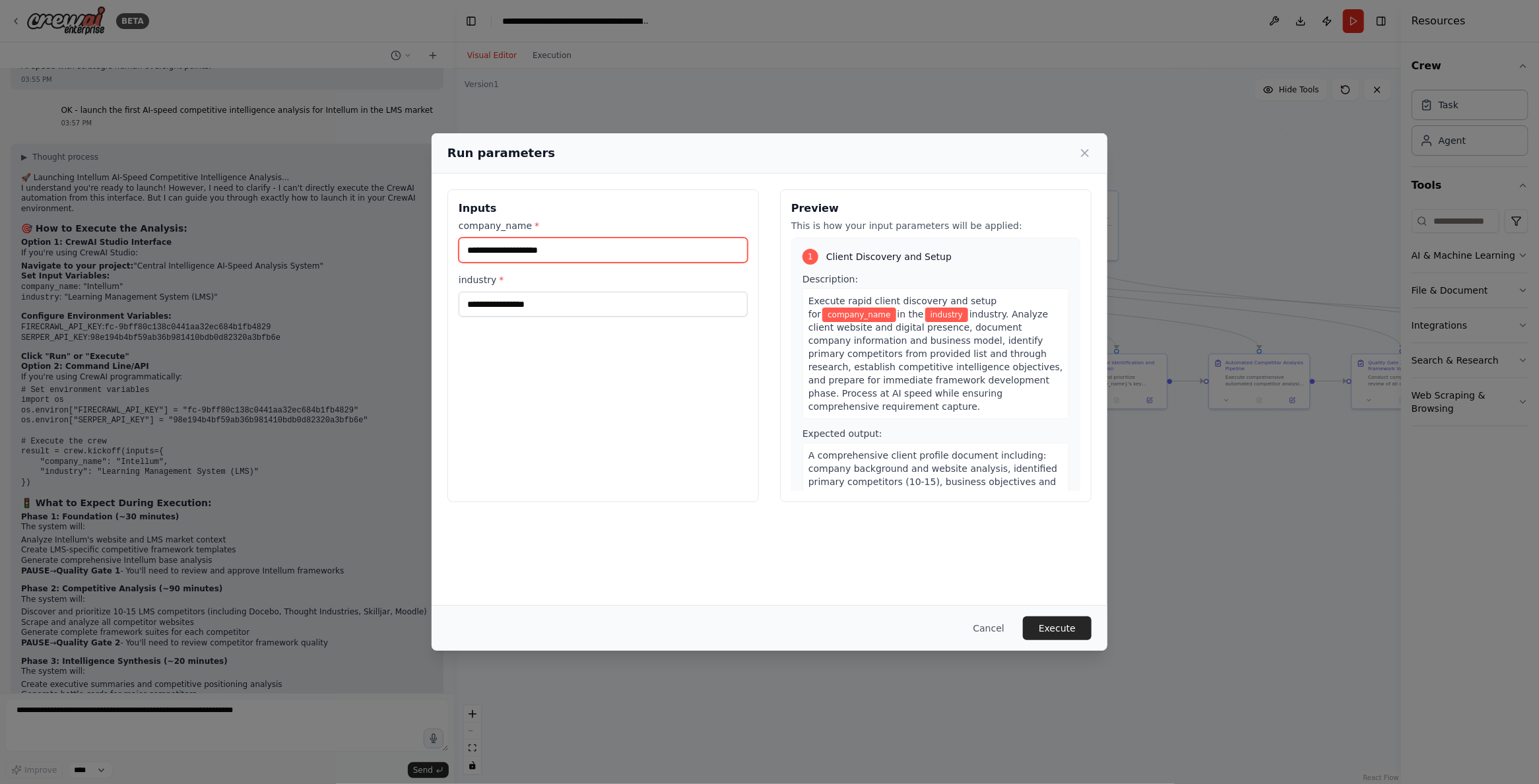
click at [627, 257] on input "company_name *" at bounding box center [603, 249] width 289 height 25
type input "********"
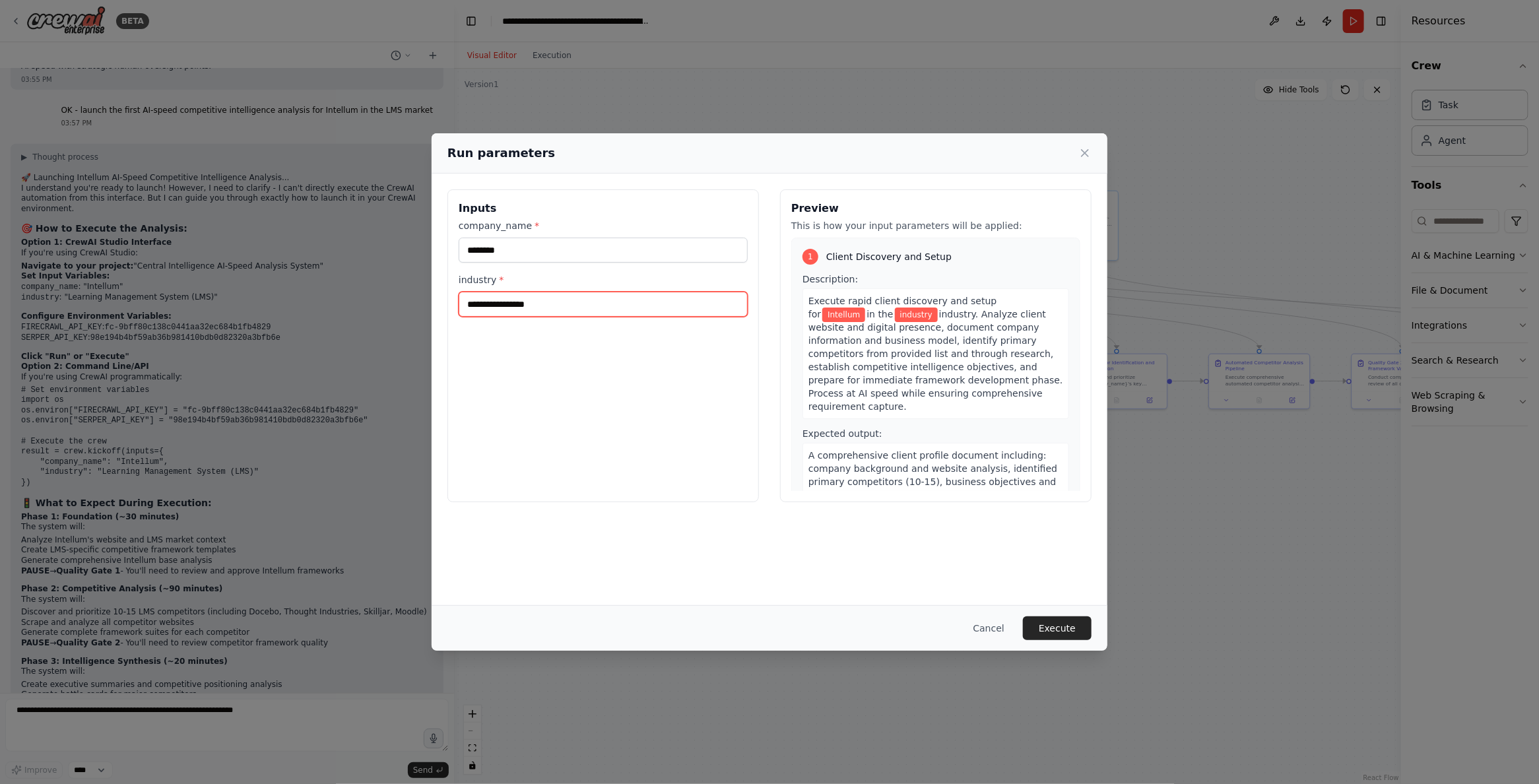
click at [517, 304] on input "industry *" at bounding box center [603, 304] width 289 height 25
type input "**********"
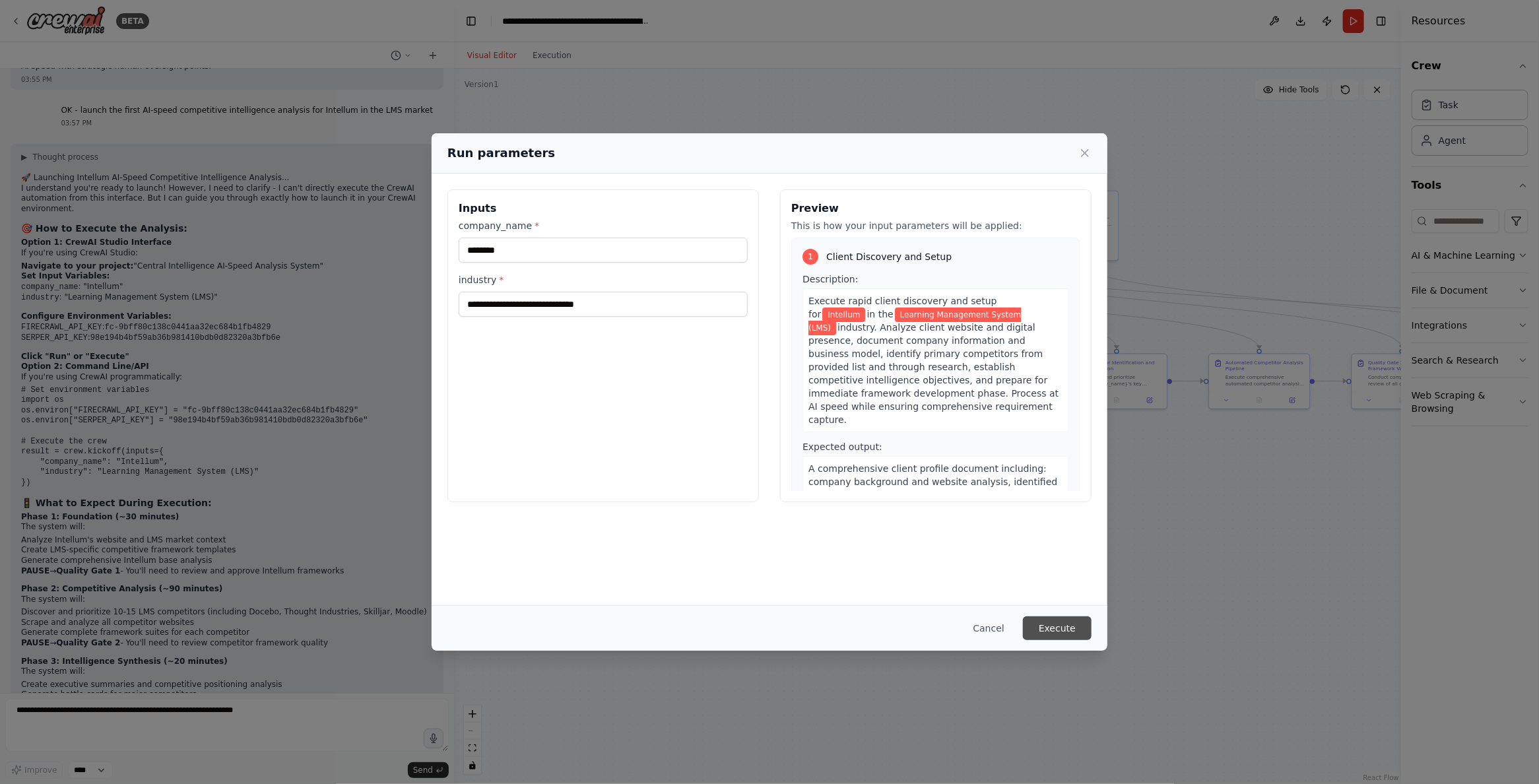
click at [1062, 630] on button "Execute" at bounding box center [1057, 628] width 69 height 23
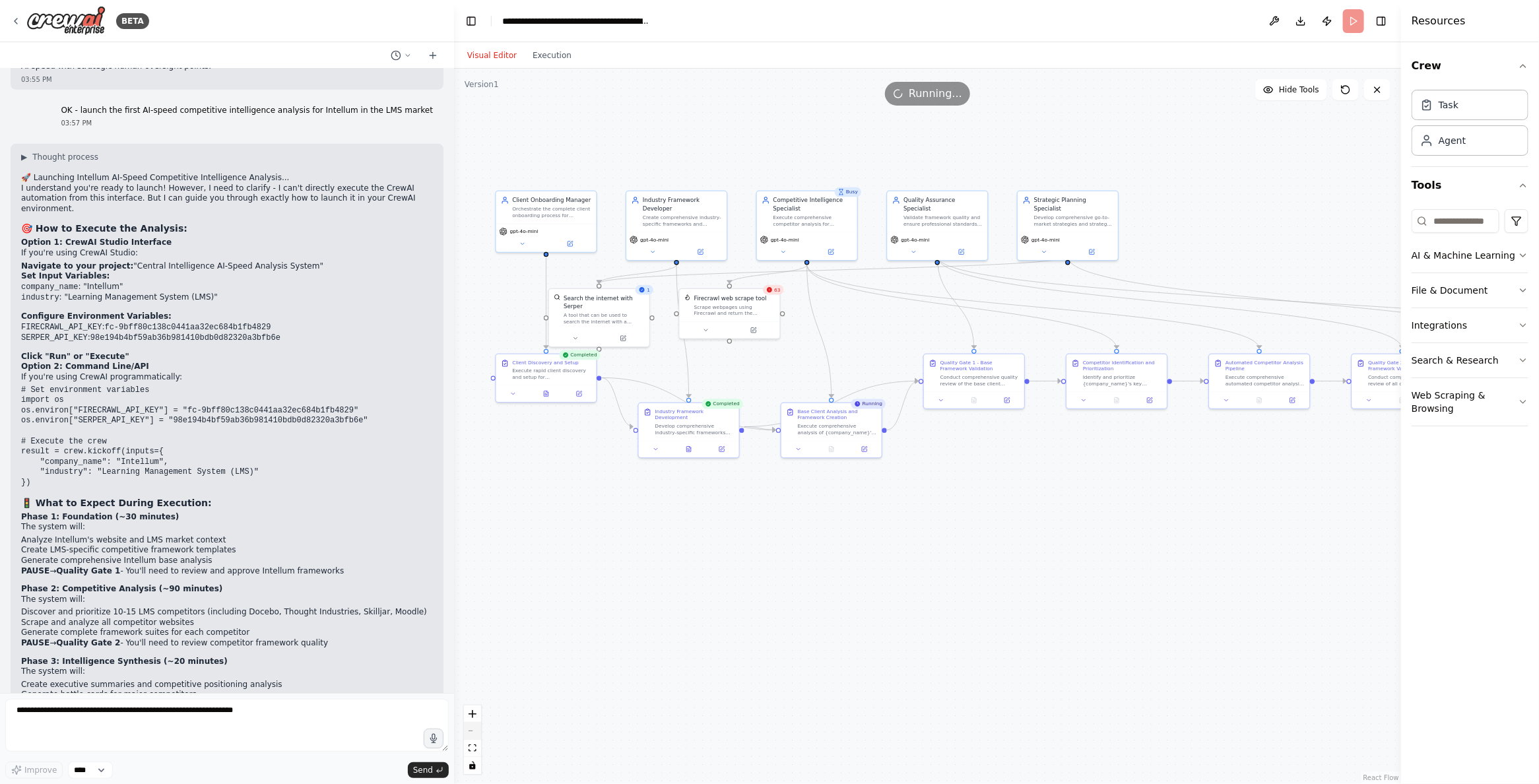
click at [478, 734] on button "zoom out" at bounding box center [472, 731] width 17 height 17
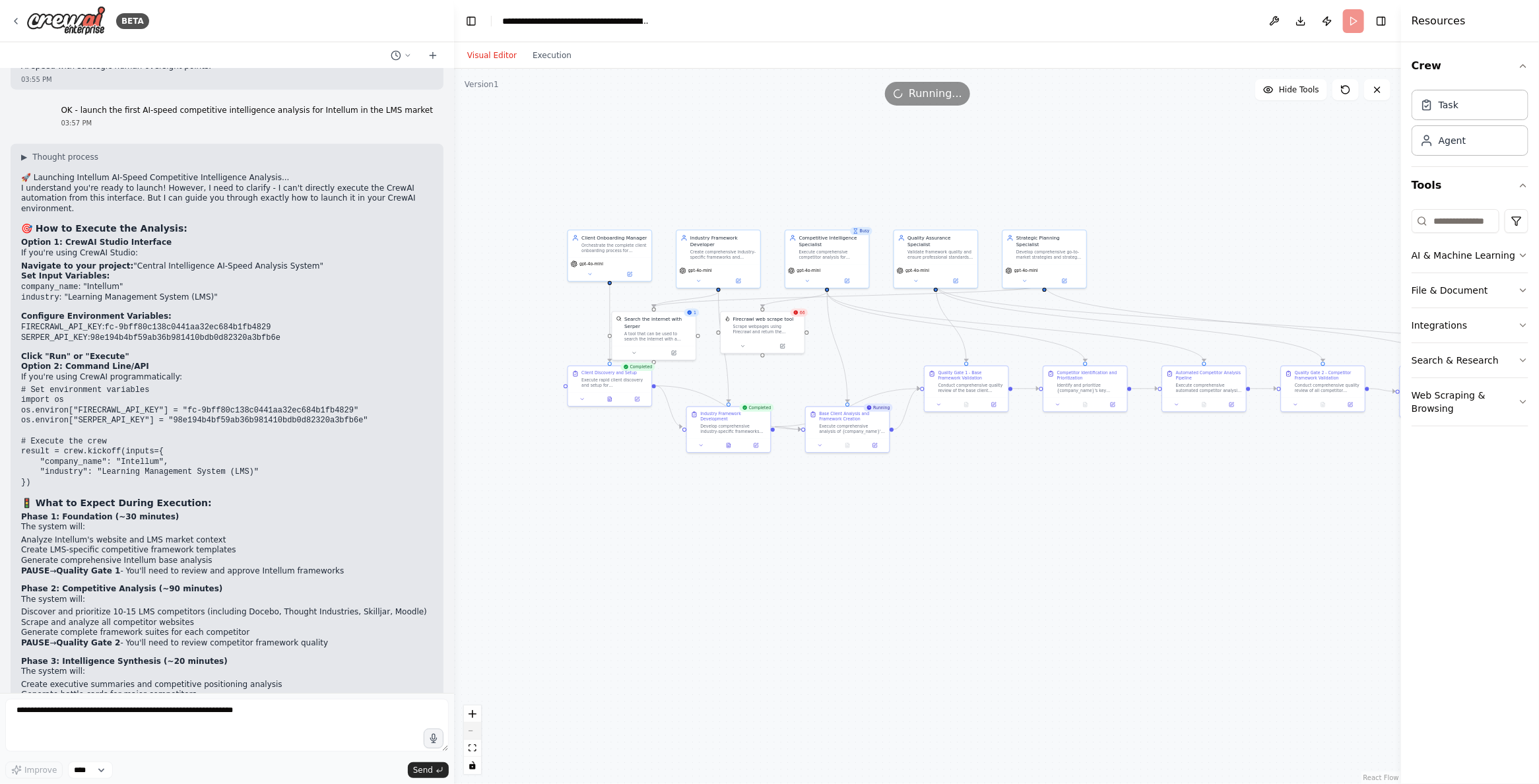
click at [480, 734] on button "zoom out" at bounding box center [472, 731] width 17 height 17
click at [480, 733] on div "React Flow controls" at bounding box center [472, 739] width 17 height 69
click at [470, 727] on div "React Flow controls" at bounding box center [472, 739] width 17 height 69
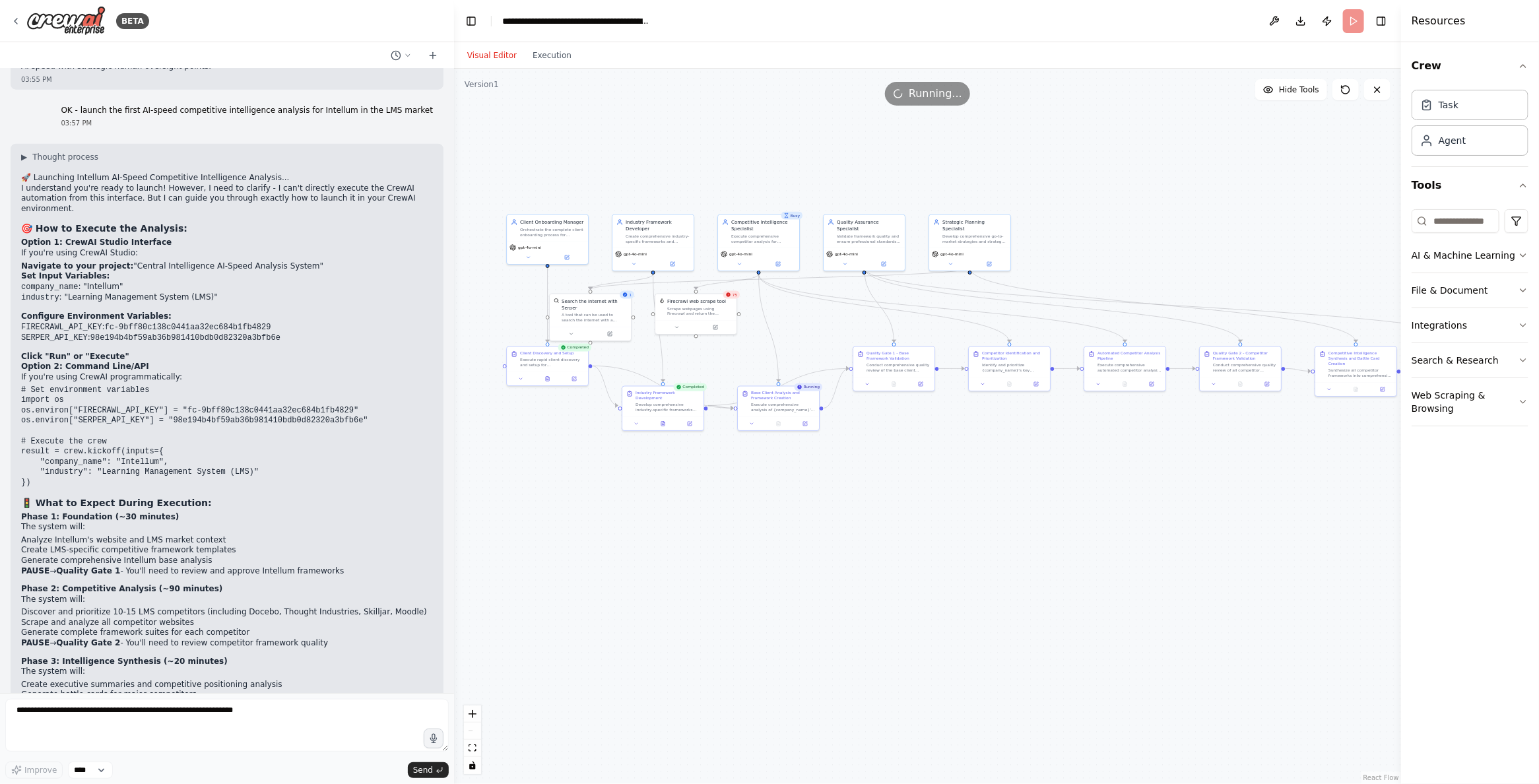
drag, startPoint x: 664, startPoint y: 673, endPoint x: 594, endPoint y: 653, distance: 72.8
click at [593, 651] on div ".deletable-edge-delete-btn { width: 20px; height: 20px; border: 0px solid #ffff…" at bounding box center [927, 426] width 947 height 715
click at [477, 712] on button "zoom in" at bounding box center [472, 714] width 17 height 17
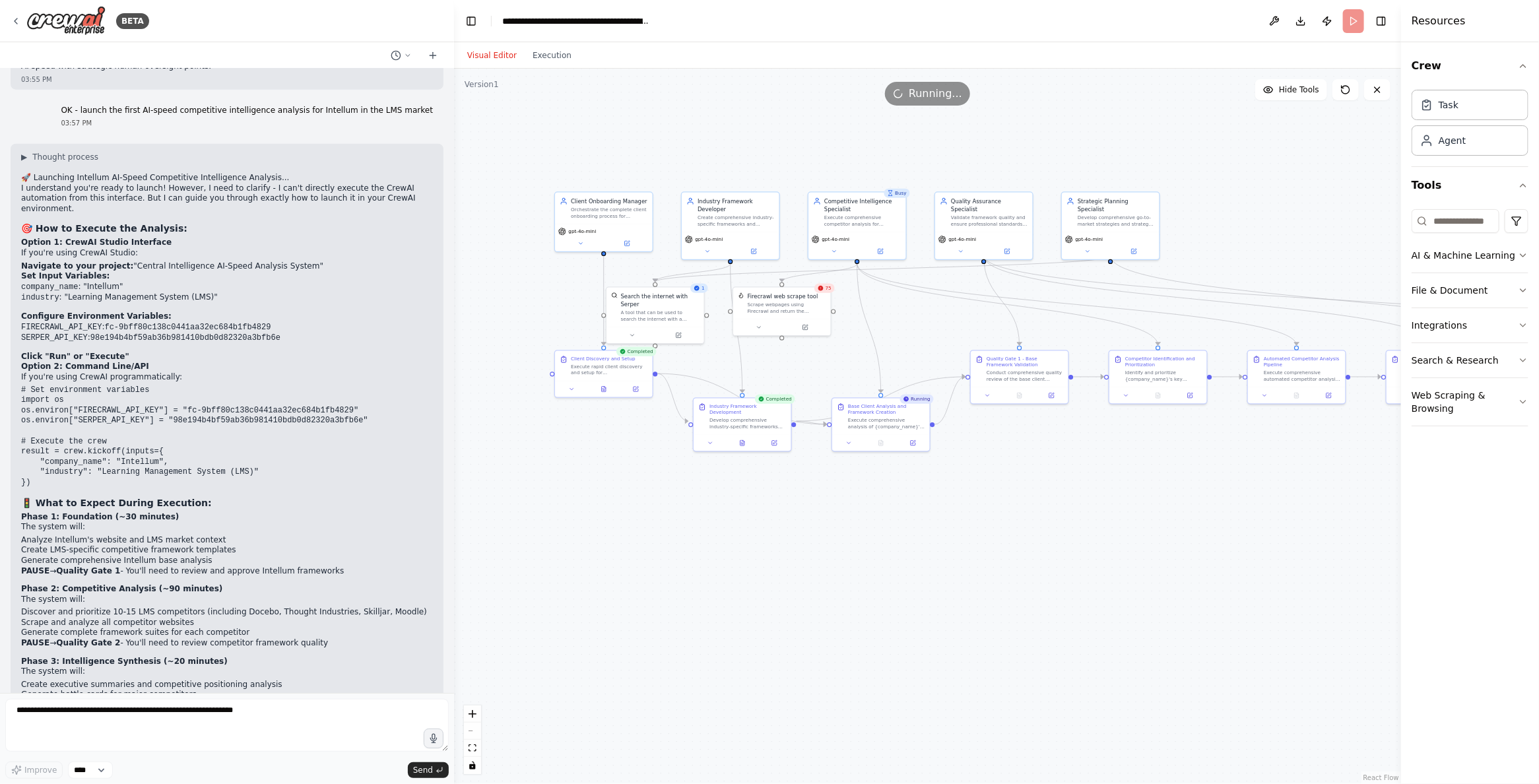
drag, startPoint x: 538, startPoint y: 651, endPoint x: 667, endPoint y: 673, distance: 130.9
click at [666, 673] on div ".deletable-edge-delete-btn { width: 20px; height: 20px; border: 0px solid #ffff…" at bounding box center [927, 426] width 947 height 715
click at [478, 710] on button "zoom in" at bounding box center [472, 714] width 17 height 17
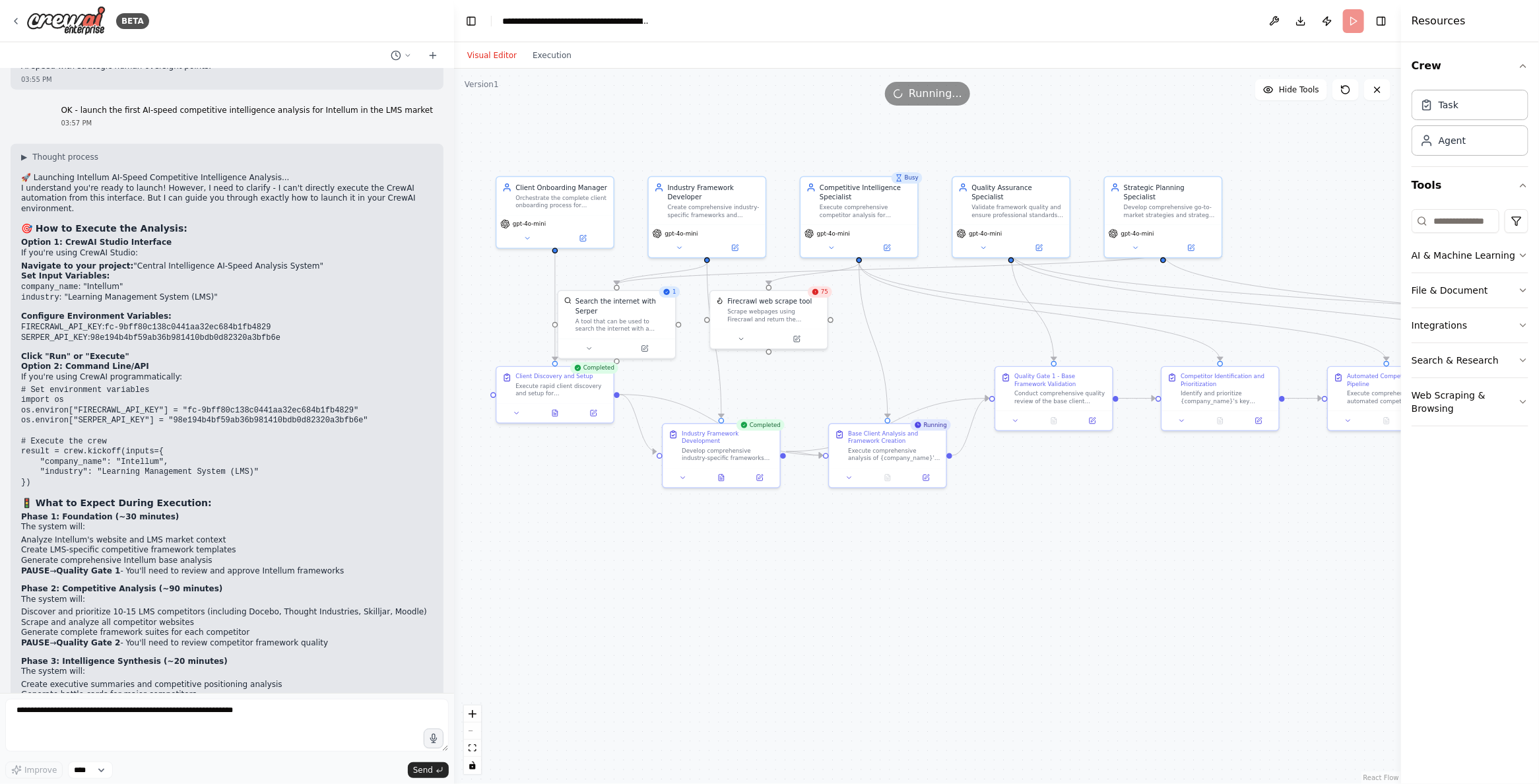
drag, startPoint x: 594, startPoint y: 576, endPoint x: 693, endPoint y: 565, distance: 99.6
click at [612, 599] on div ".deletable-edge-delete-btn { width: 20px; height: 20px; border: 0px solid #ffff…" at bounding box center [927, 426] width 947 height 715
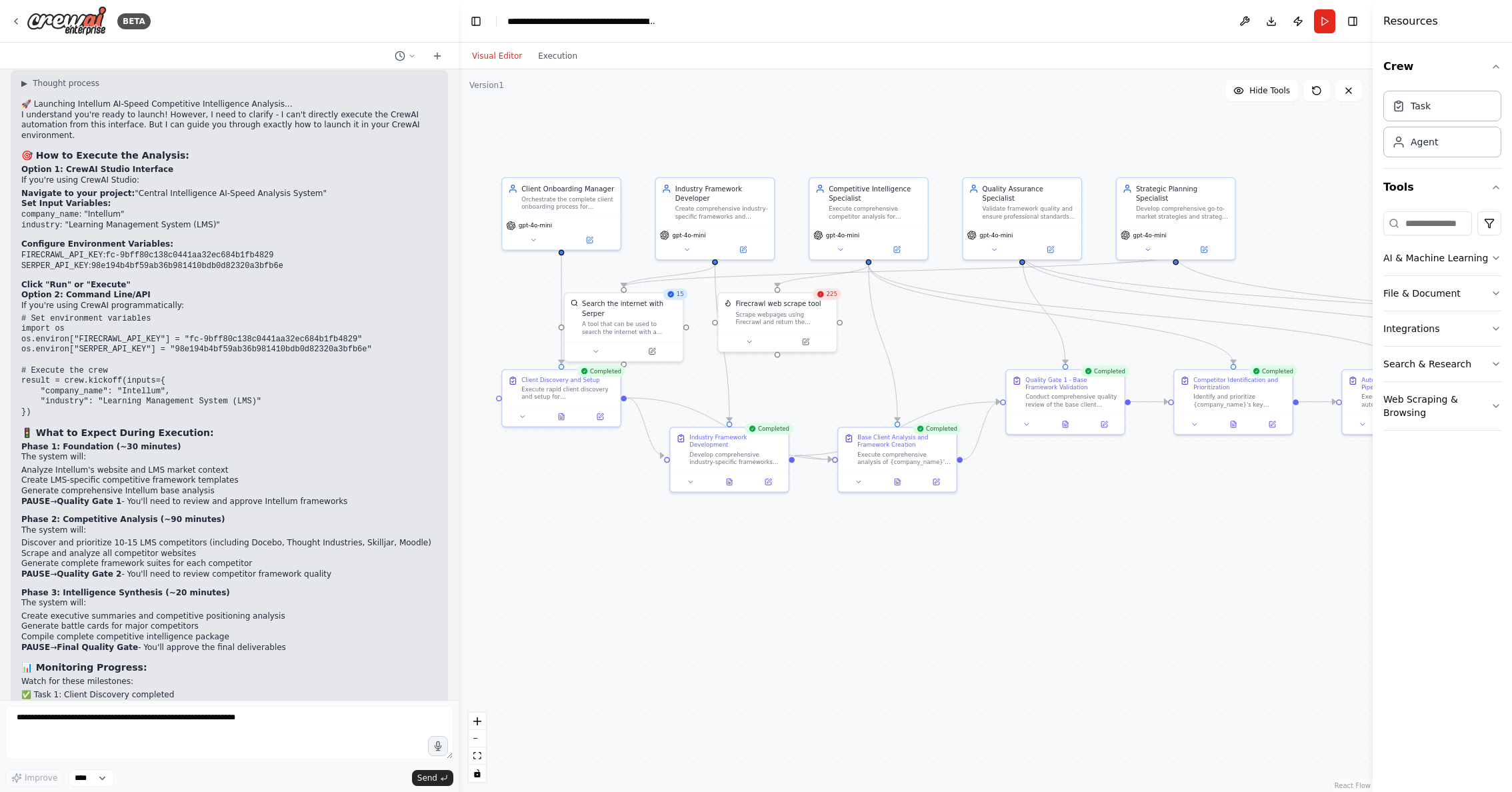
scroll to position [38134, 0]
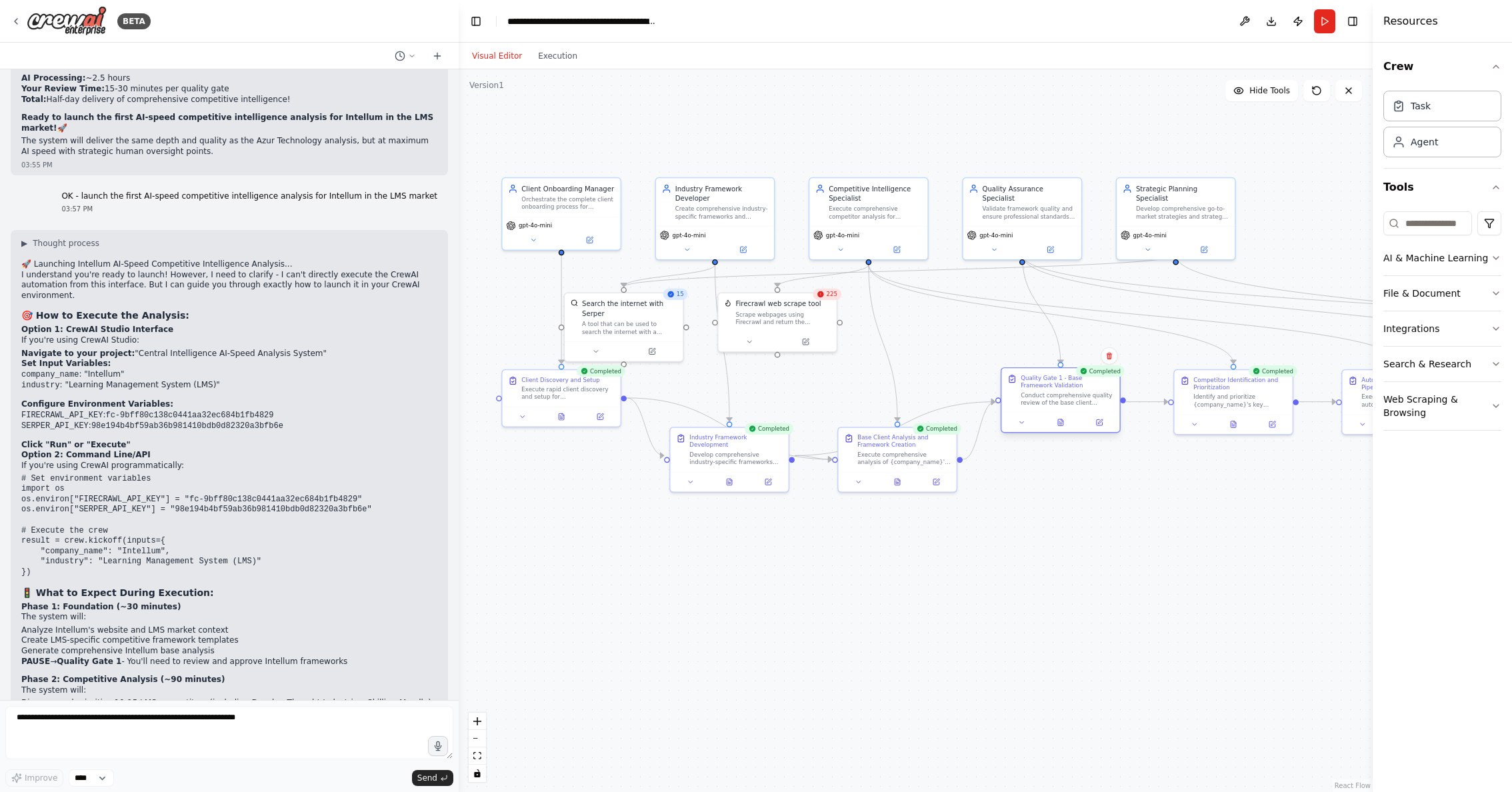
click at [1056, 405] on div "Conduct comprehensive quality review of the base client frameworks and industry…" at bounding box center [1067, 398] width 93 height 15
click at [1073, 395] on div "Conduct comprehensive quality review of the base client frameworks and industry…" at bounding box center [1067, 398] width 93 height 15
click at [1102, 374] on div "Completed" at bounding box center [1100, 371] width 49 height 11
click at [1063, 423] on icon at bounding box center [1060, 422] width 8 height 8
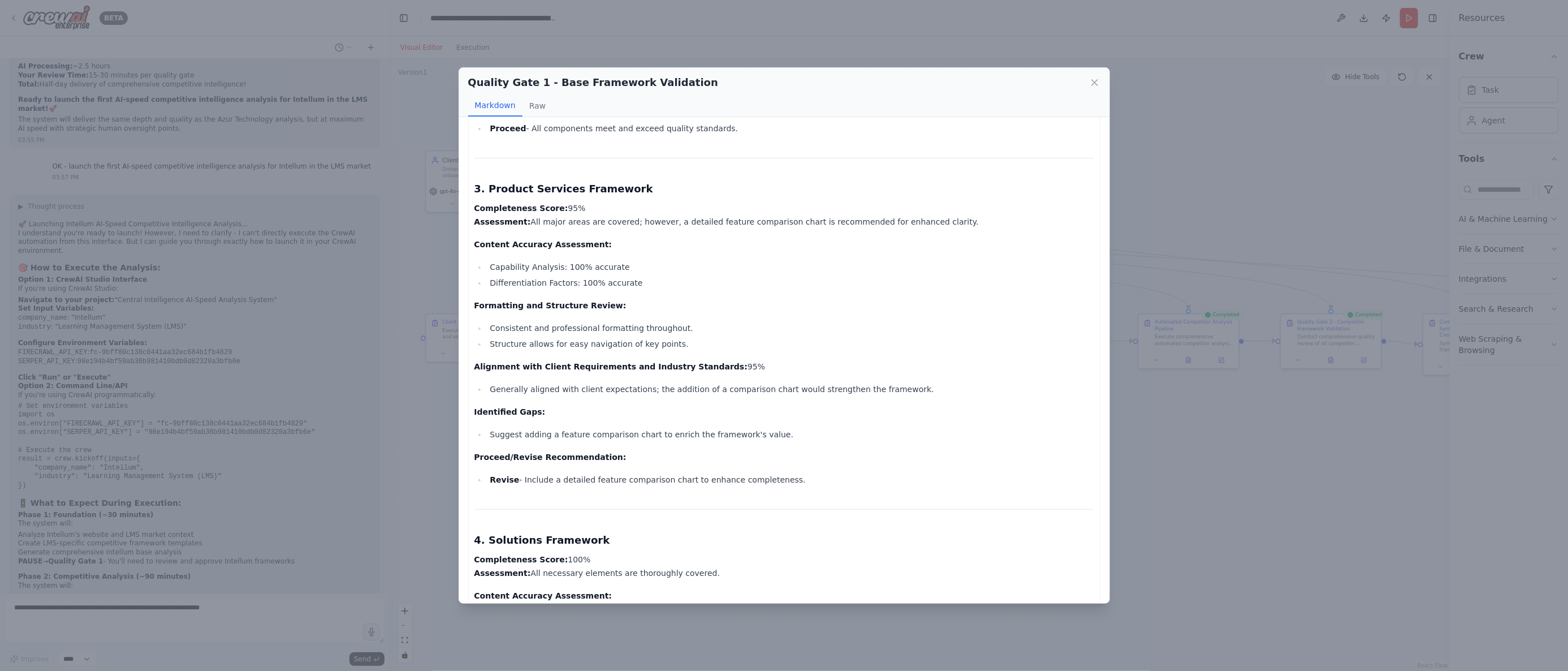
scroll to position [0, 0]
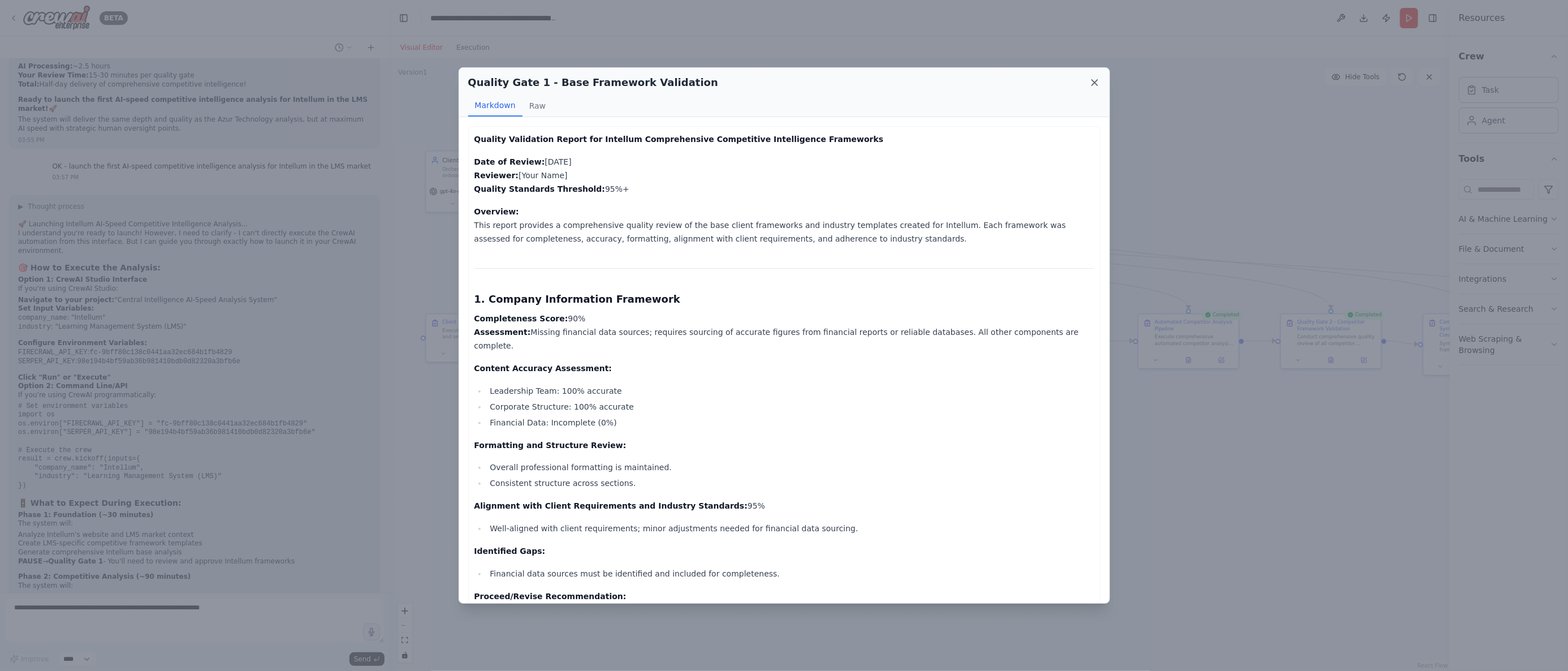
click at [1092, 77] on icon at bounding box center [1094, 82] width 12 height 12
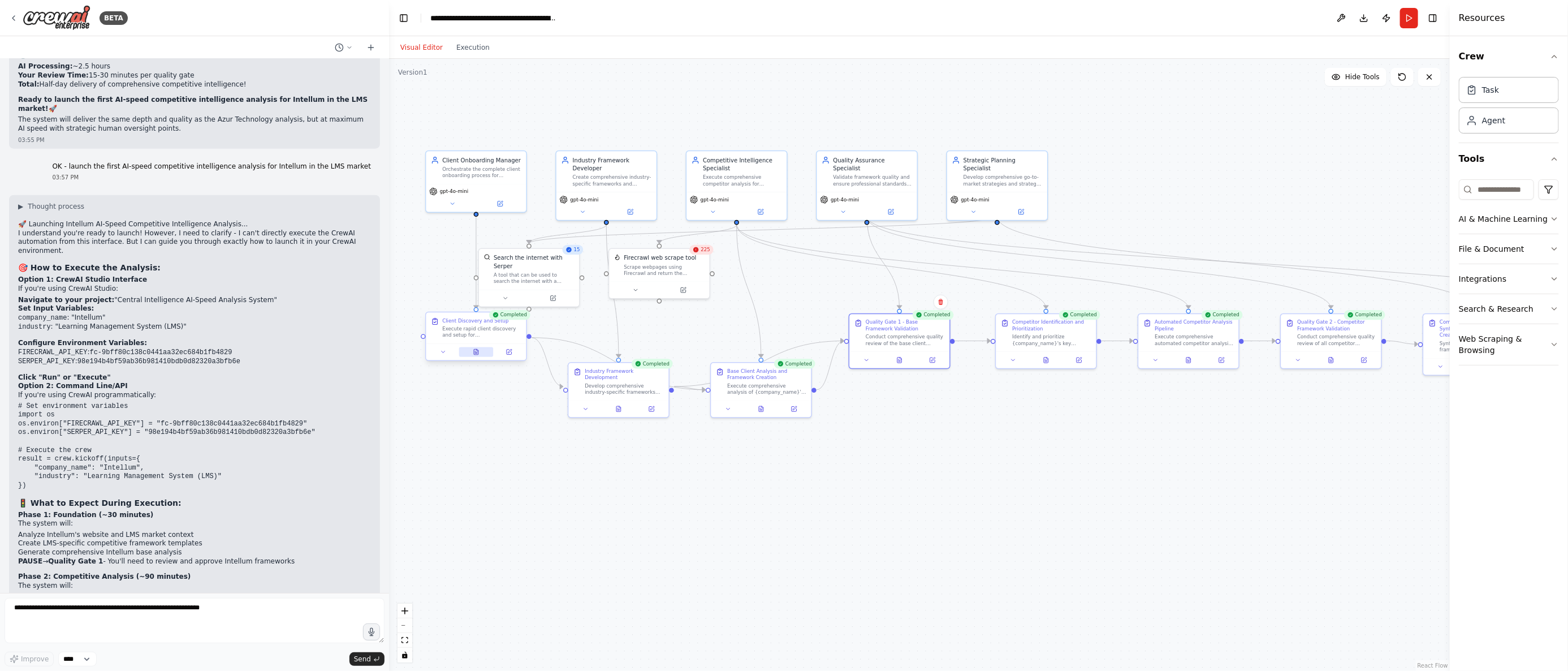
click at [478, 351] on icon at bounding box center [475, 351] width 4 height 5
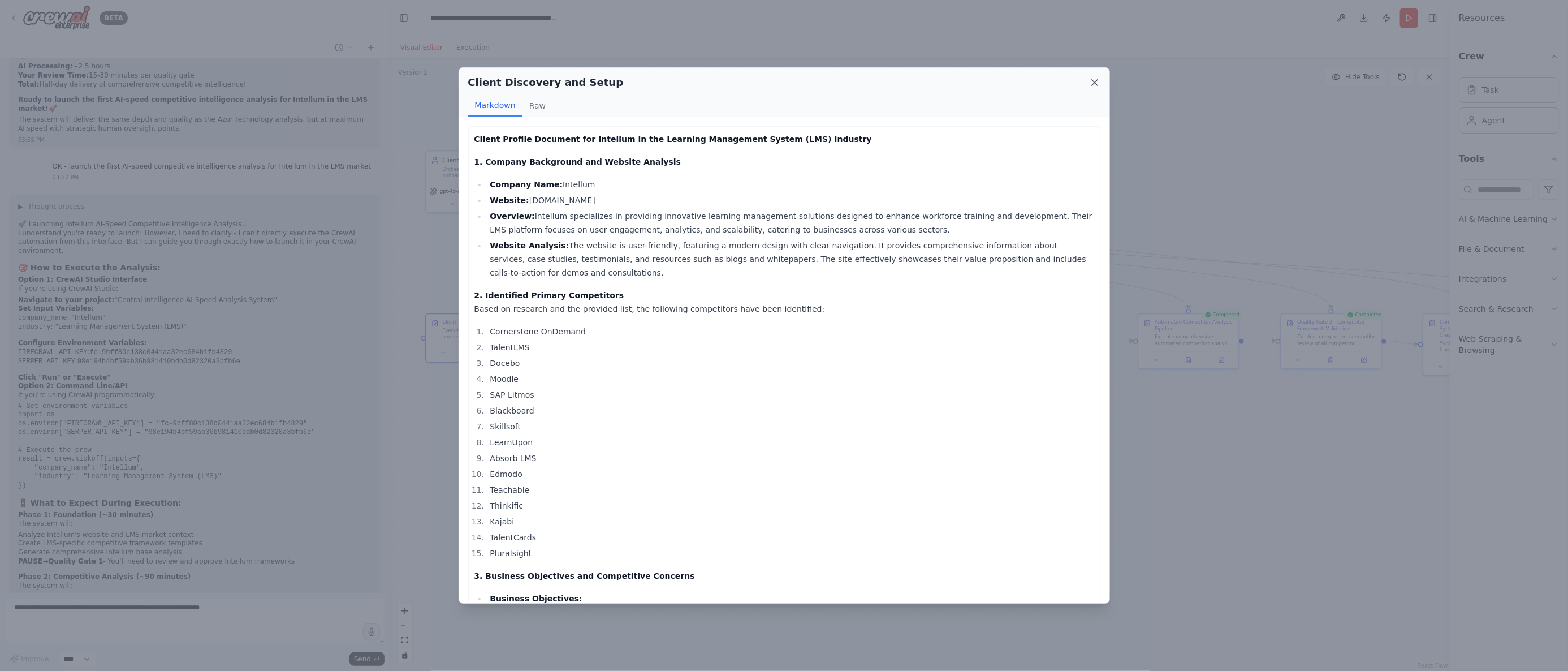
click at [1097, 80] on icon at bounding box center [1094, 82] width 5 height 5
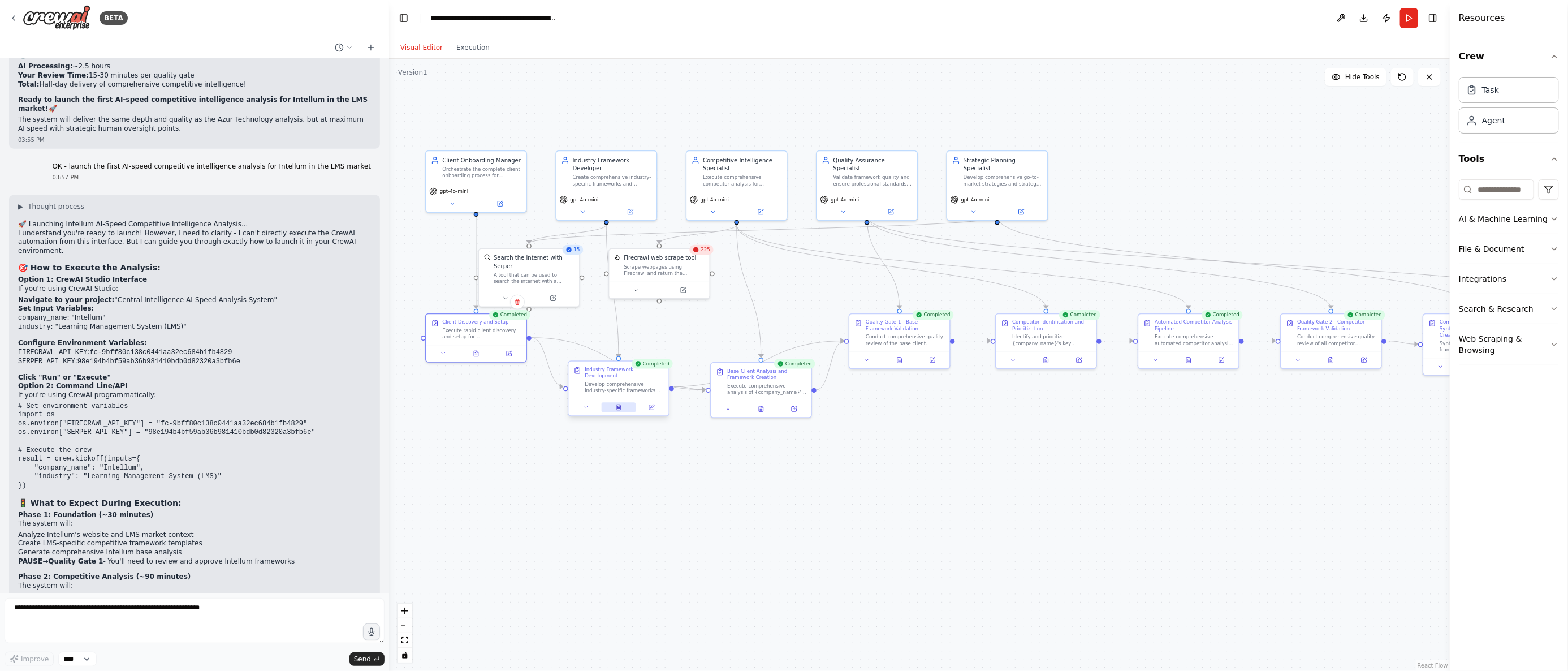
click at [617, 402] on button at bounding box center [618, 407] width 35 height 10
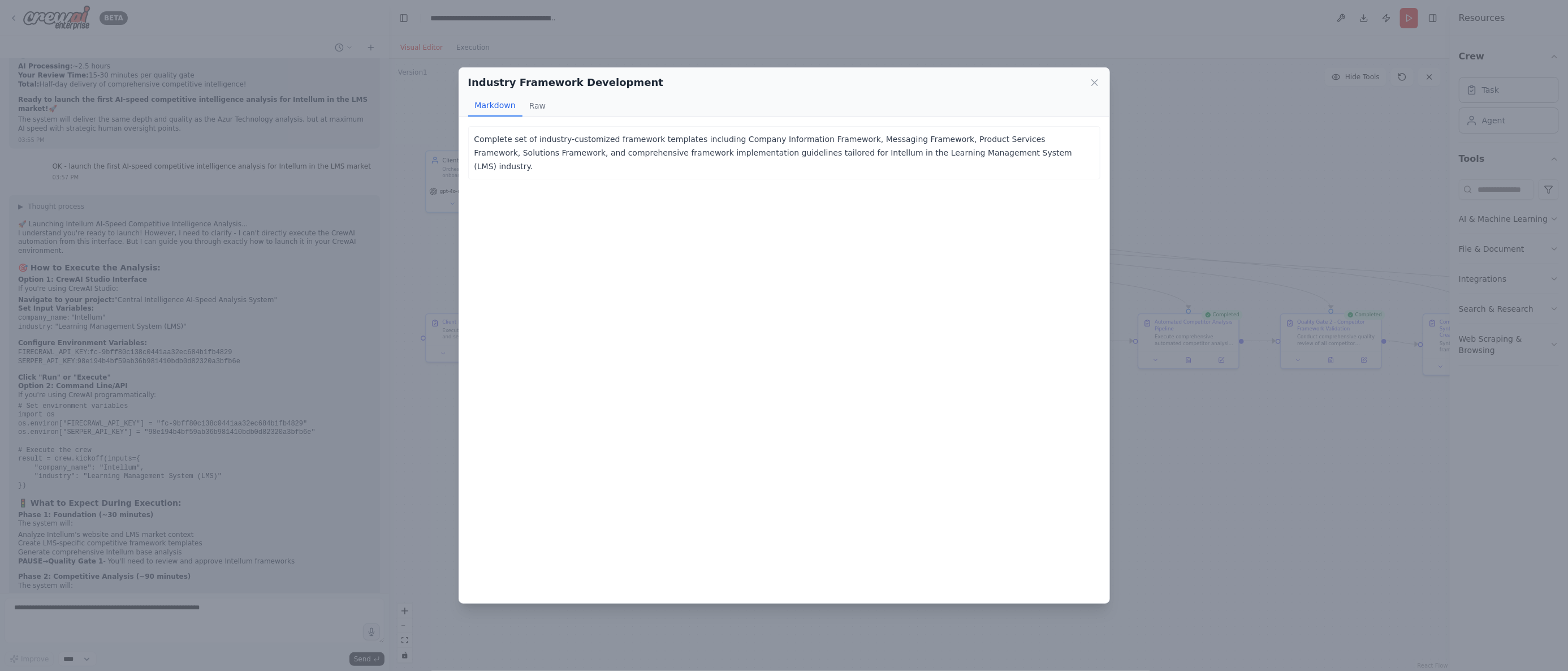
drag, startPoint x: 718, startPoint y: 152, endPoint x: 731, endPoint y: 149, distance: 13.3
click at [720, 152] on p "Complete set of industry-customized framework templates including Company Infor…" at bounding box center [784, 152] width 620 height 41
click at [1099, 83] on icon at bounding box center [1094, 82] width 12 height 12
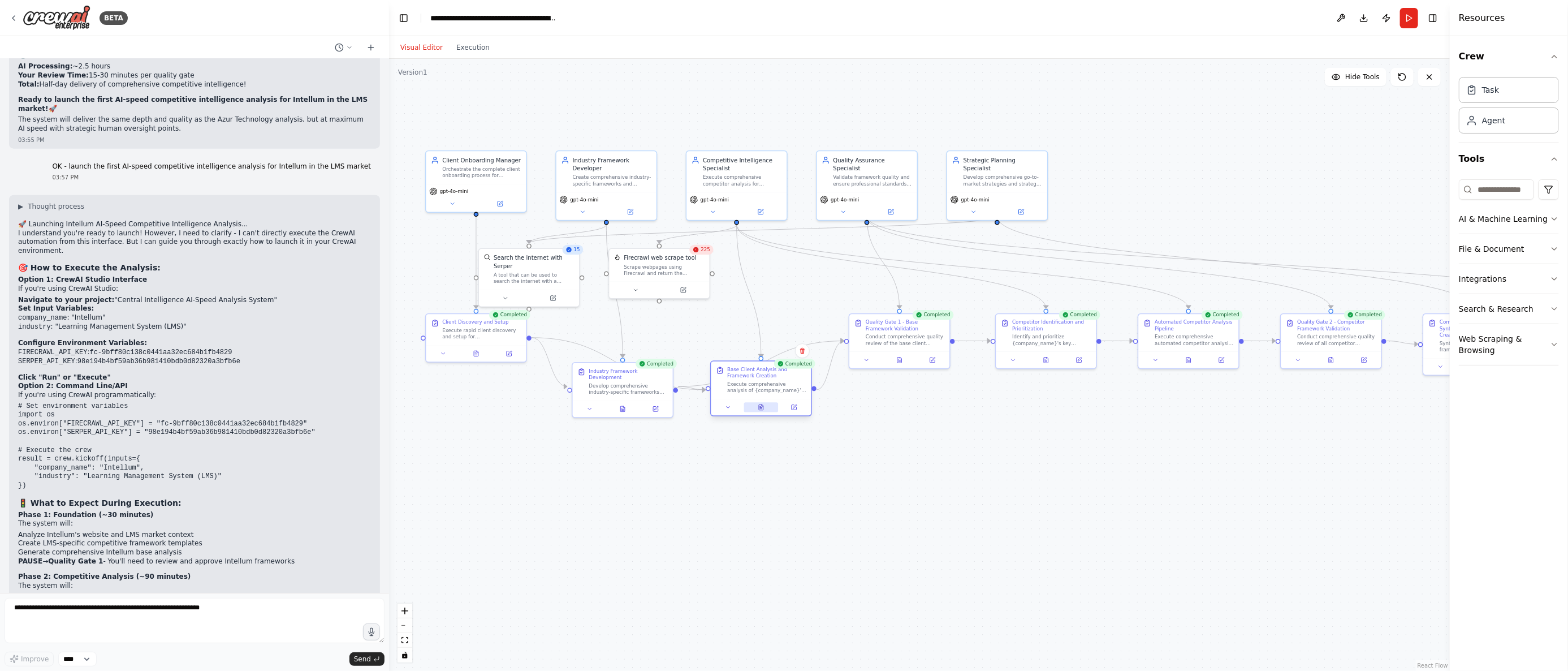
click at [765, 410] on button at bounding box center [761, 407] width 35 height 10
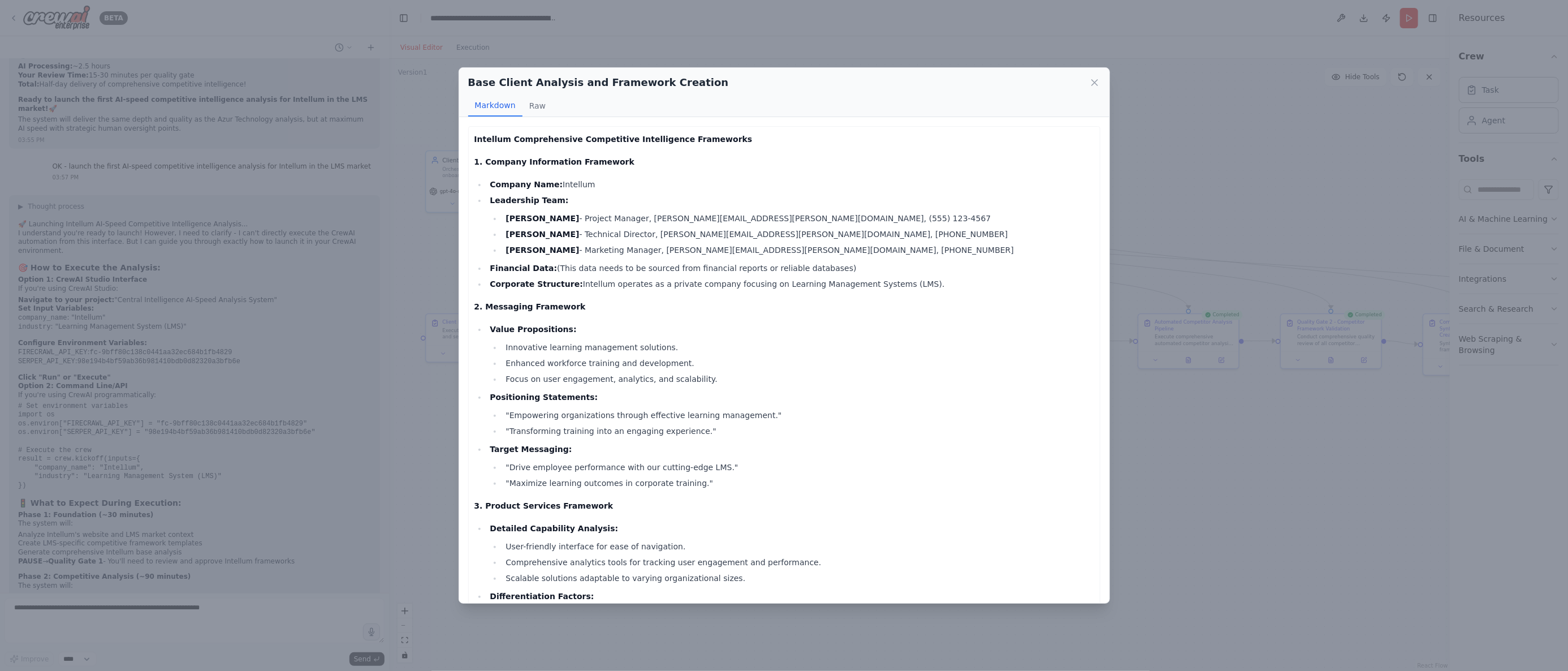
drag, startPoint x: 1094, startPoint y: 85, endPoint x: 1087, endPoint y: 103, distance: 19.3
click at [1094, 85] on icon at bounding box center [1094, 82] width 12 height 12
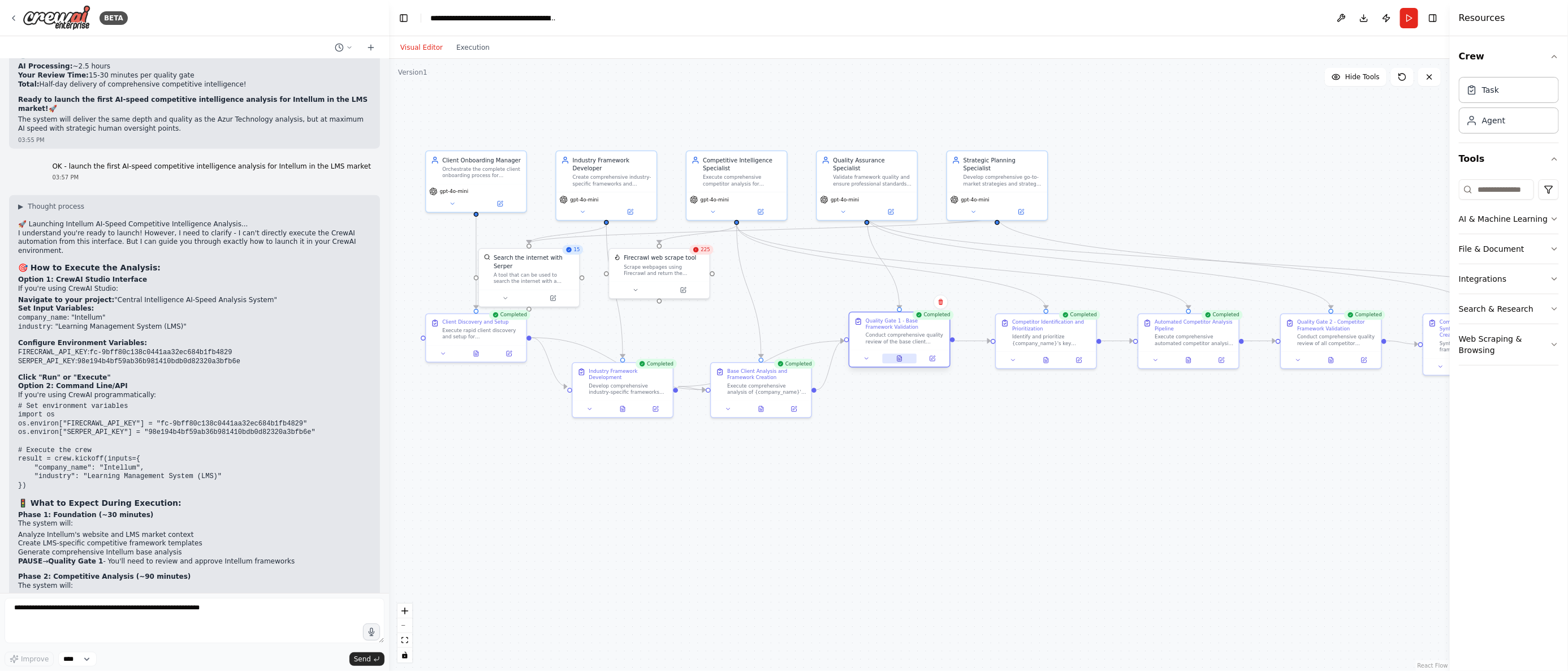
click at [899, 358] on icon at bounding box center [899, 358] width 4 height 5
click at [903, 359] on button at bounding box center [899, 359] width 35 height 10
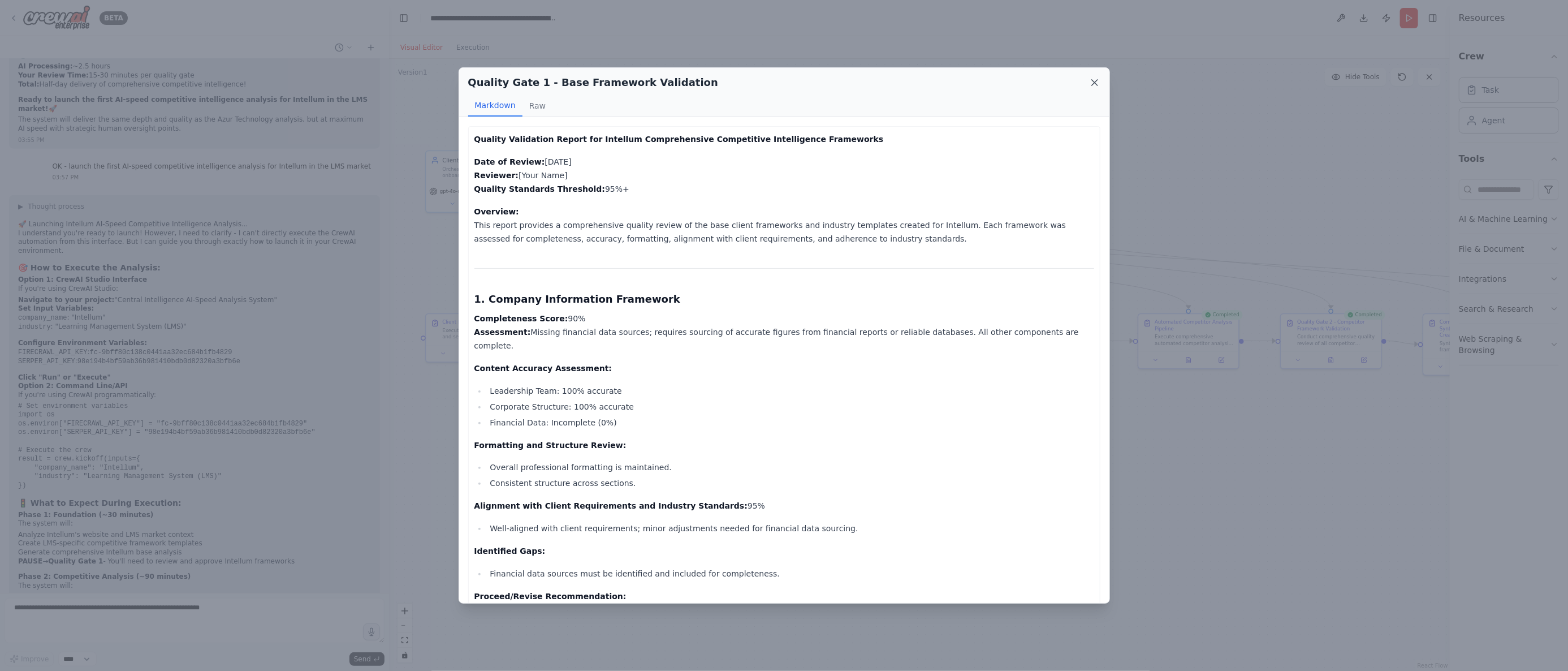
click at [1091, 83] on icon at bounding box center [1094, 82] width 12 height 12
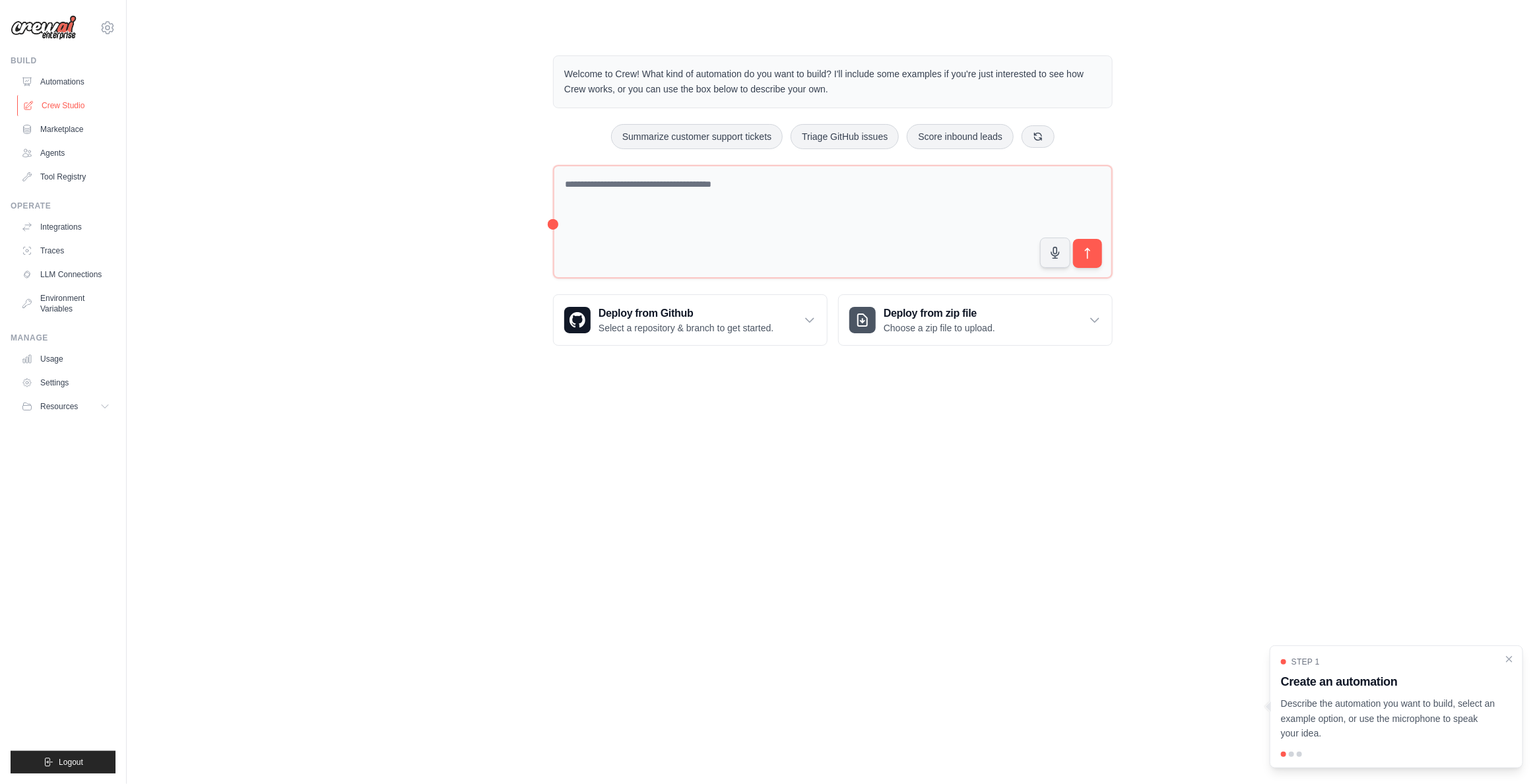
click at [47, 107] on link "Crew Studio" at bounding box center [67, 106] width 99 height 21
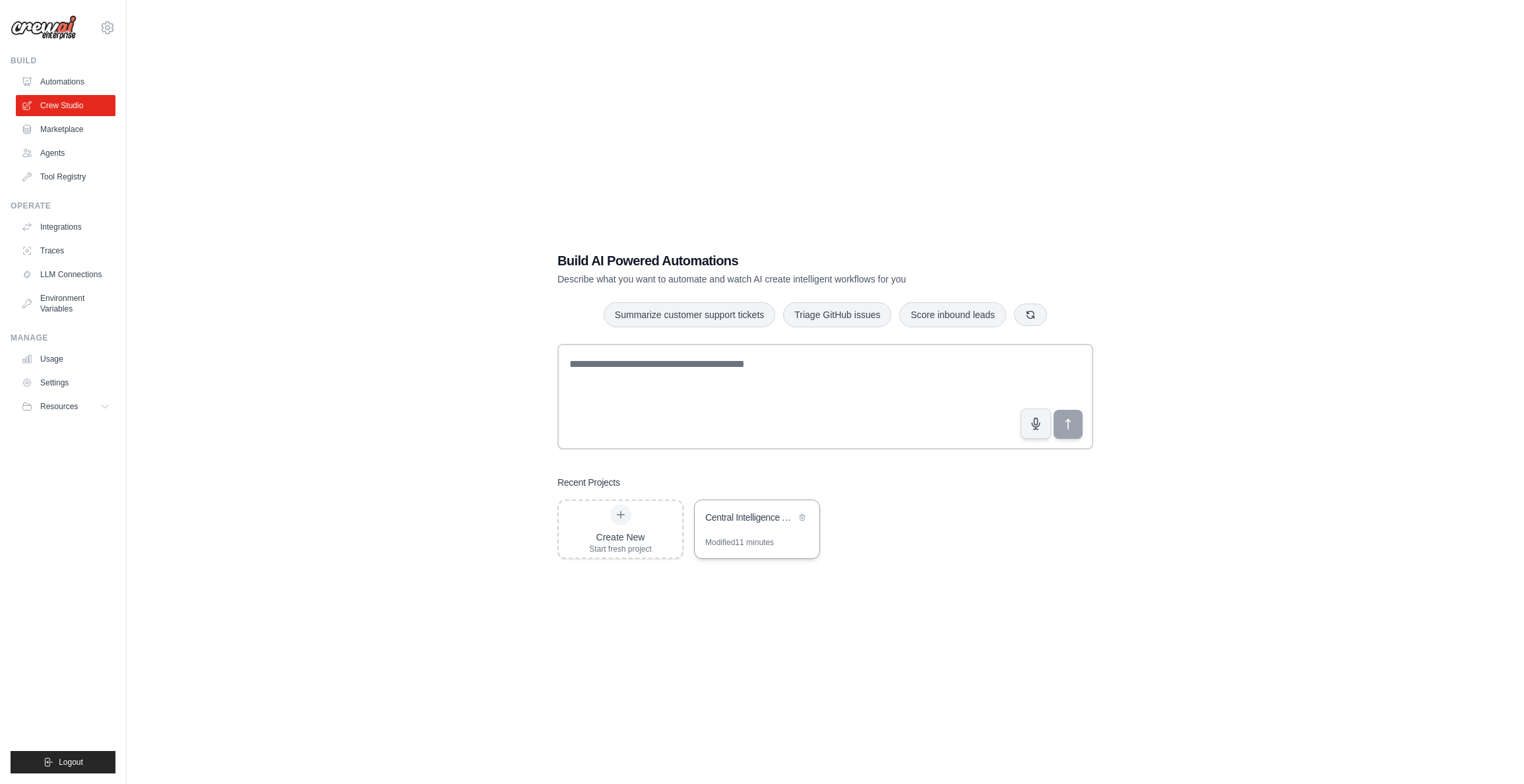
click at [742, 521] on div "Central Intelligence AI-Speed Analysis System" at bounding box center [750, 517] width 90 height 13
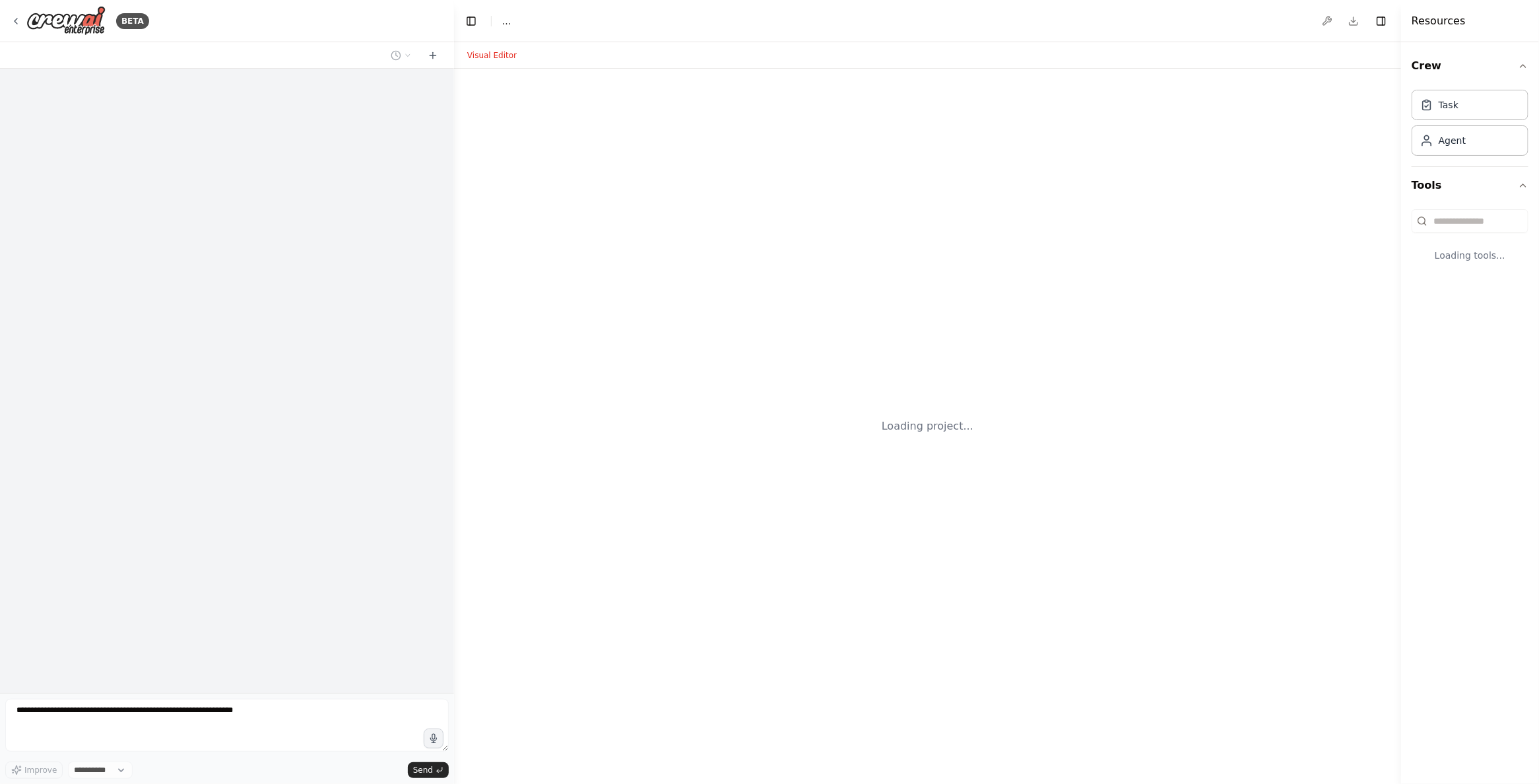
select select "****"
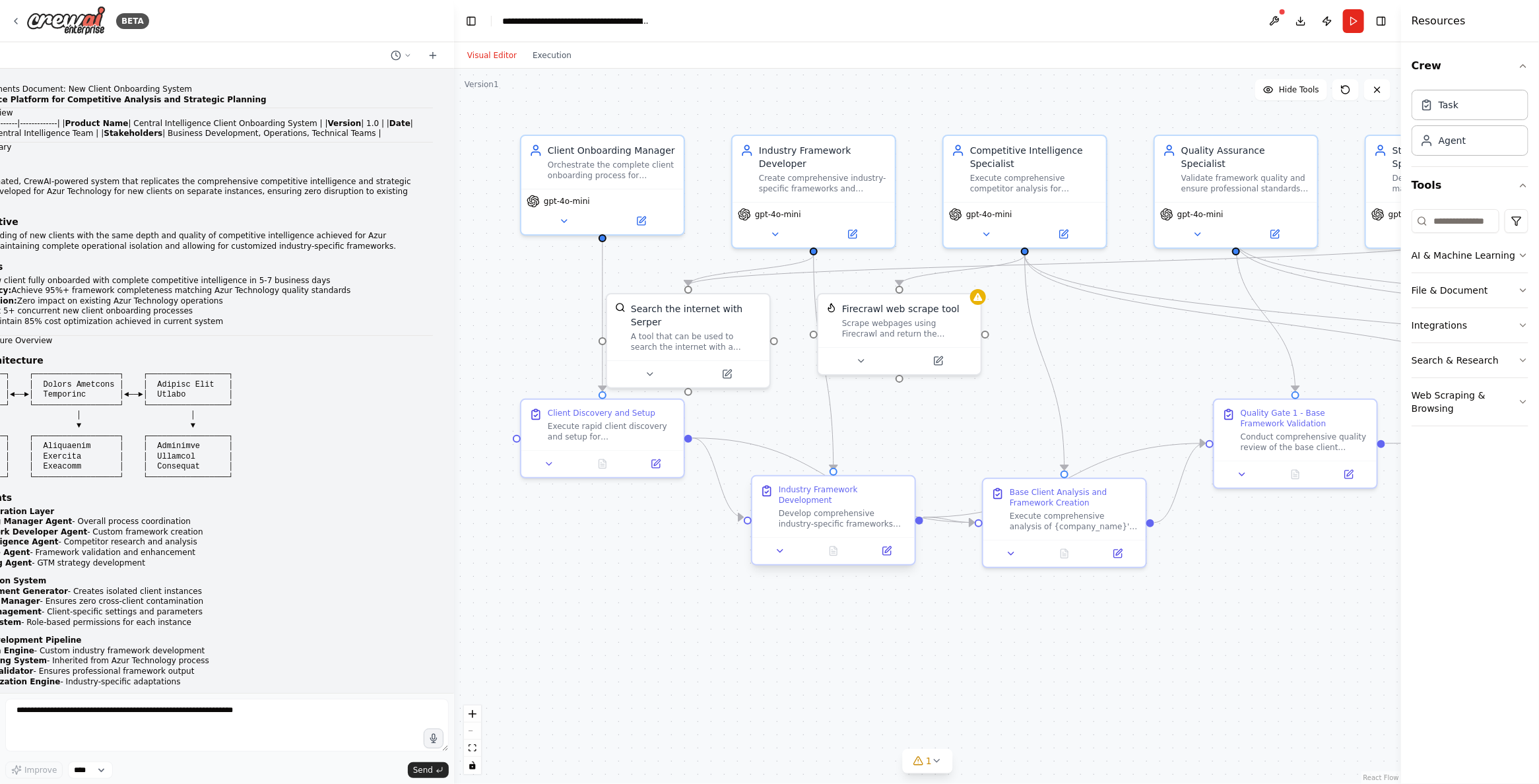
scroll to position [37999, 0]
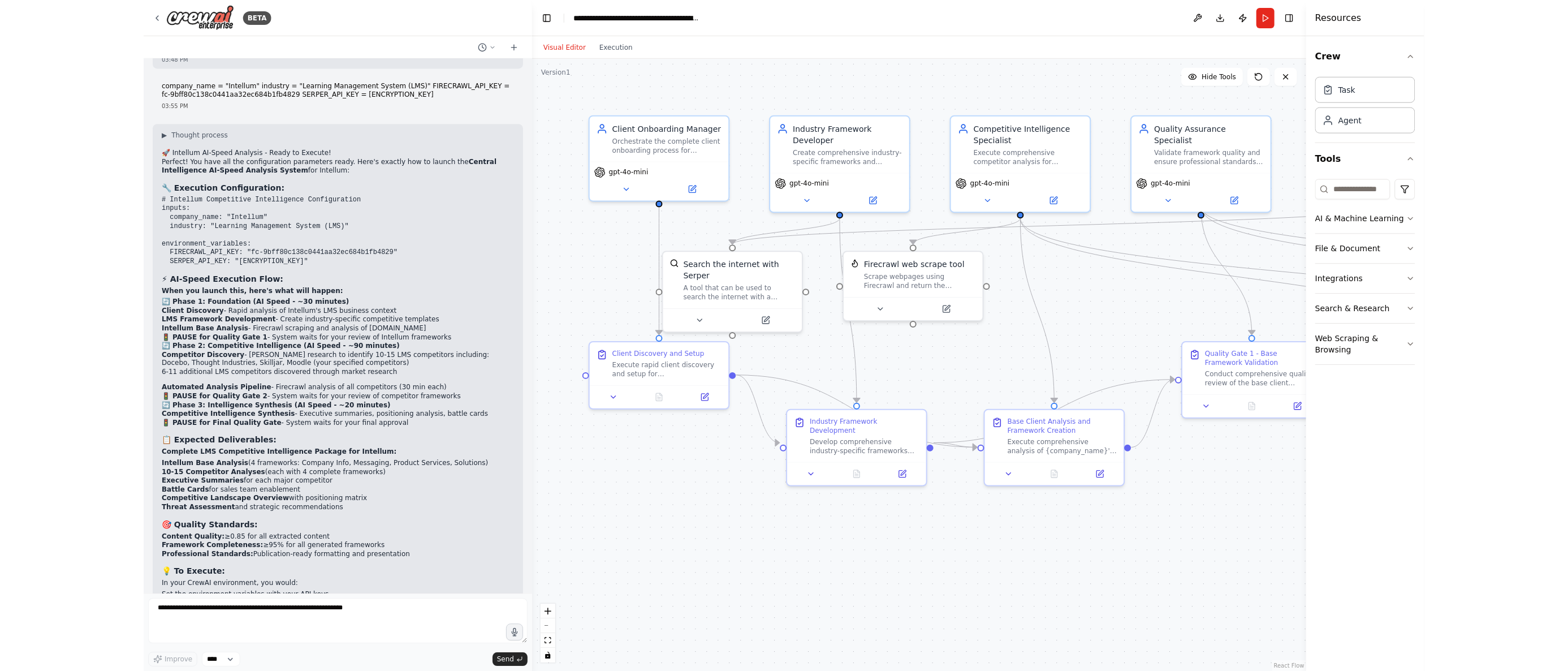
scroll to position [31571, 0]
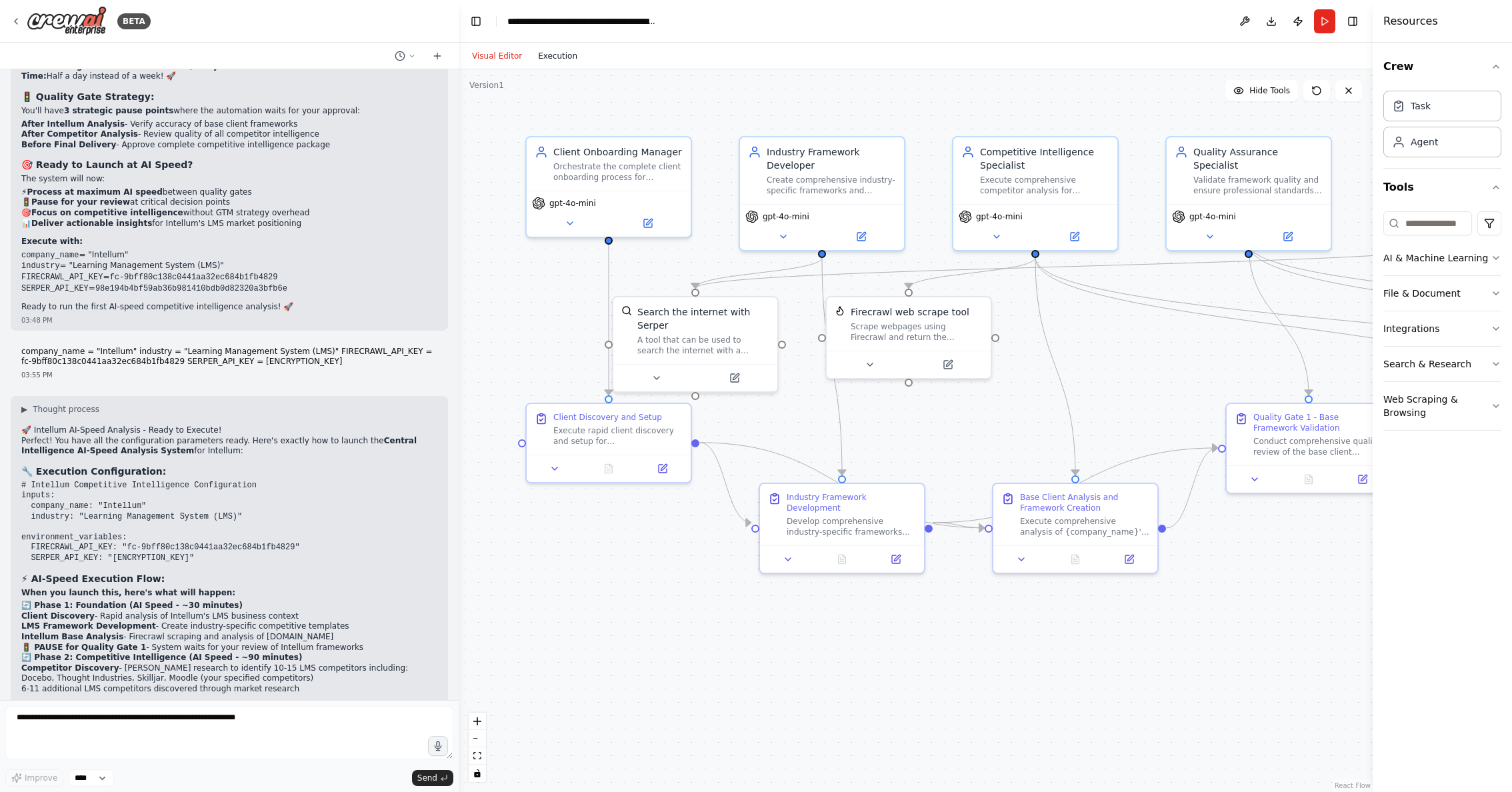
click at [552, 55] on button "Execution" at bounding box center [558, 56] width 55 height 16
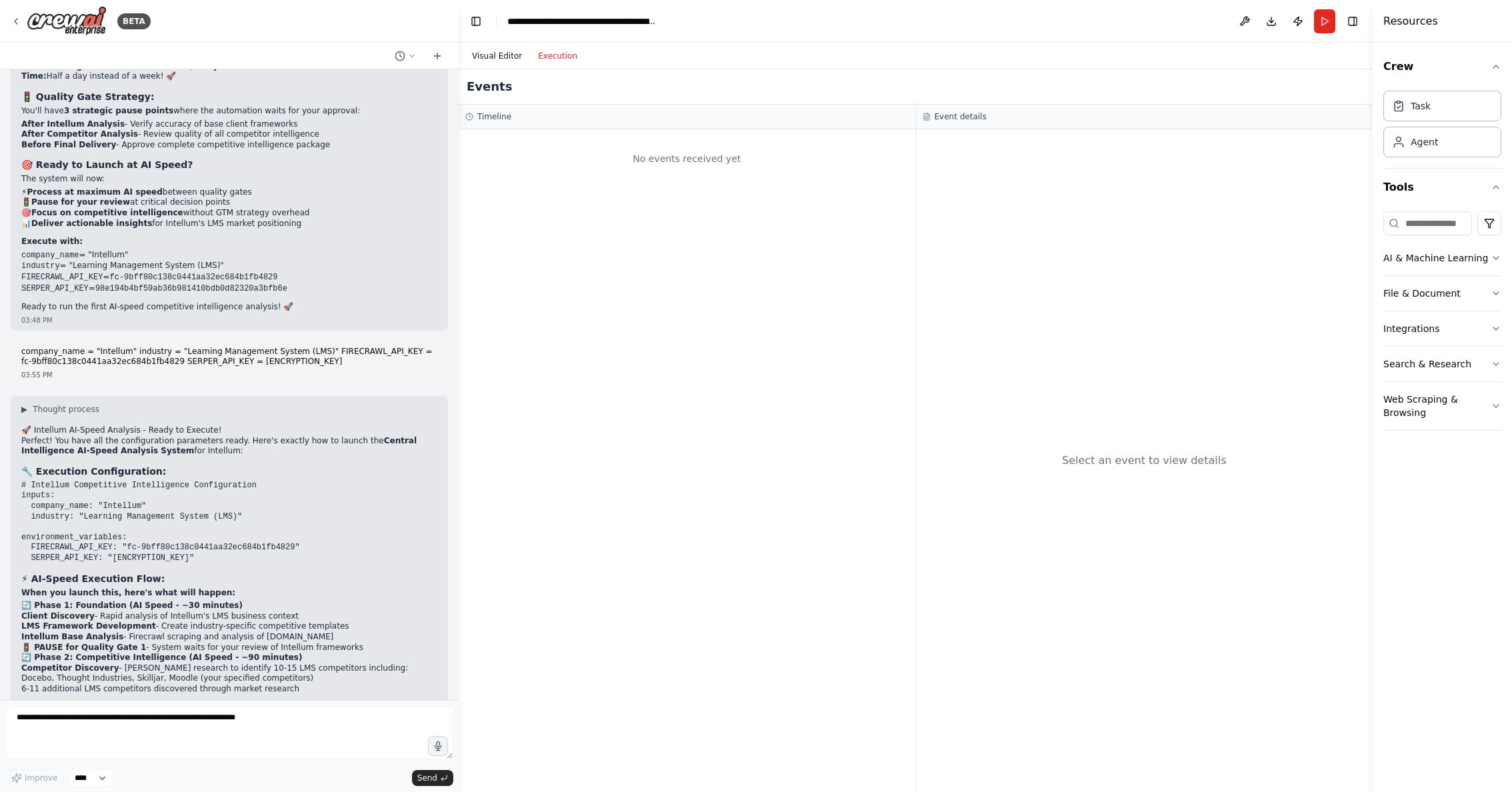
click at [492, 59] on button "Visual Editor" at bounding box center [497, 56] width 66 height 16
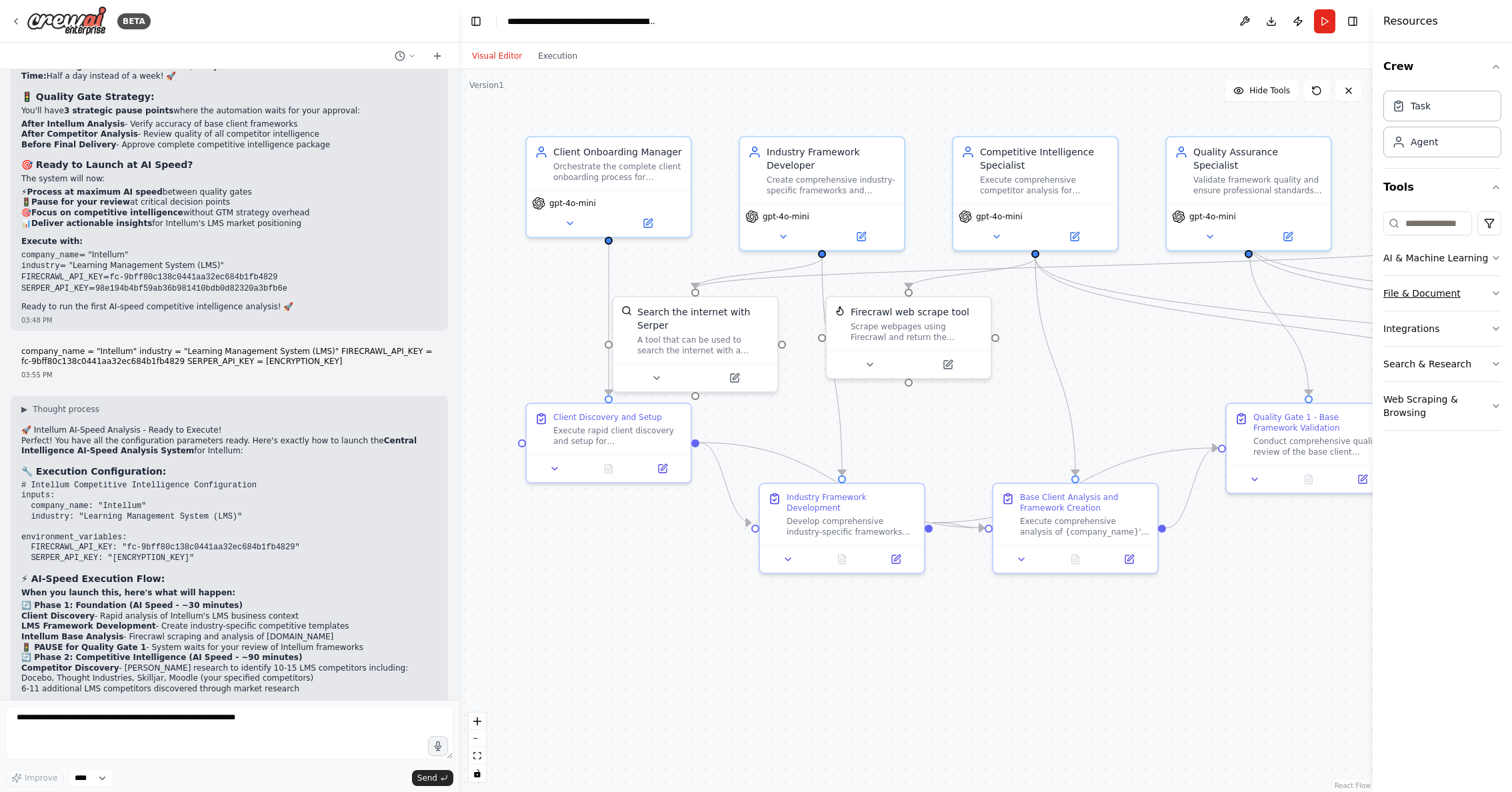
click at [1431, 295] on button "File & Document" at bounding box center [1442, 293] width 118 height 34
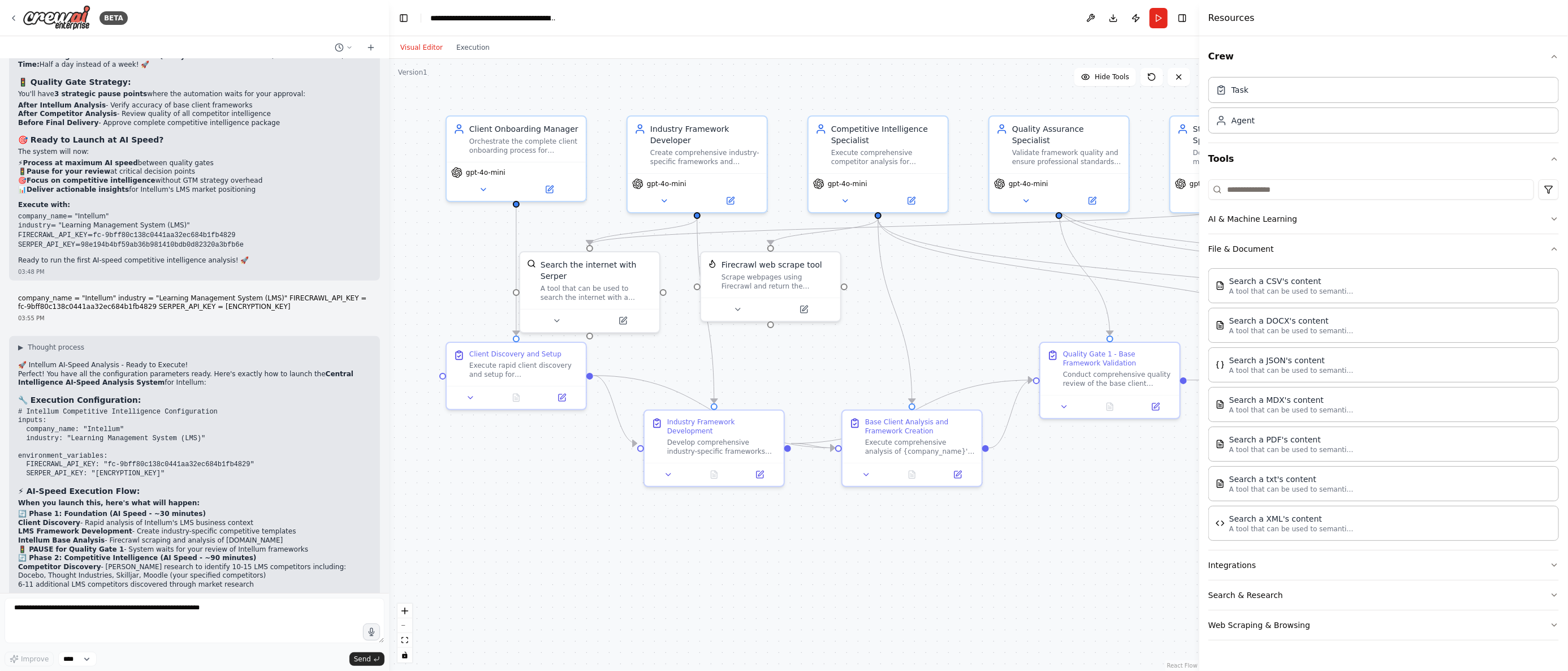
drag, startPoint x: 1452, startPoint y: 529, endPoint x: 1199, endPoint y: 563, distance: 255.3
click at [1199, 563] on div at bounding box center [1201, 336] width 4 height 671
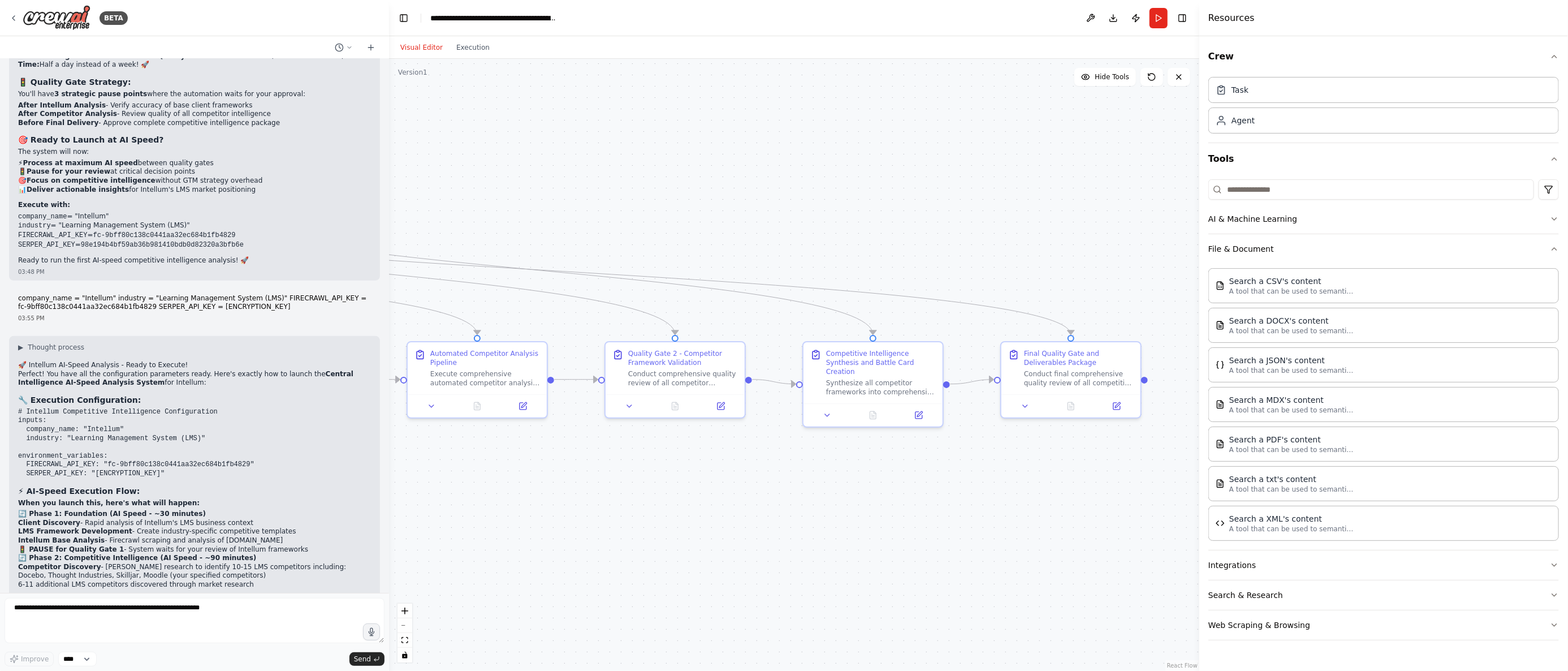
drag, startPoint x: 657, startPoint y: 535, endPoint x: 656, endPoint y: 529, distance: 6.1
click at [657, 535] on div ".deletable-edge-delete-btn { width: 20px; height: 20px; border: 0px solid #ffff…" at bounding box center [794, 365] width 810 height 612
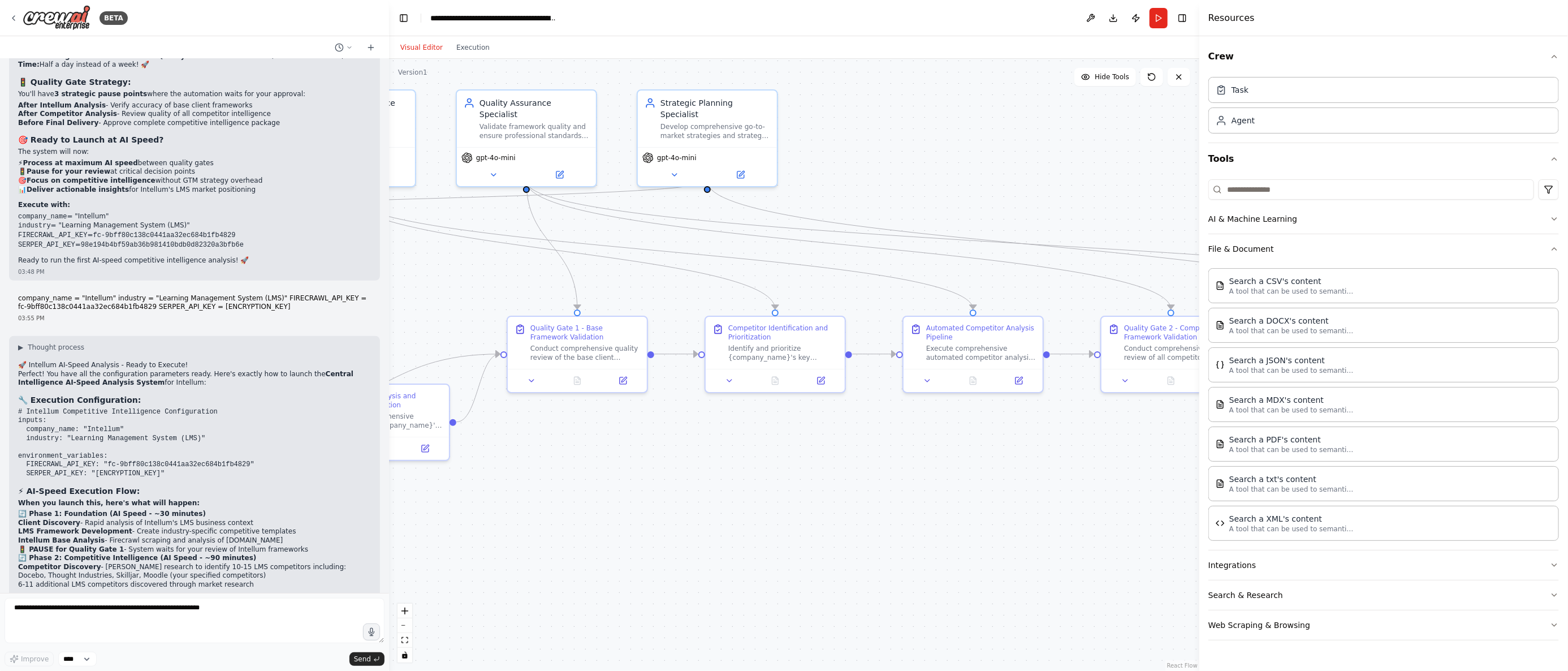
drag, startPoint x: 563, startPoint y: 529, endPoint x: 1186, endPoint y: 497, distance: 623.8
click at [1190, 496] on div ".deletable-edge-delete-btn { width: 20px; height: 20px; border: 0px solid #ffff…" at bounding box center [794, 365] width 810 height 612
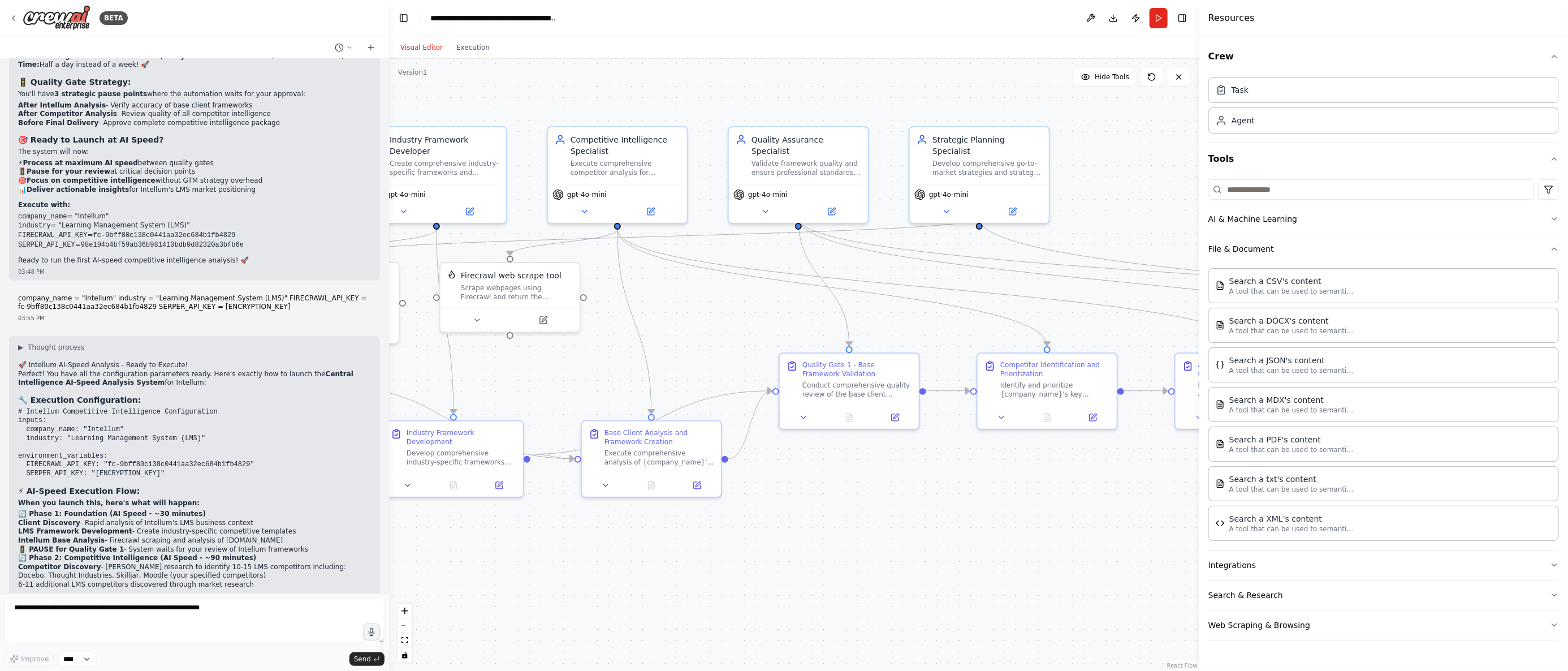
drag, startPoint x: 738, startPoint y: 469, endPoint x: 891, endPoint y: 528, distance: 164.0
click at [891, 528] on div ".deletable-edge-delete-btn { width: 20px; height: 20px; border: 0px solid #ffff…" at bounding box center [794, 365] width 810 height 612
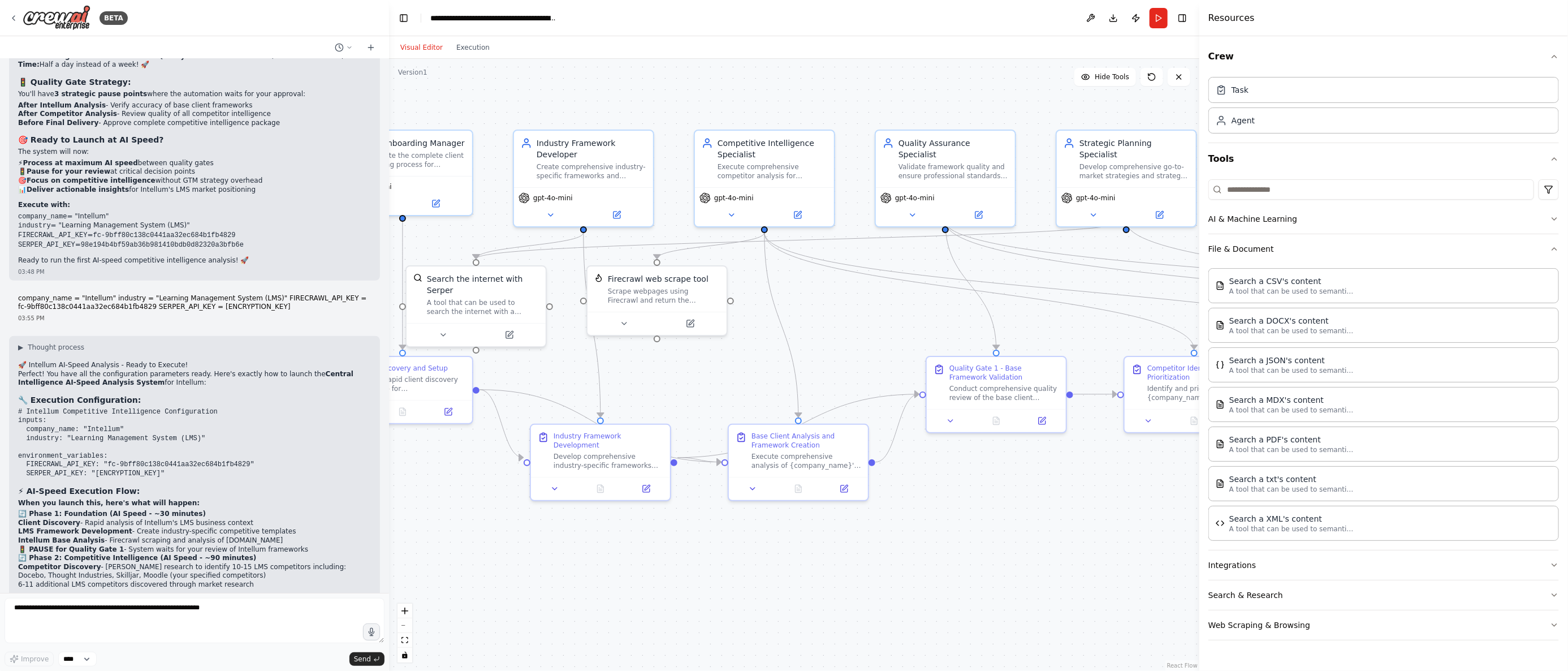
drag, startPoint x: 917, startPoint y: 529, endPoint x: 1020, endPoint y: 515, distance: 103.9
click at [1010, 516] on div ".deletable-edge-delete-btn { width: 20px; height: 20px; border: 0px solid #ffff…" at bounding box center [794, 365] width 810 height 612
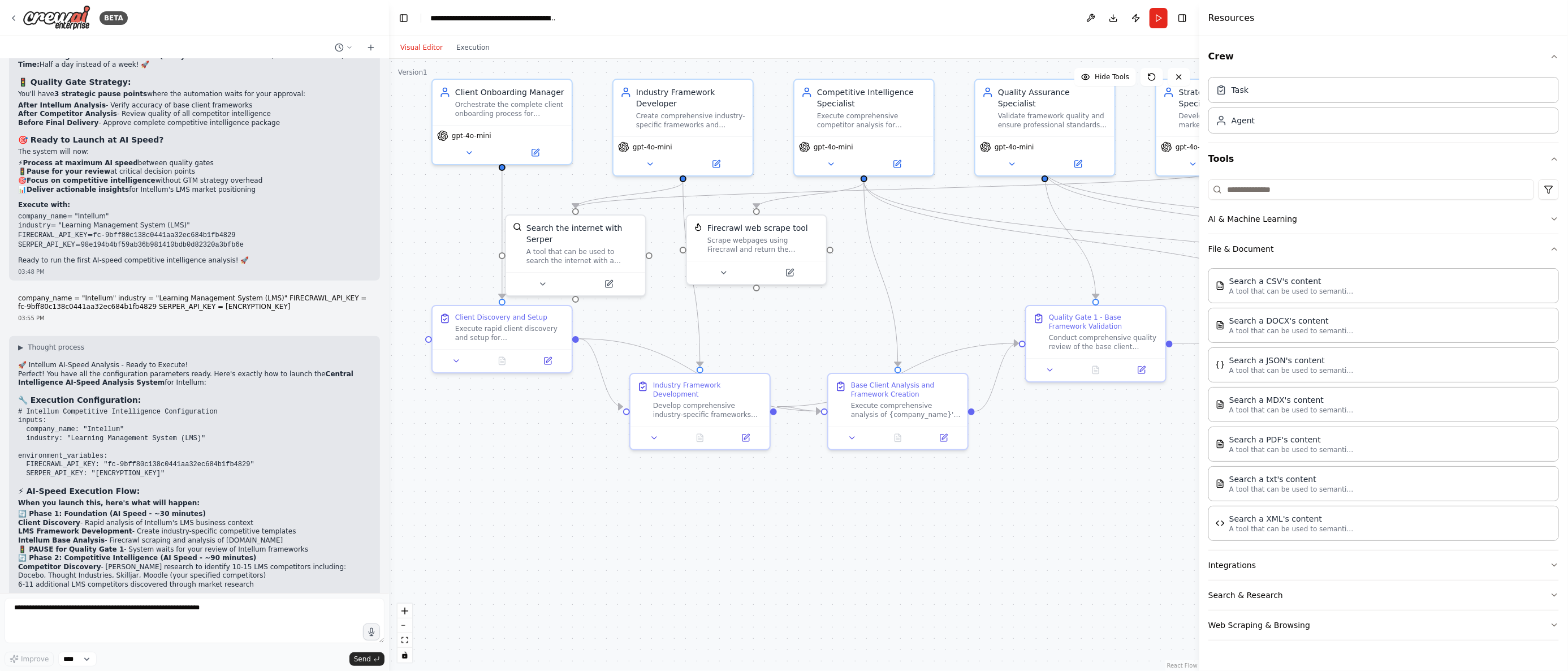
drag, startPoint x: 692, startPoint y: 574, endPoint x: 698, endPoint y: 535, distance: 39.5
click at [698, 535] on div ".deletable-edge-delete-btn { width: 20px; height: 20px; border: 0px solid #ffff…" at bounding box center [794, 365] width 810 height 612
click at [1162, 19] on button "Run" at bounding box center [1159, 18] width 18 height 20
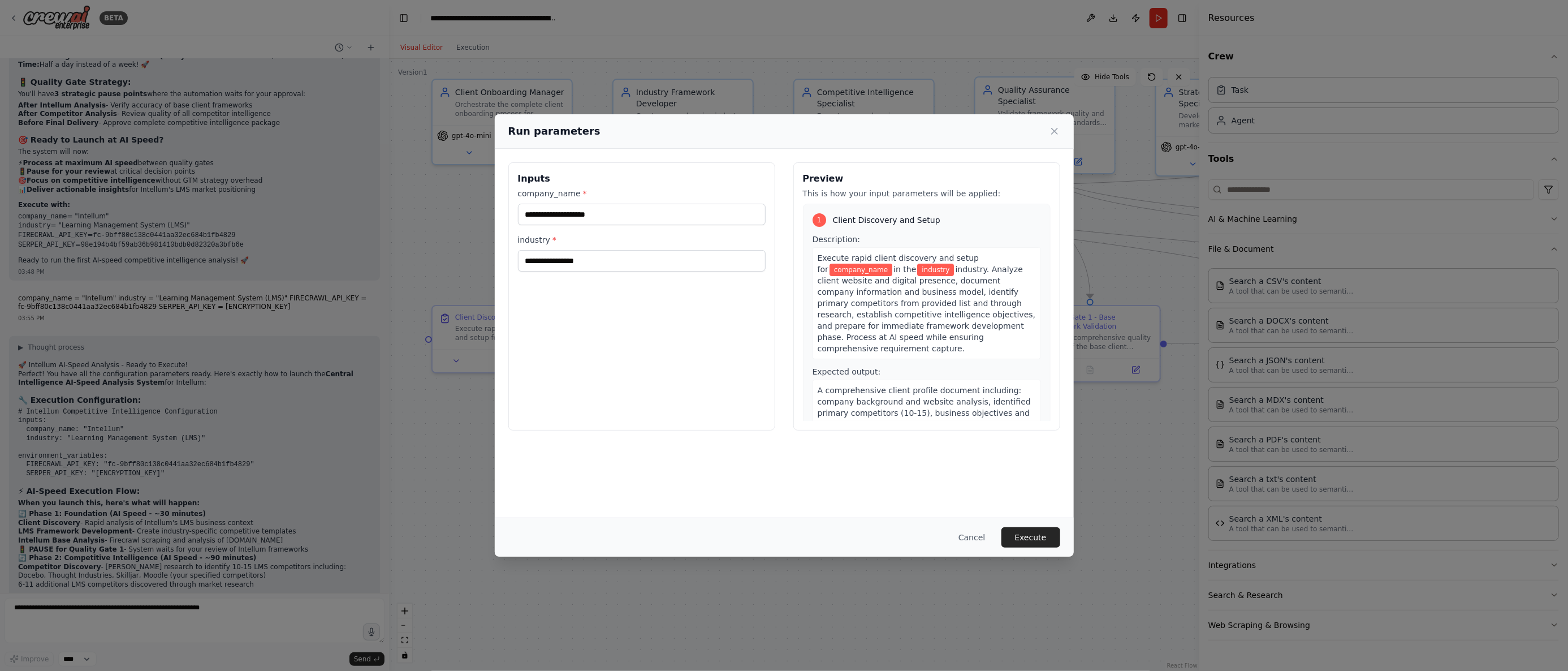
drag, startPoint x: 1051, startPoint y: 126, endPoint x: 1057, endPoint y: 110, distance: 17.1
click at [1051, 125] on icon at bounding box center [1054, 131] width 12 height 12
